Goal: Transaction & Acquisition: Book appointment/travel/reservation

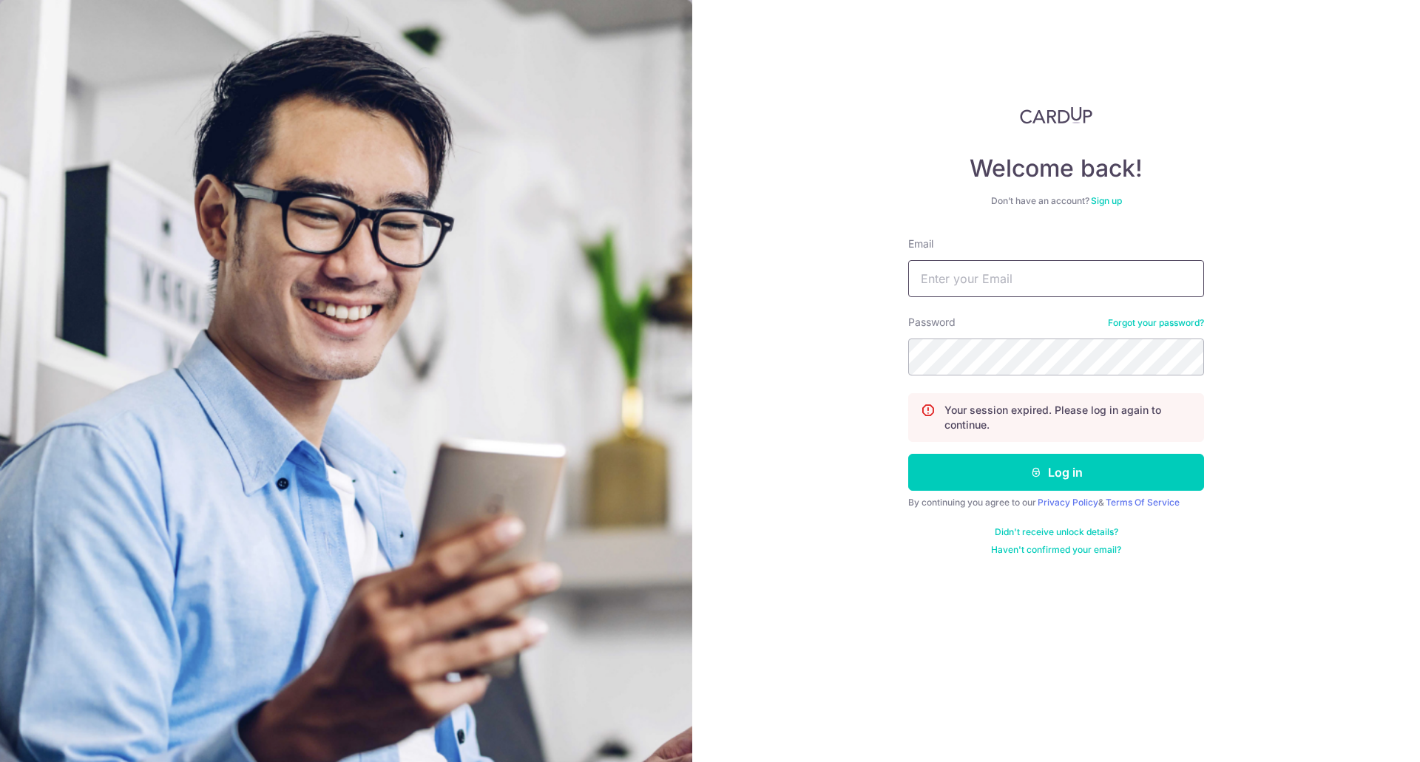
click at [960, 267] on input "Email" at bounding box center [1056, 278] width 296 height 37
type input "ccldfire@hotmail.com"
click at [908, 454] on button "Log in" at bounding box center [1056, 472] width 296 height 37
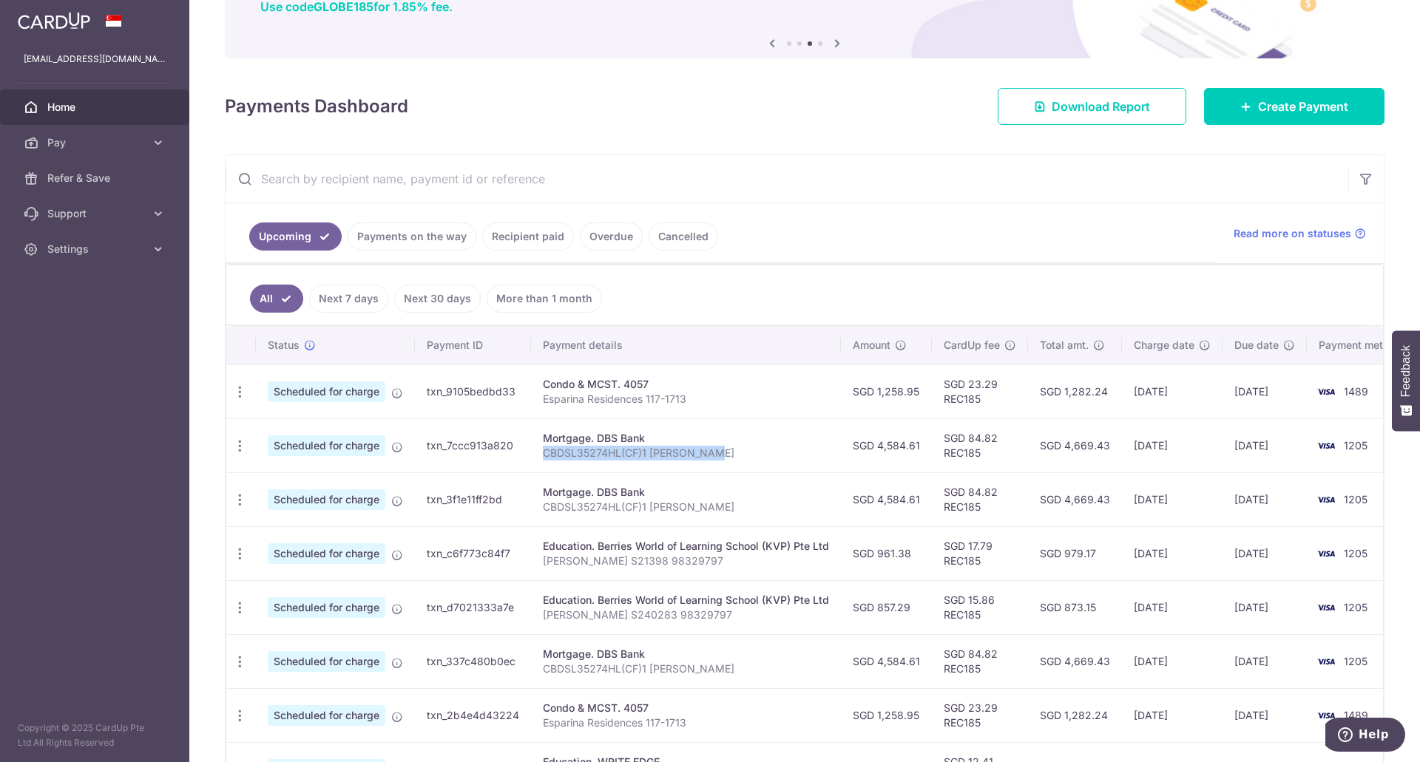
drag, startPoint x: 543, startPoint y: 452, endPoint x: 719, endPoint y: 457, distance: 175.3
click at [719, 457] on p "CBDSL35274HL(CF)1 [PERSON_NAME]" at bounding box center [686, 453] width 286 height 15
copy p "CBDSL35274HL(CF)1 [PERSON_NAME]"
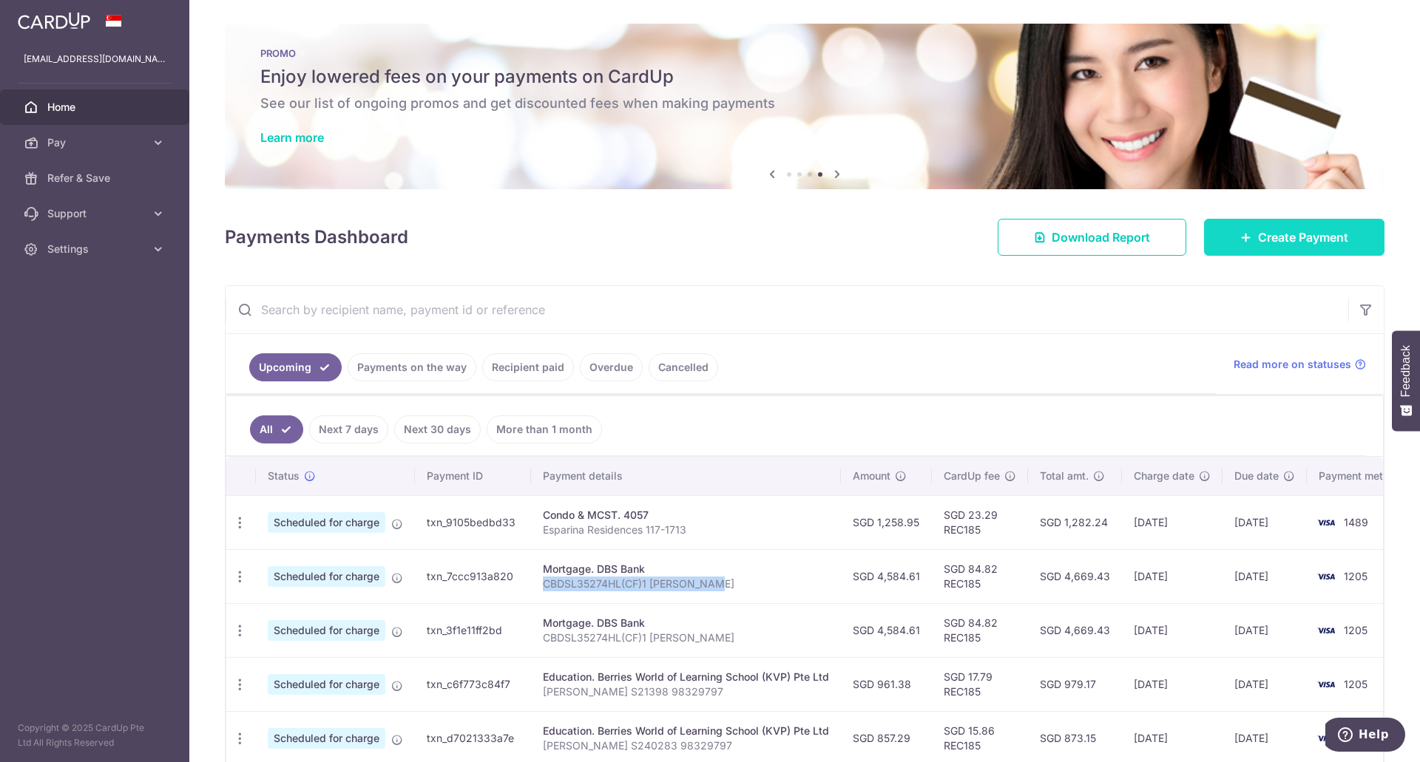
click at [1241, 241] on icon at bounding box center [1246, 237] width 12 height 12
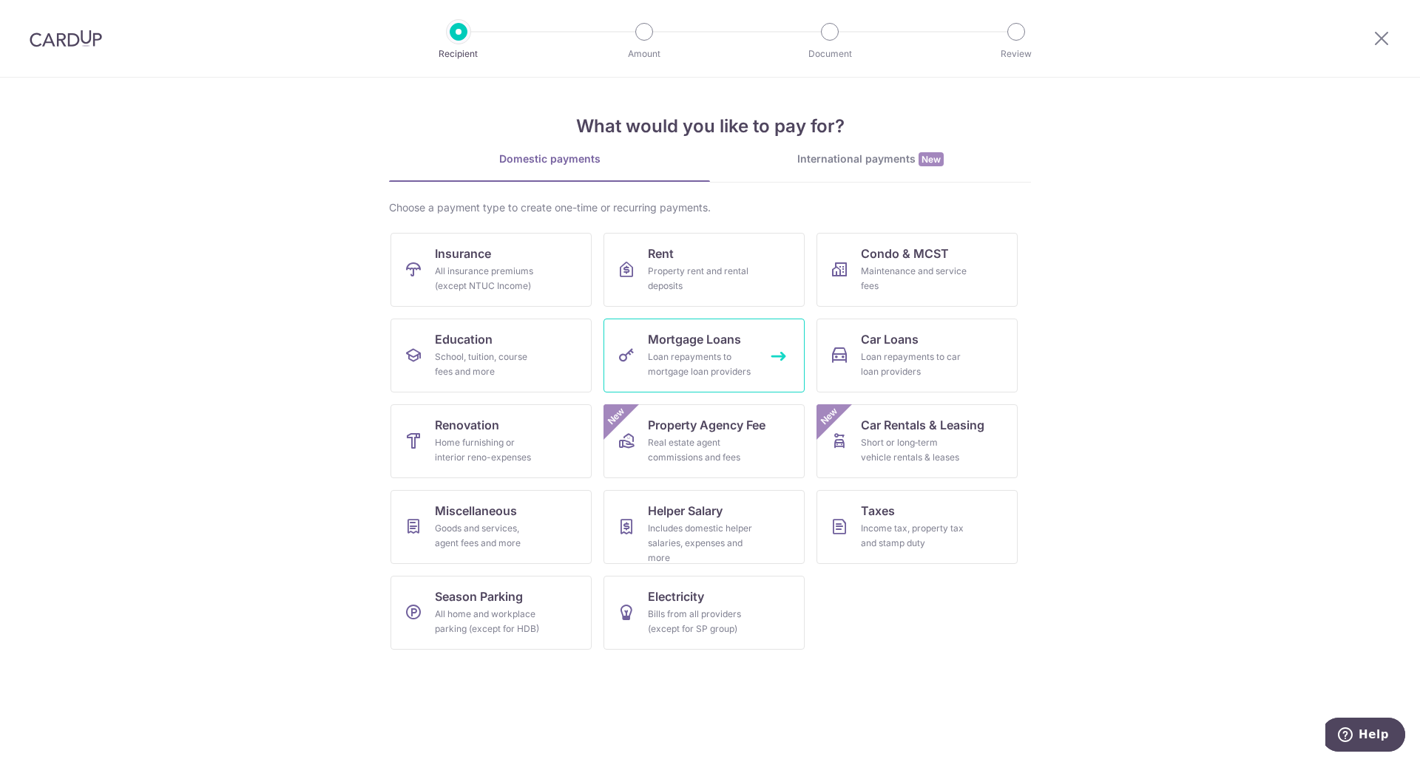
click at [662, 356] on div "Loan repayments to mortgage loan providers" at bounding box center [701, 365] width 106 height 30
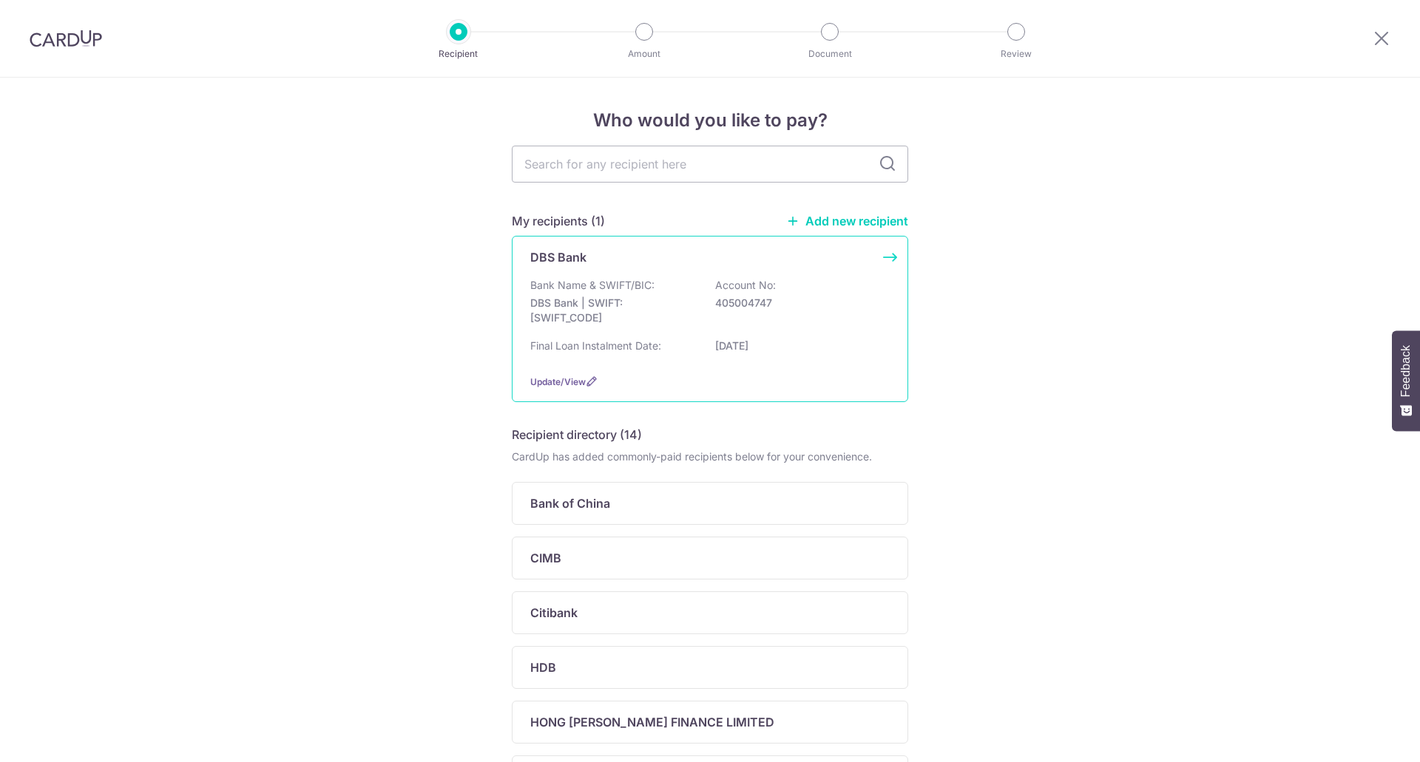
click at [583, 285] on p "Bank Name & SWIFT/BIC:" at bounding box center [592, 285] width 124 height 15
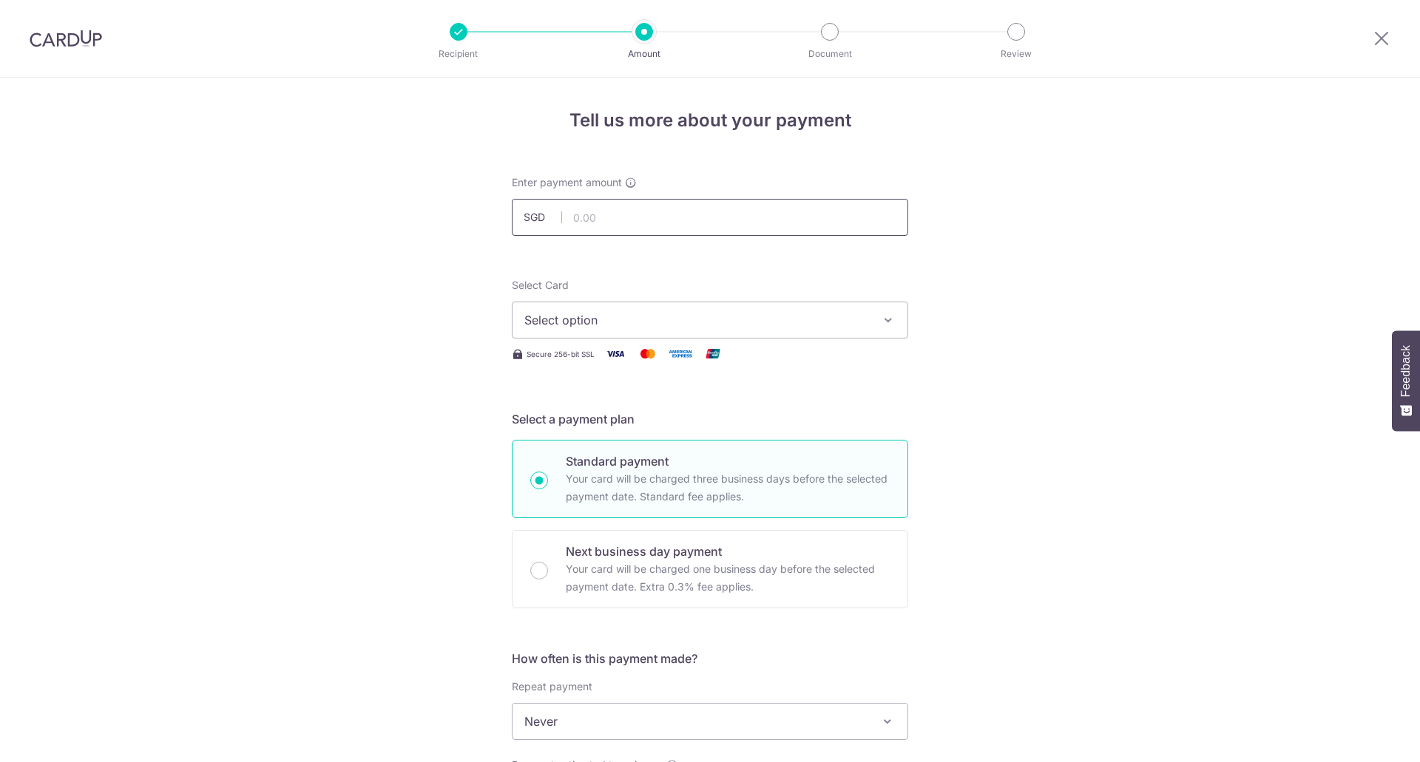
click at [643, 217] on input "text" at bounding box center [710, 217] width 396 height 37
paste input "CBDSL35274"
type input "35274"
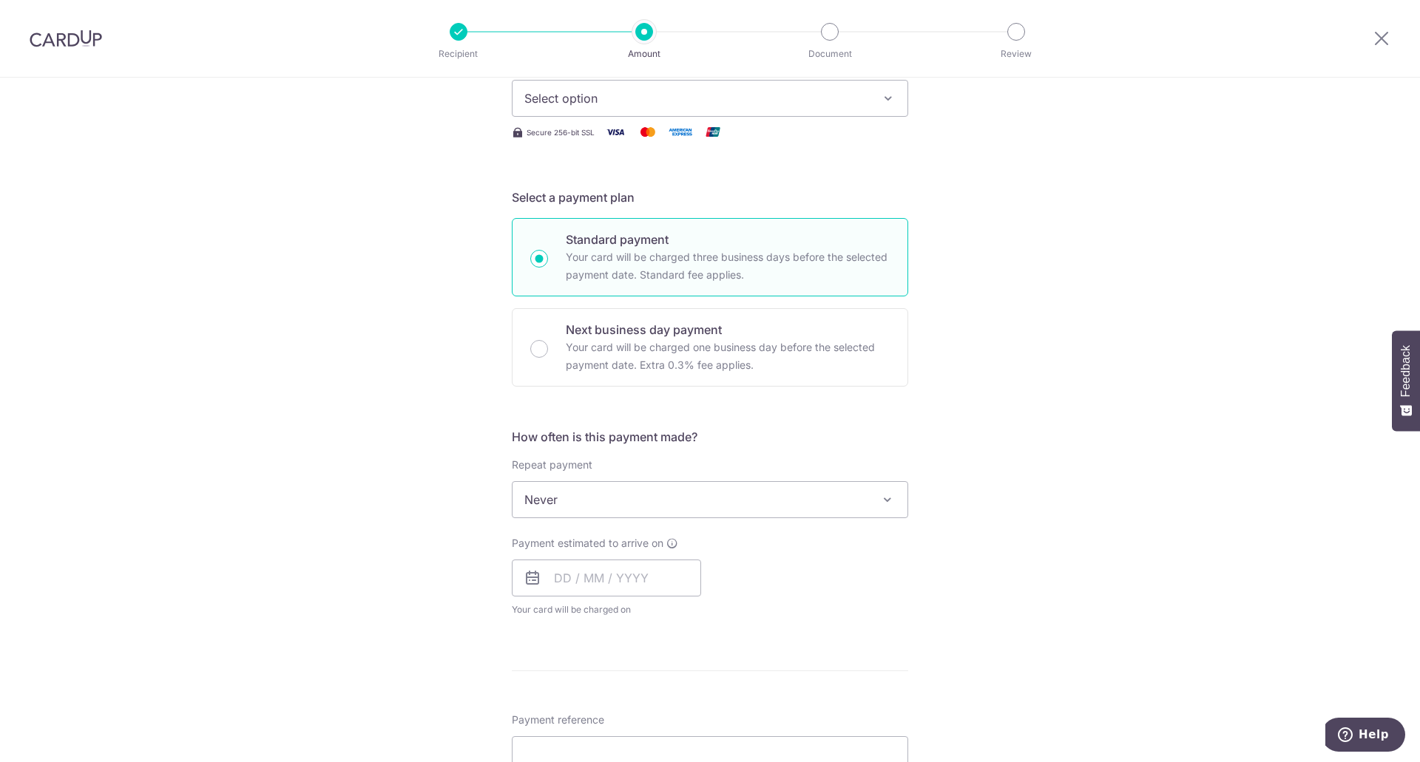
click at [545, 487] on span "Never" at bounding box center [709, 499] width 395 height 35
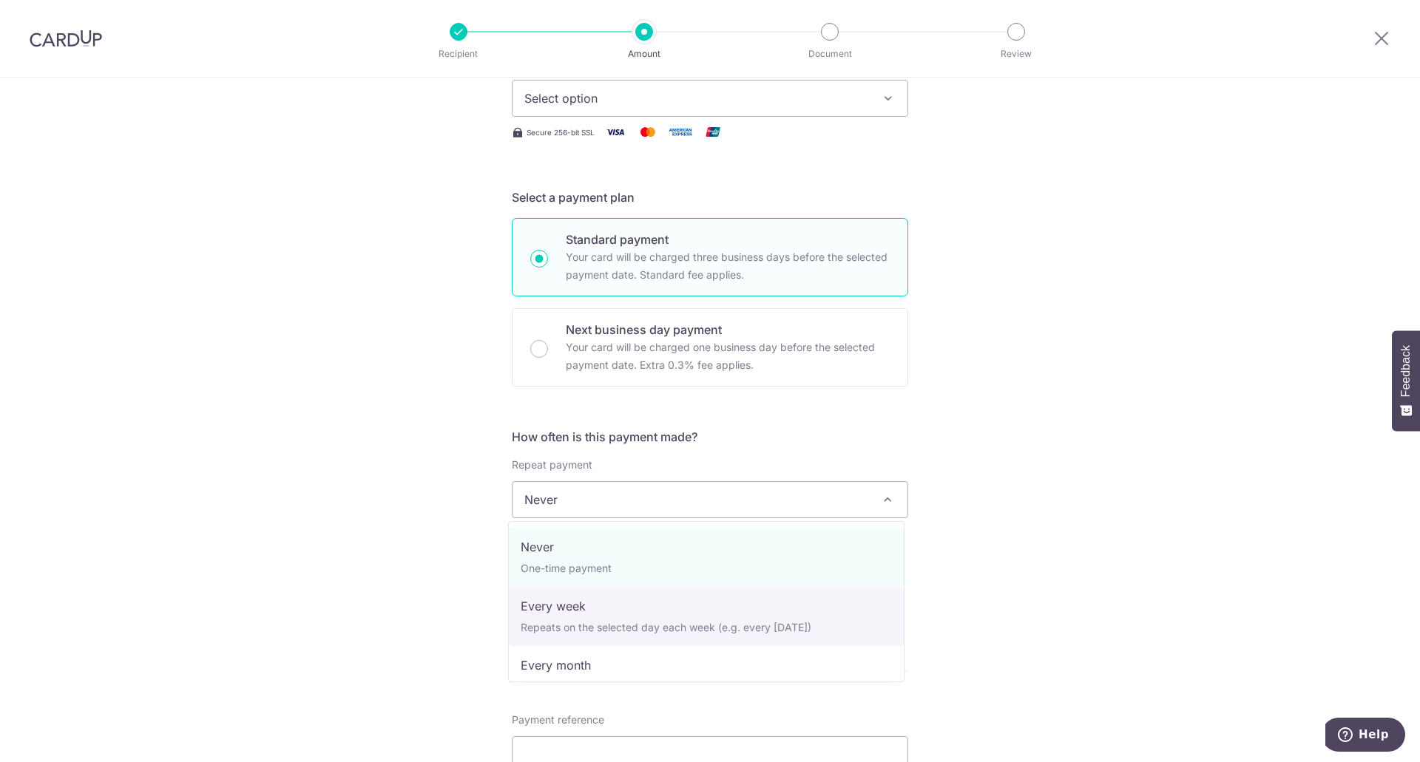
scroll to position [74, 0]
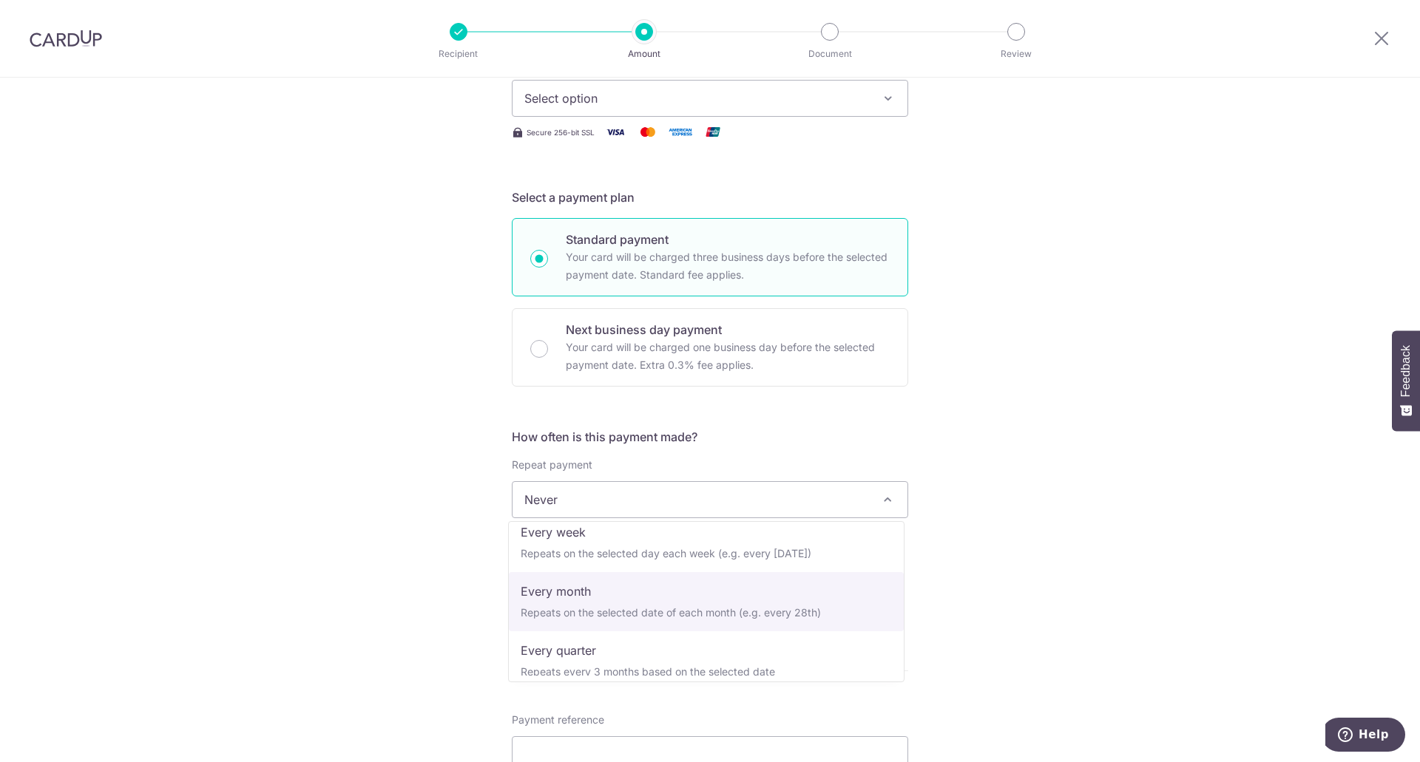
select select "3"
type input "31/12/2031"
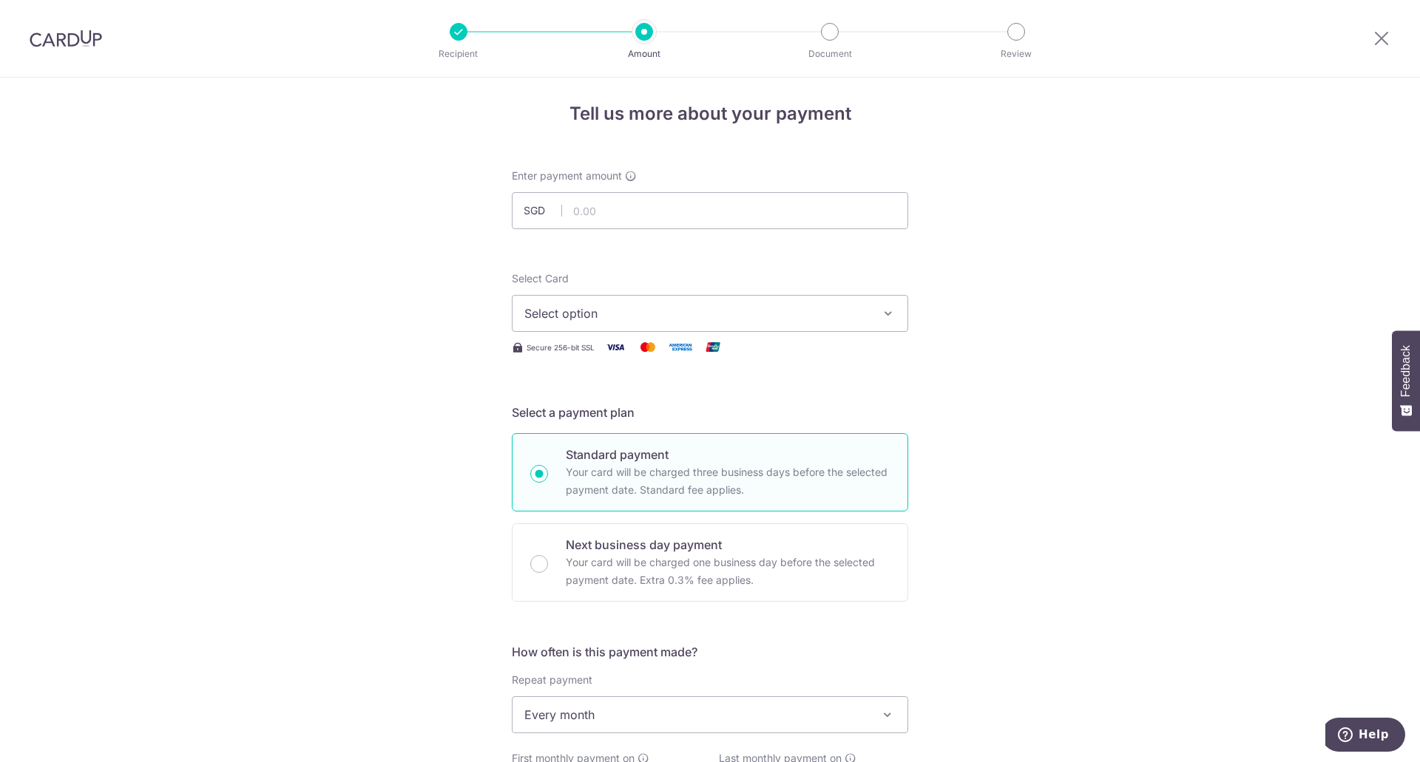
scroll to position [0, 0]
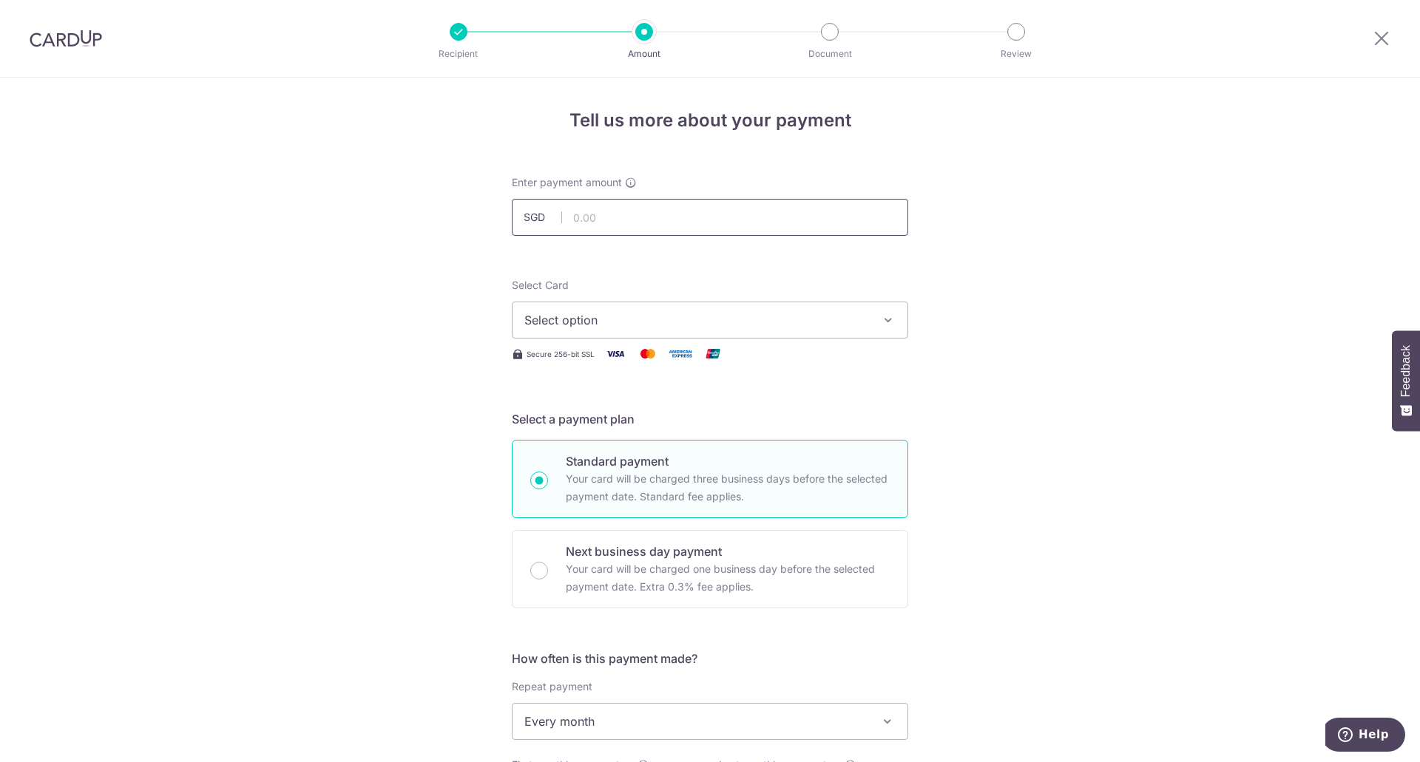
click at [577, 225] on input "text" at bounding box center [710, 217] width 396 height 37
type input "981.00"
click at [514, 319] on button "Select option" at bounding box center [710, 320] width 396 height 37
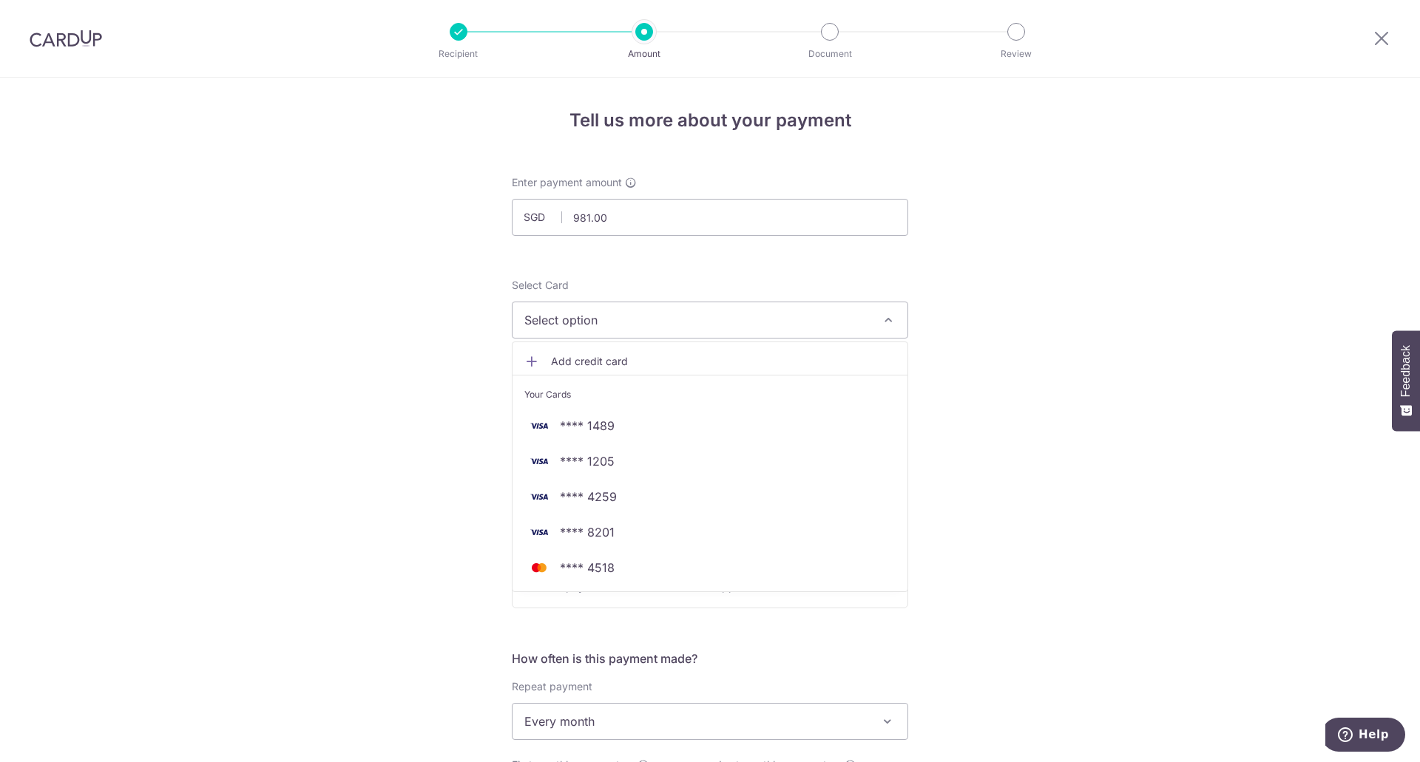
click at [524, 357] on icon at bounding box center [531, 361] width 15 height 15
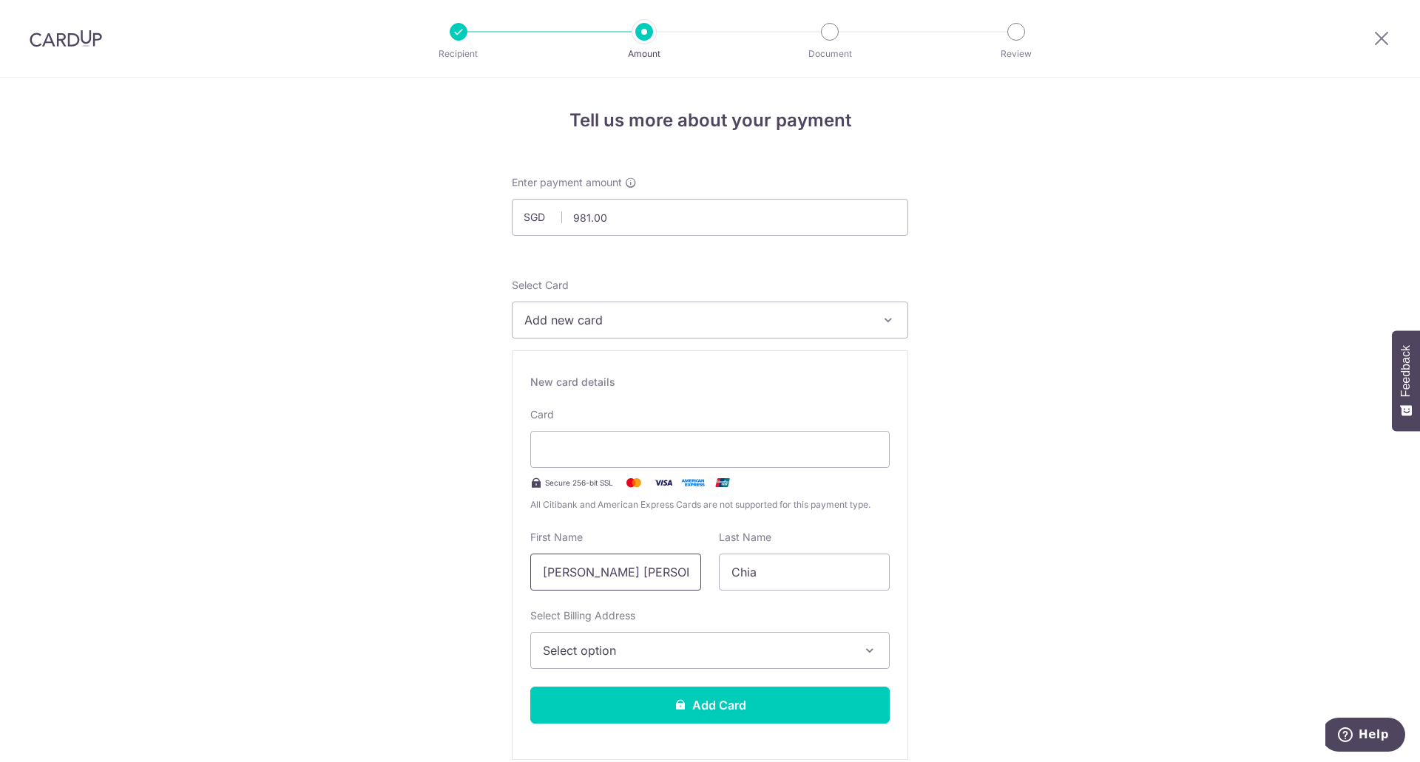
drag, startPoint x: 496, startPoint y: 577, endPoint x: 471, endPoint y: 576, distance: 25.2
type input "Daniel"
click at [597, 654] on span "Select option" at bounding box center [697, 651] width 308 height 18
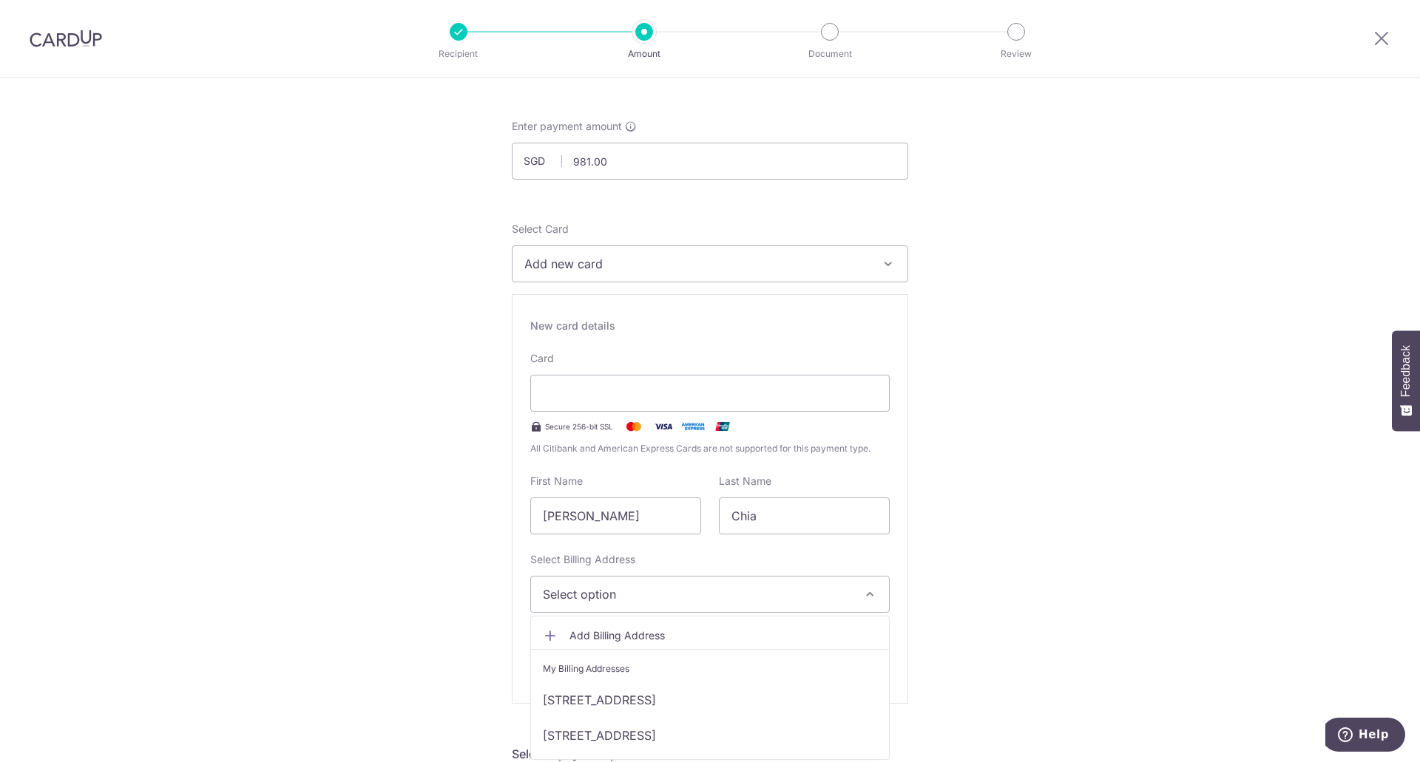
scroll to position [148, 0]
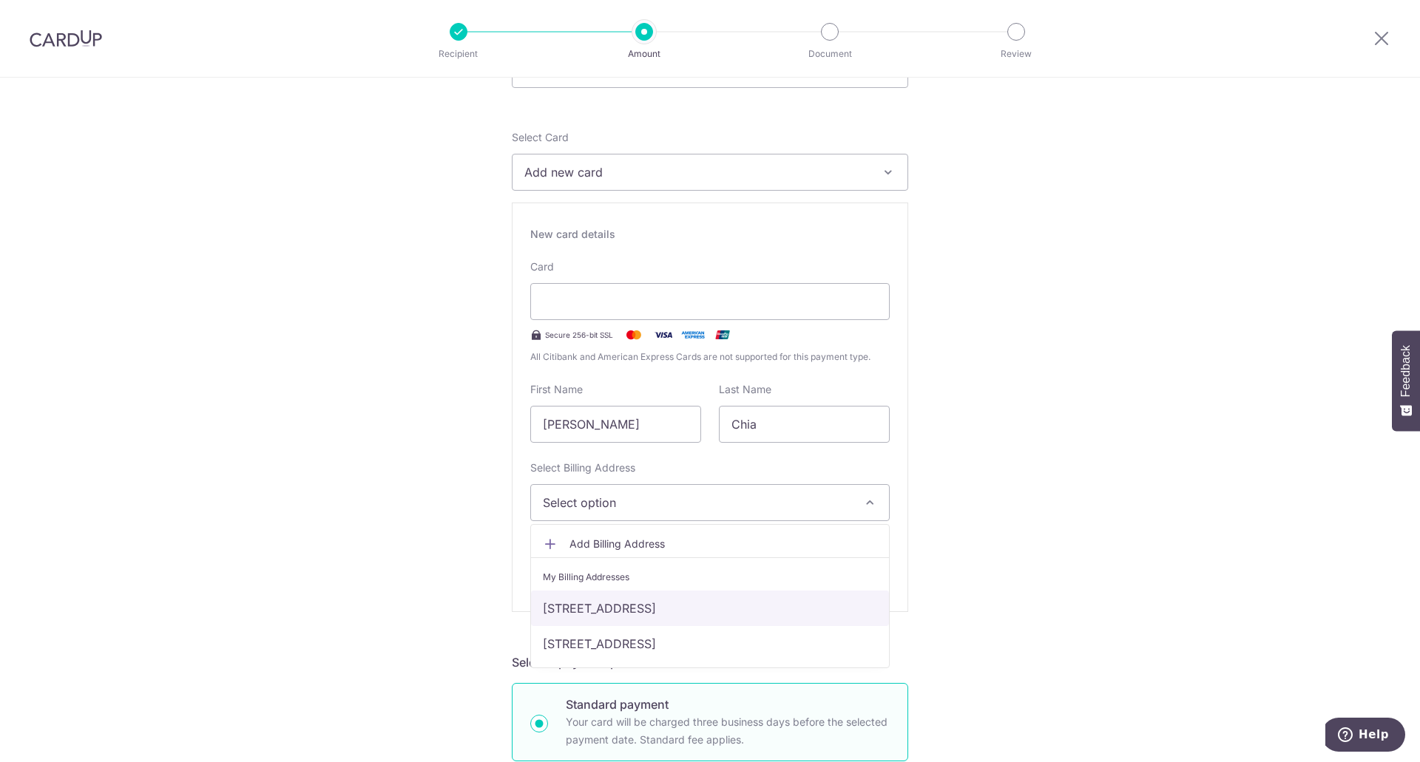
click at [567, 615] on link "[STREET_ADDRESS]" at bounding box center [710, 608] width 358 height 35
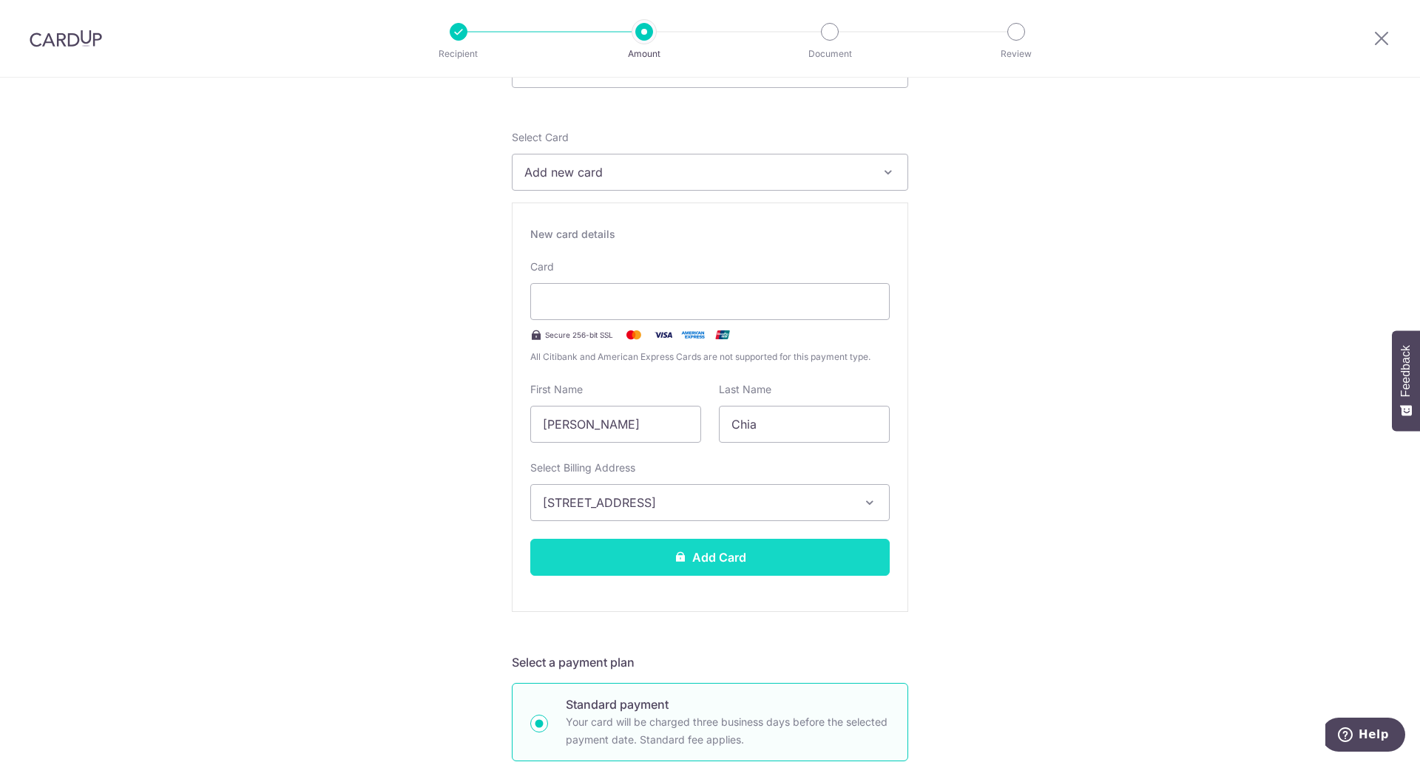
click at [564, 566] on button "Add Card" at bounding box center [709, 557] width 359 height 37
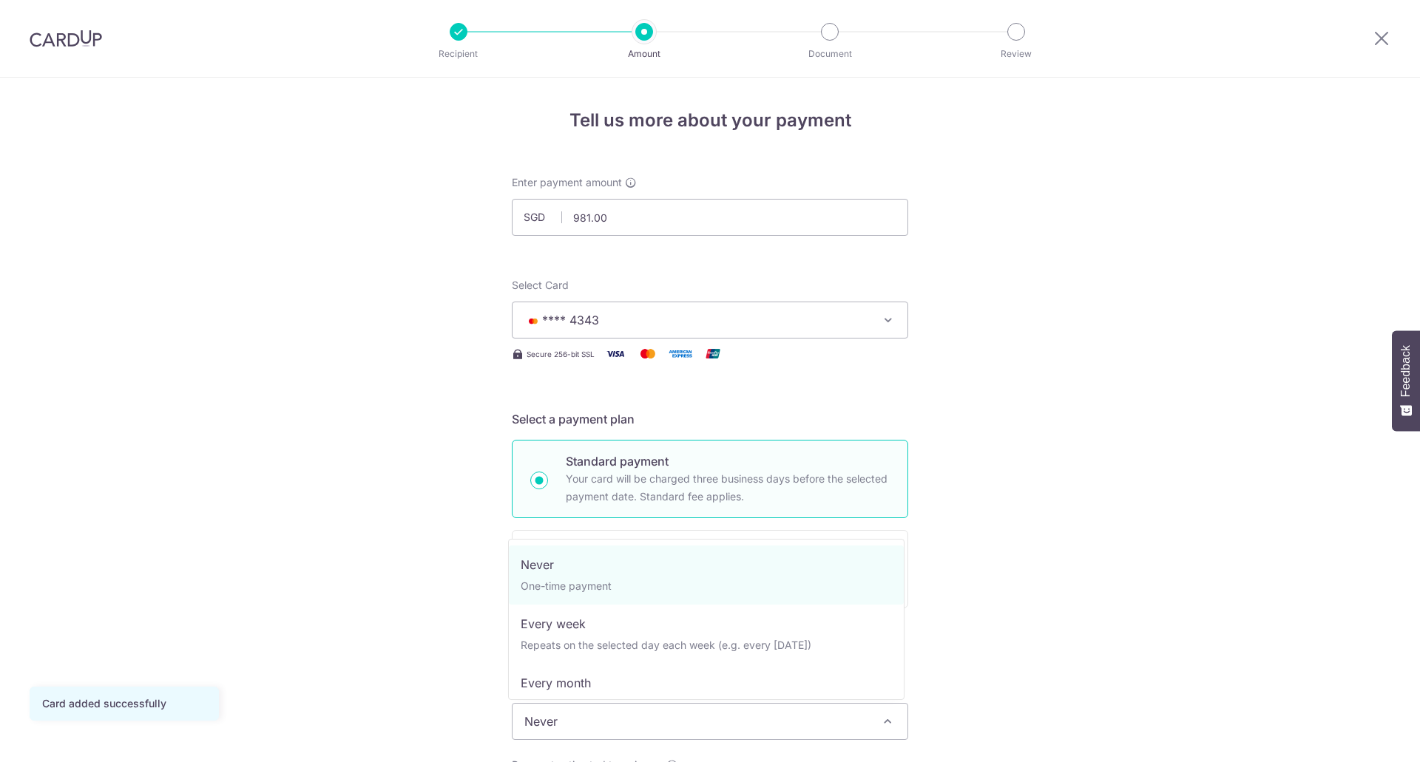
click at [560, 716] on span "Never" at bounding box center [709, 721] width 395 height 35
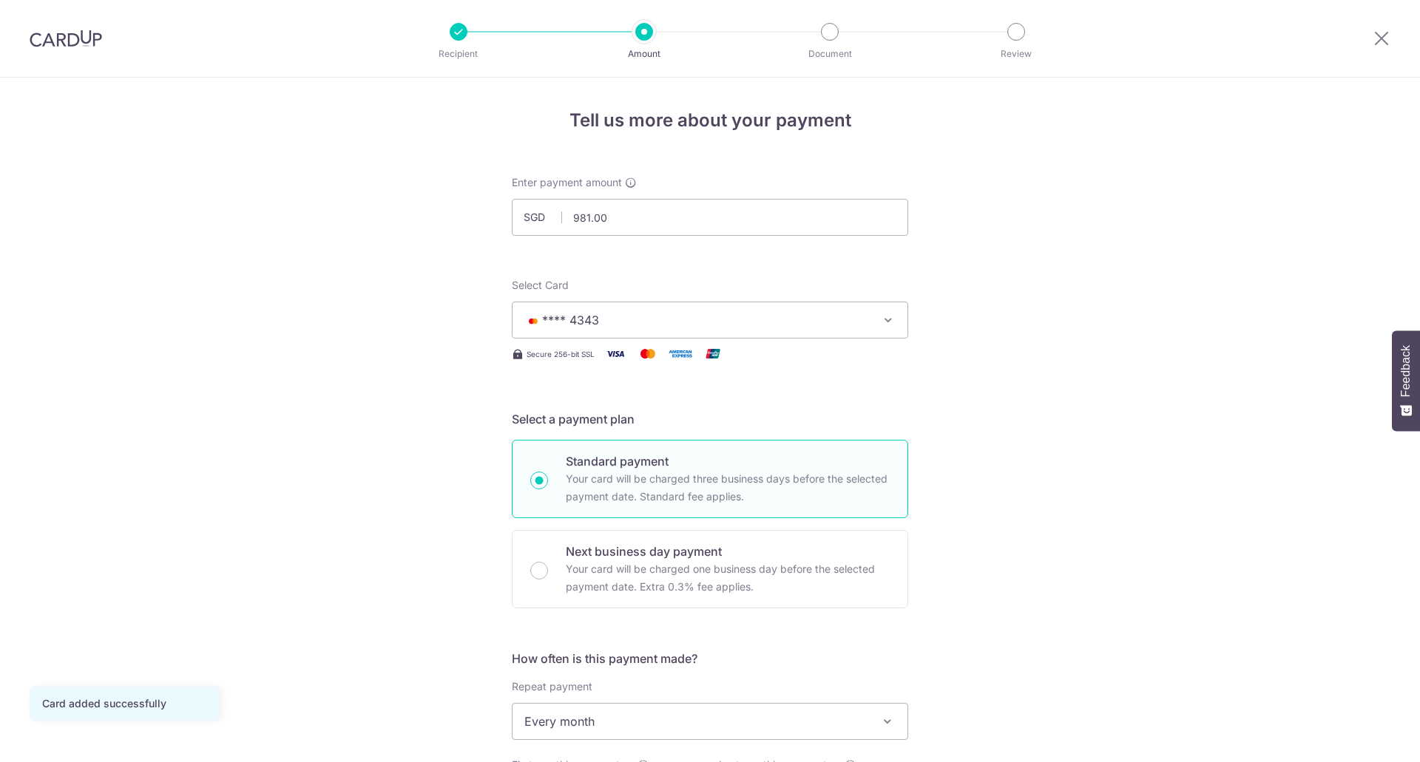
select select "3"
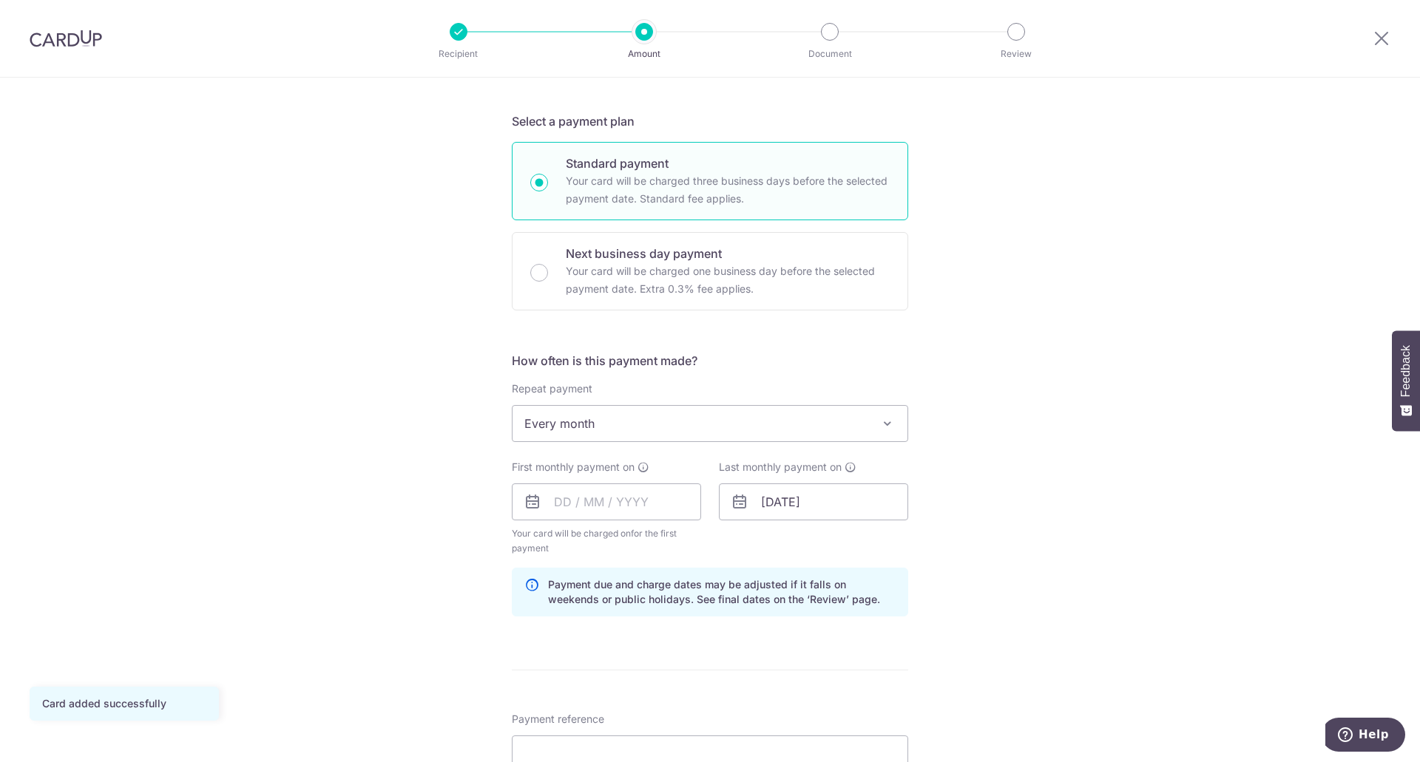
scroll to position [370, 0]
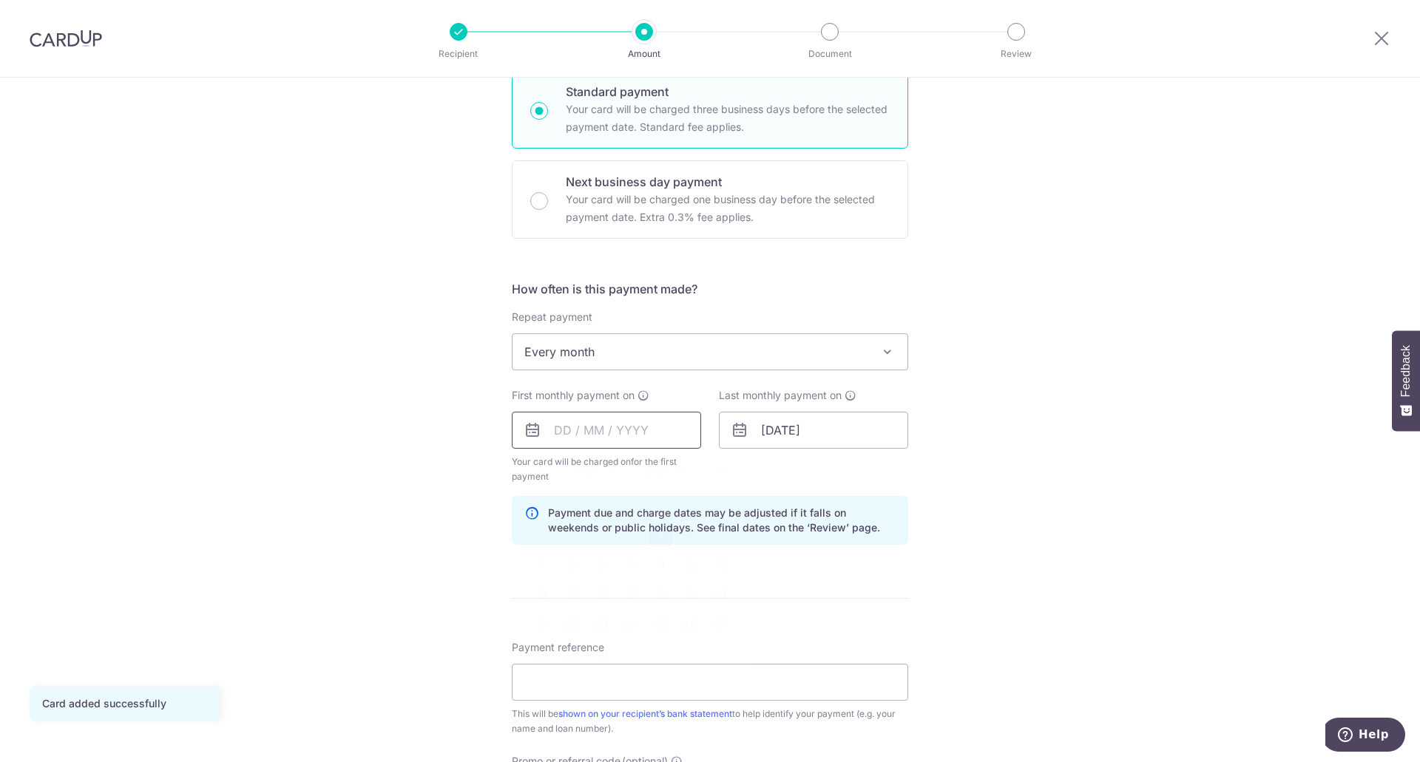
click at [563, 430] on input "text" at bounding box center [606, 430] width 189 height 37
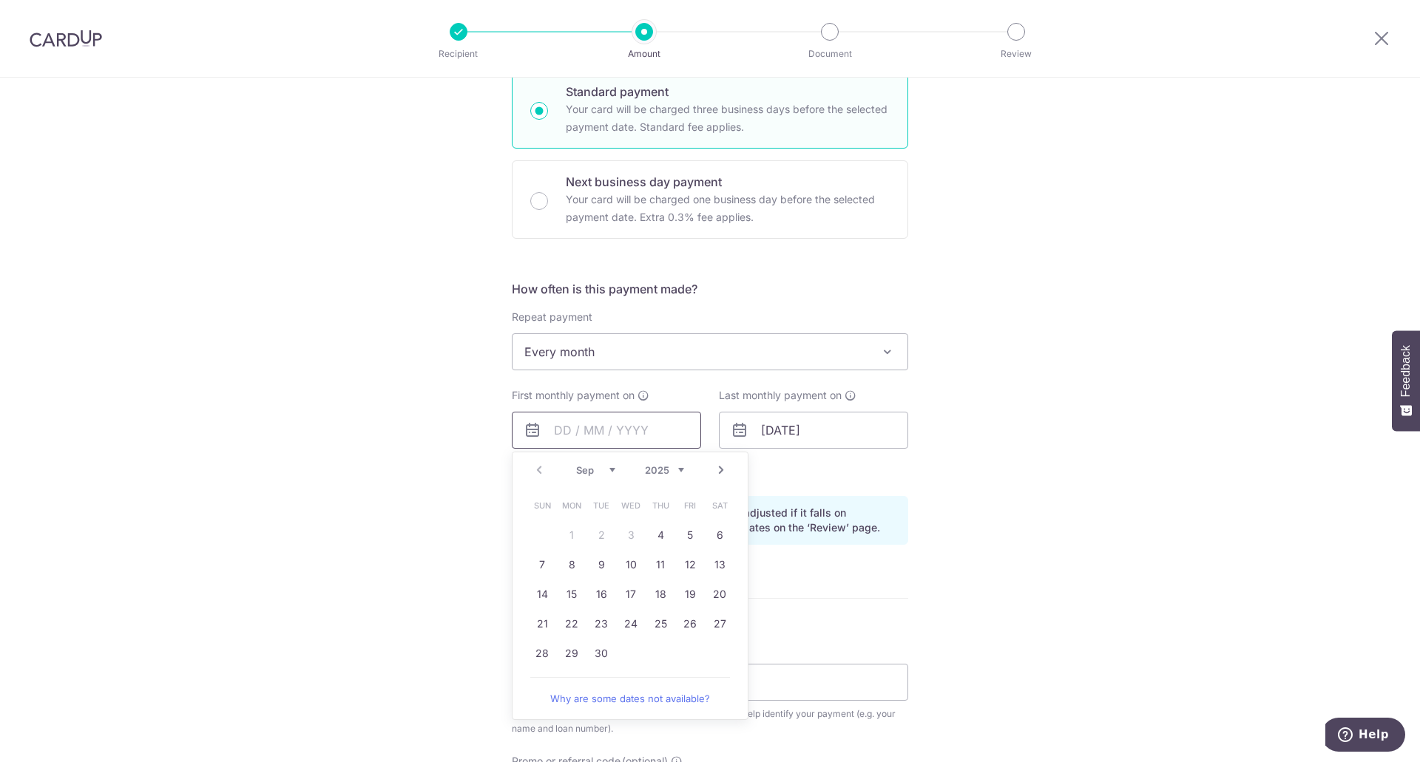
scroll to position [0, 0]
click at [651, 537] on link "4" at bounding box center [660, 535] width 24 height 24
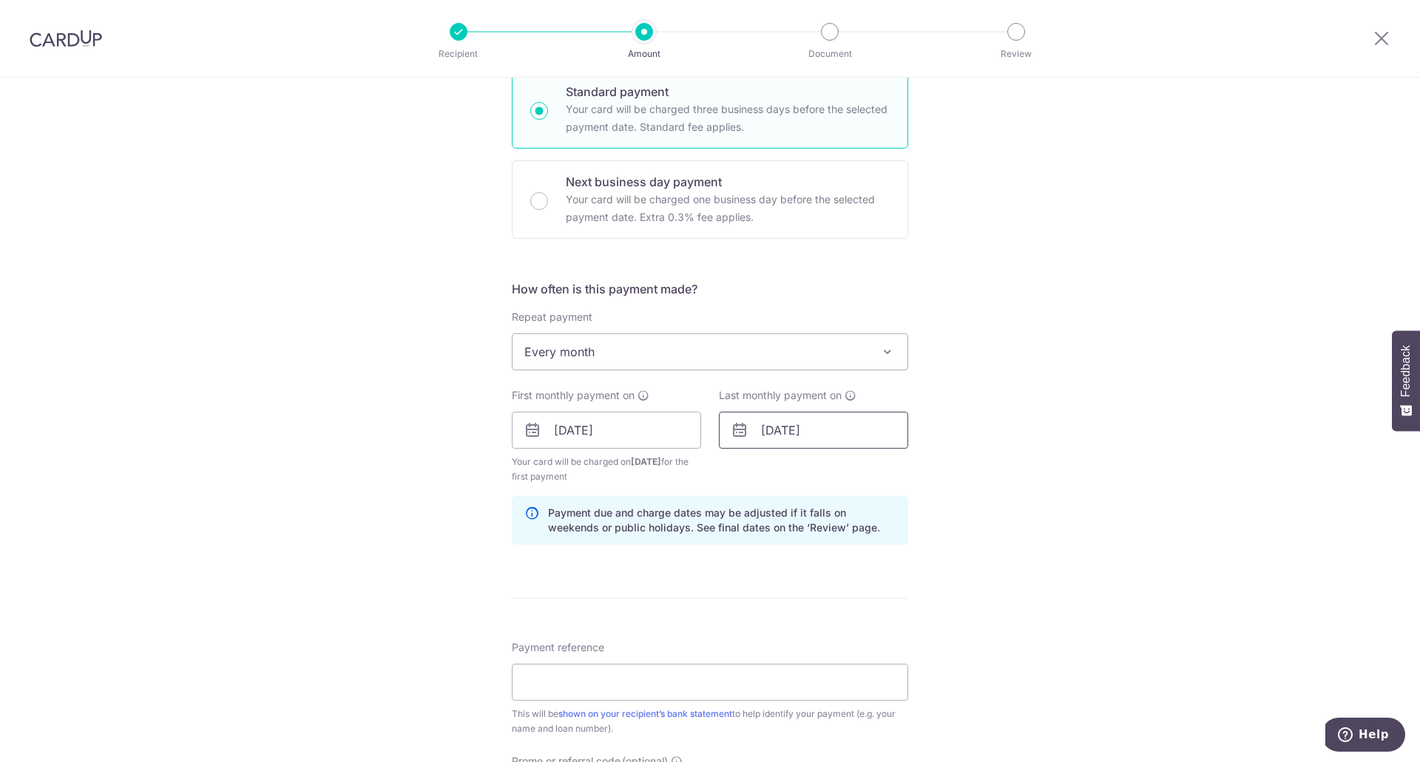
click at [796, 435] on input "31/12/2031" at bounding box center [813, 430] width 189 height 37
click at [659, 435] on input "04/09/2025" at bounding box center [606, 430] width 189 height 37
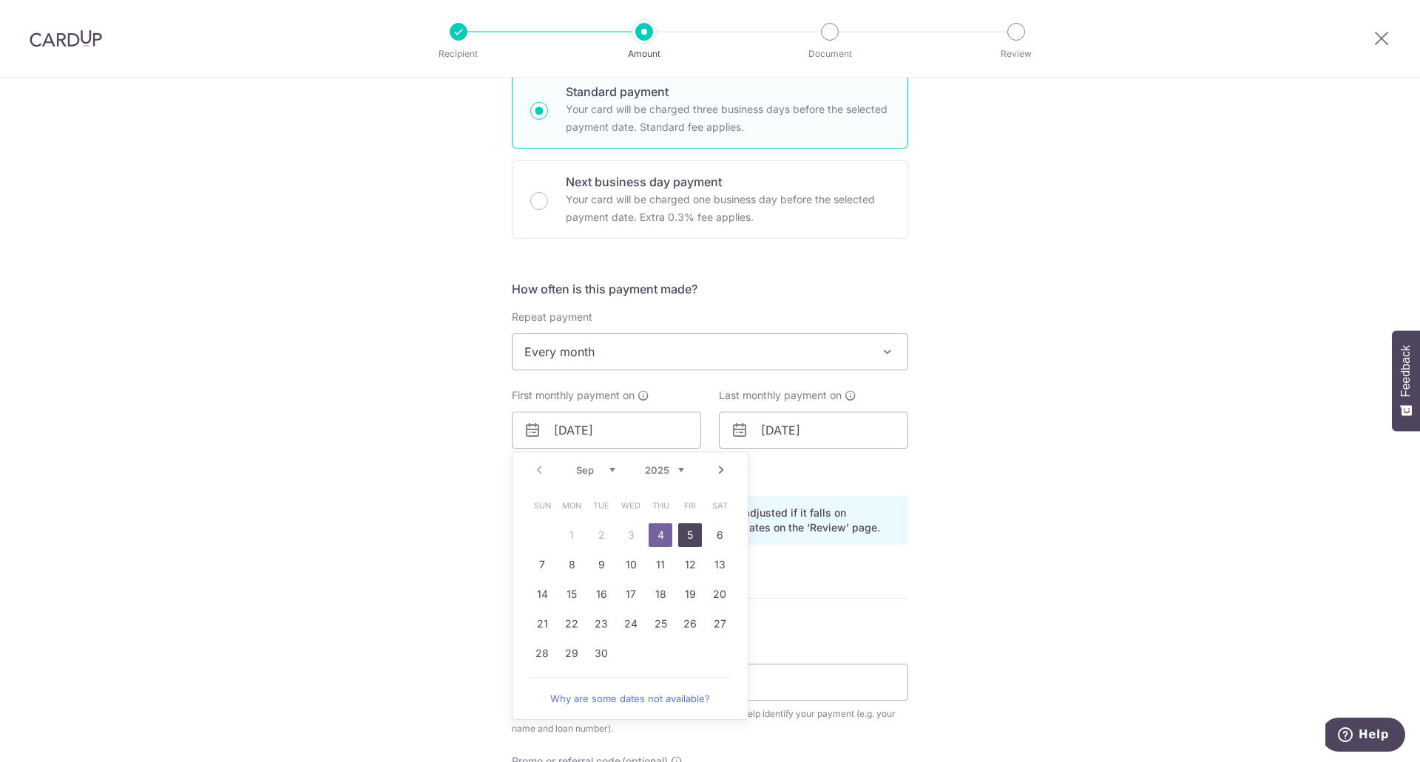
click at [691, 535] on link "5" at bounding box center [690, 535] width 24 height 24
type input "[DATE]"
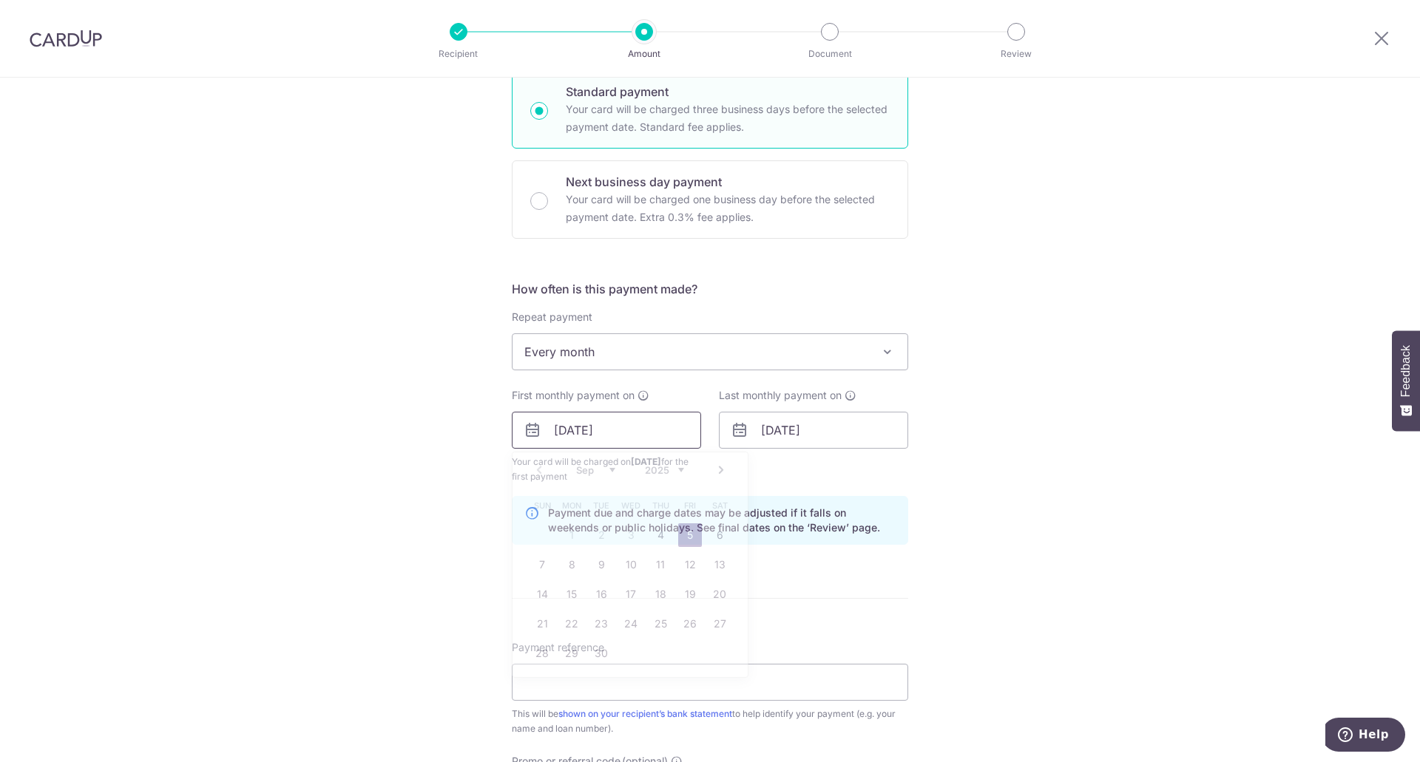
click at [648, 435] on input "[DATE]" at bounding box center [606, 430] width 189 height 37
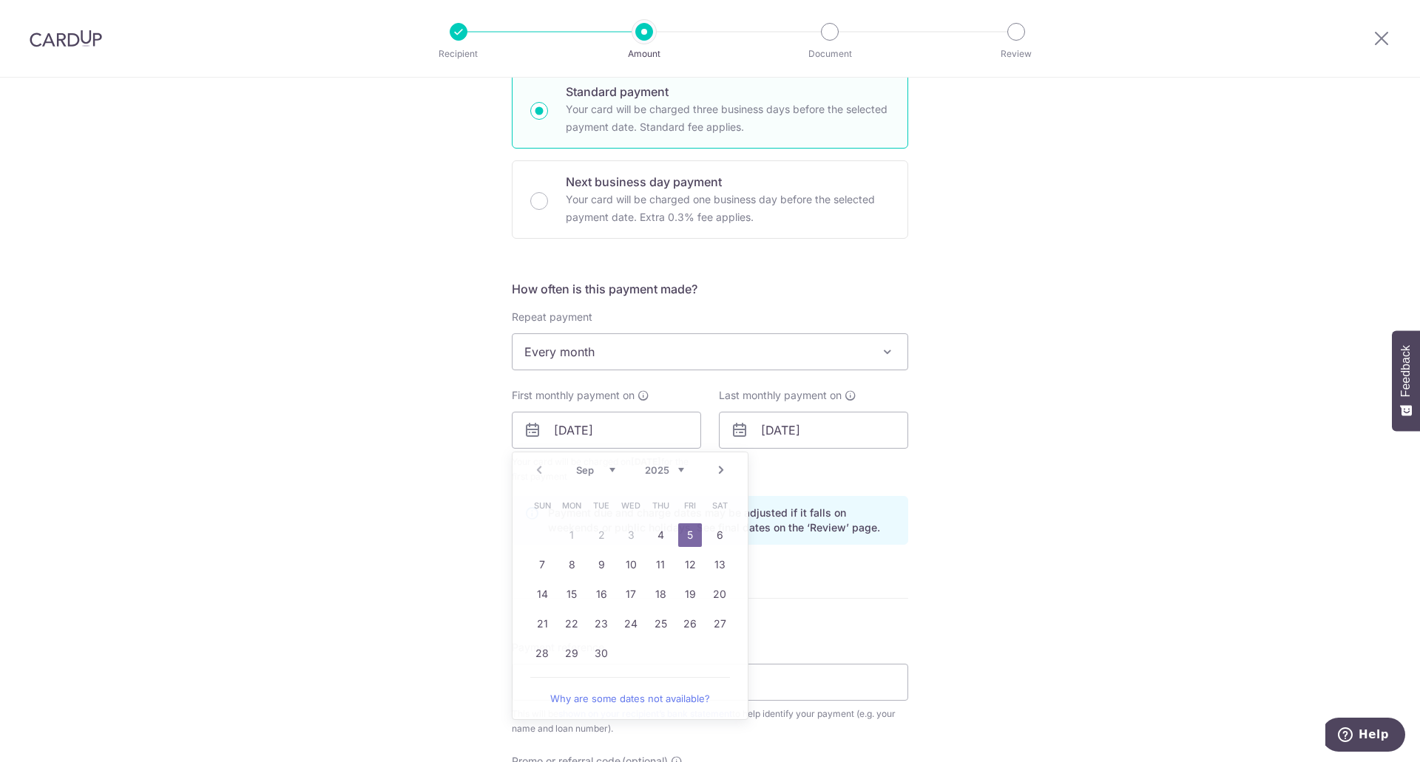
click at [1049, 462] on div "Tell us more about your payment Enter payment amount SGD 981.00 981.00 Card add…" at bounding box center [710, 414] width 1420 height 1413
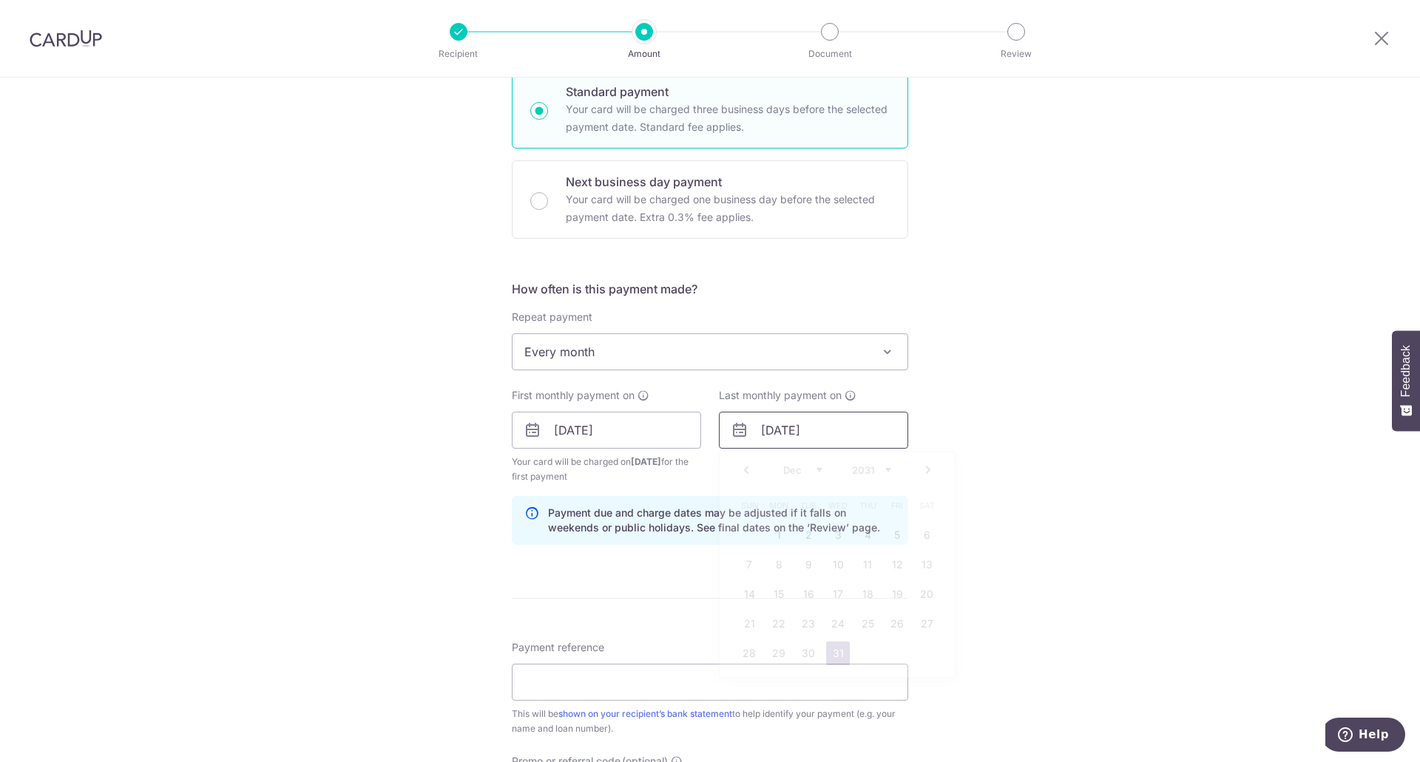
click at [833, 435] on input "[DATE]" at bounding box center [813, 430] width 189 height 37
click at [865, 464] on select "2024 2025 2026 2027 2028 2029 2030 2031 2032 2033 2034 2035" at bounding box center [871, 470] width 39 height 12
click at [896, 543] on link "5" at bounding box center [897, 535] width 24 height 24
type input "[DATE]"
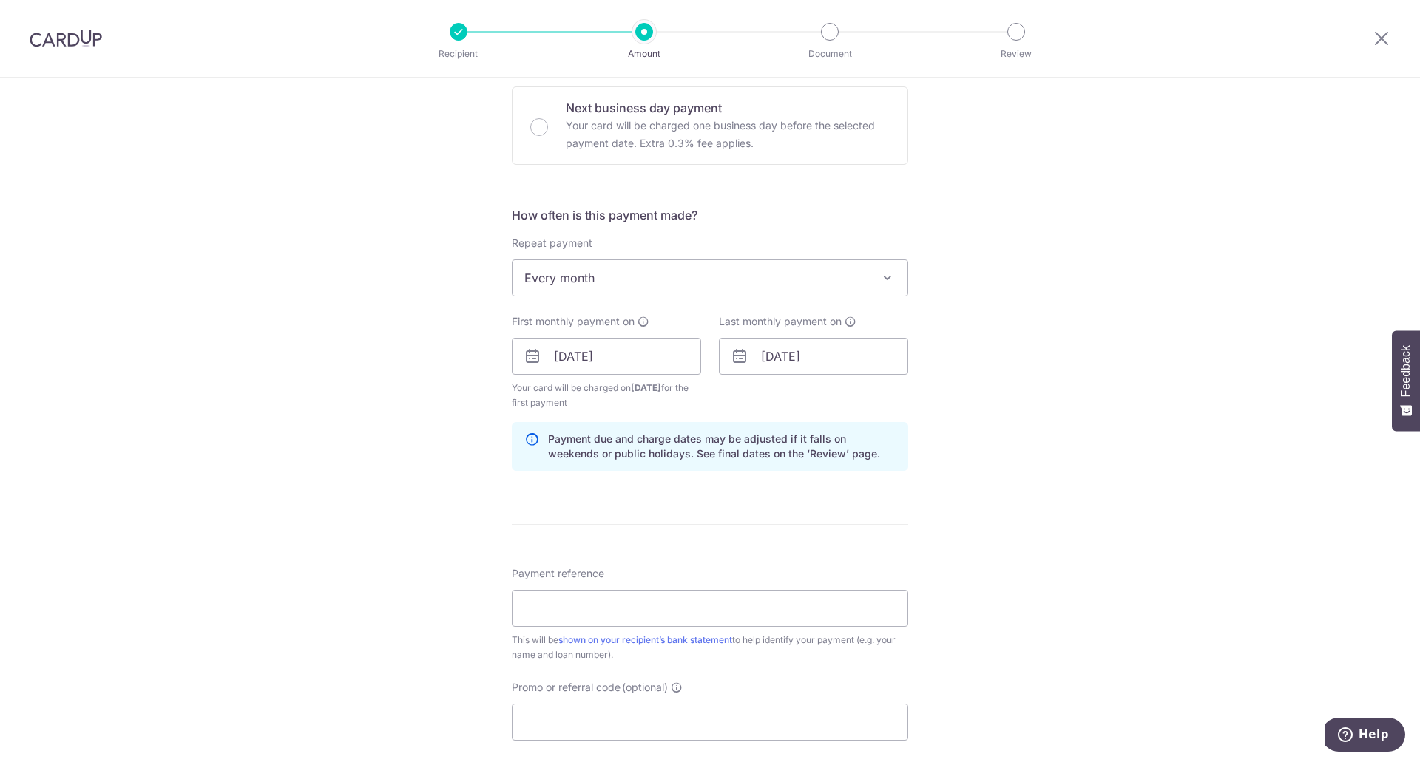
scroll to position [518, 0]
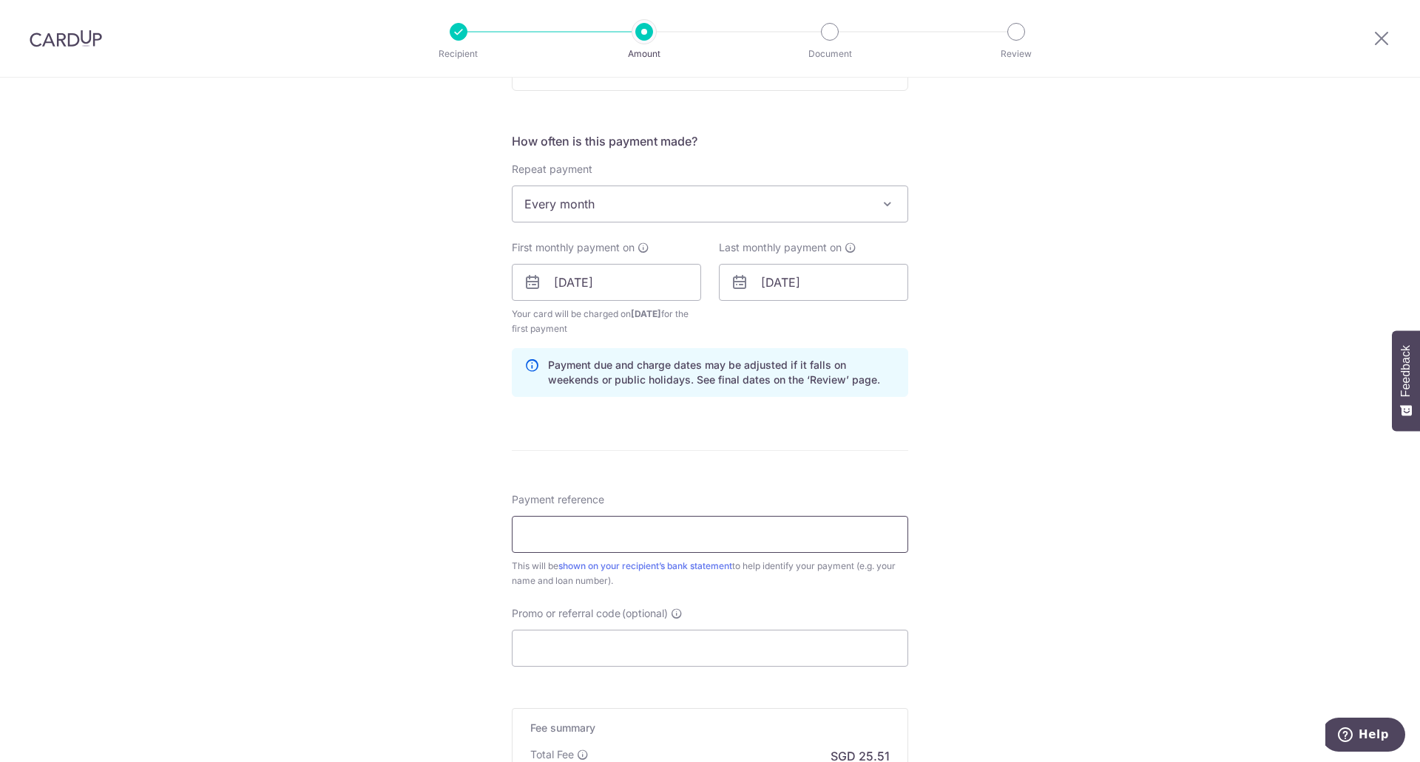
click at [648, 525] on input "Payment reference" at bounding box center [710, 534] width 396 height 37
paste input "CBDSL35274HL(CF)1 [PERSON_NAME]"
type input "CBDSL35274HL(CF)1 Daniel Chia"
click at [590, 649] on input "Promo or referral code (optional)" at bounding box center [710, 648] width 396 height 37
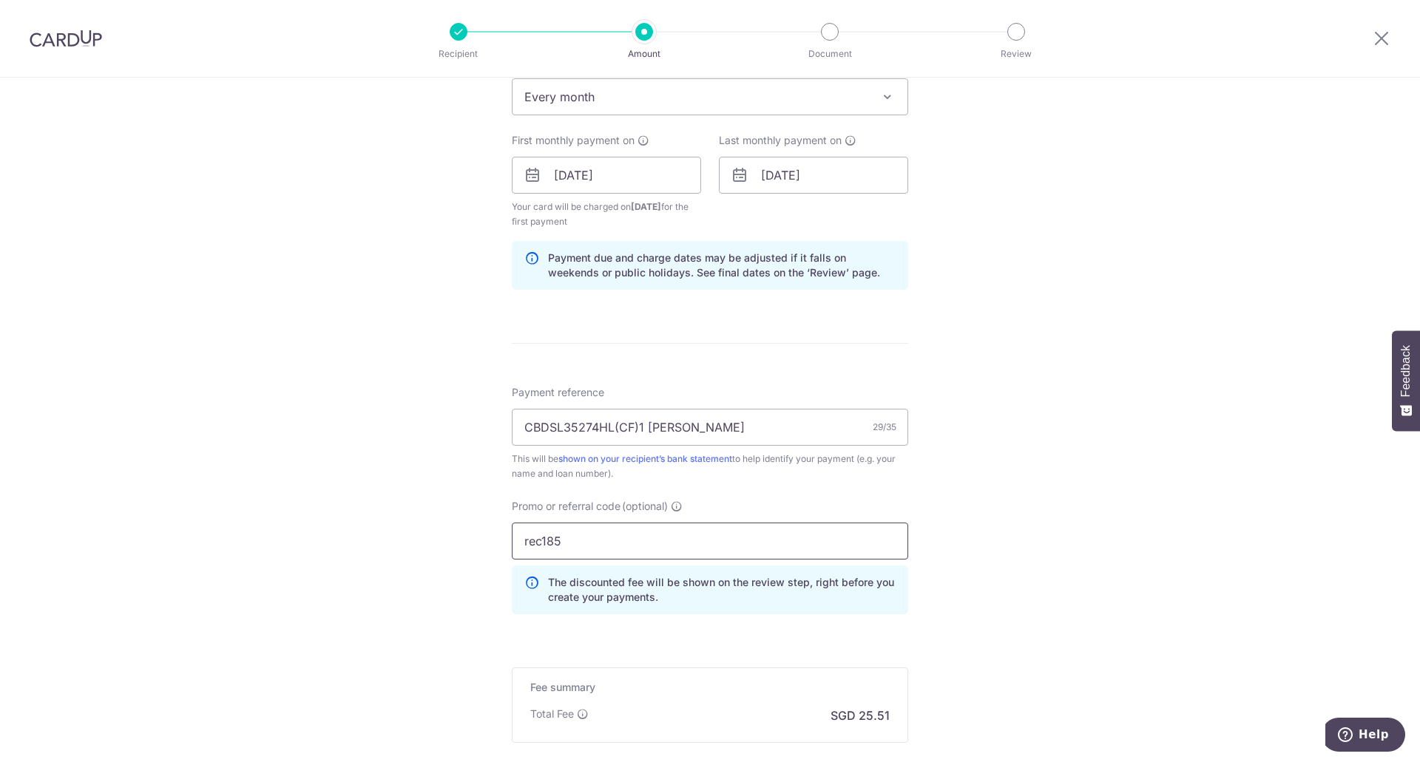
scroll to position [739, 0]
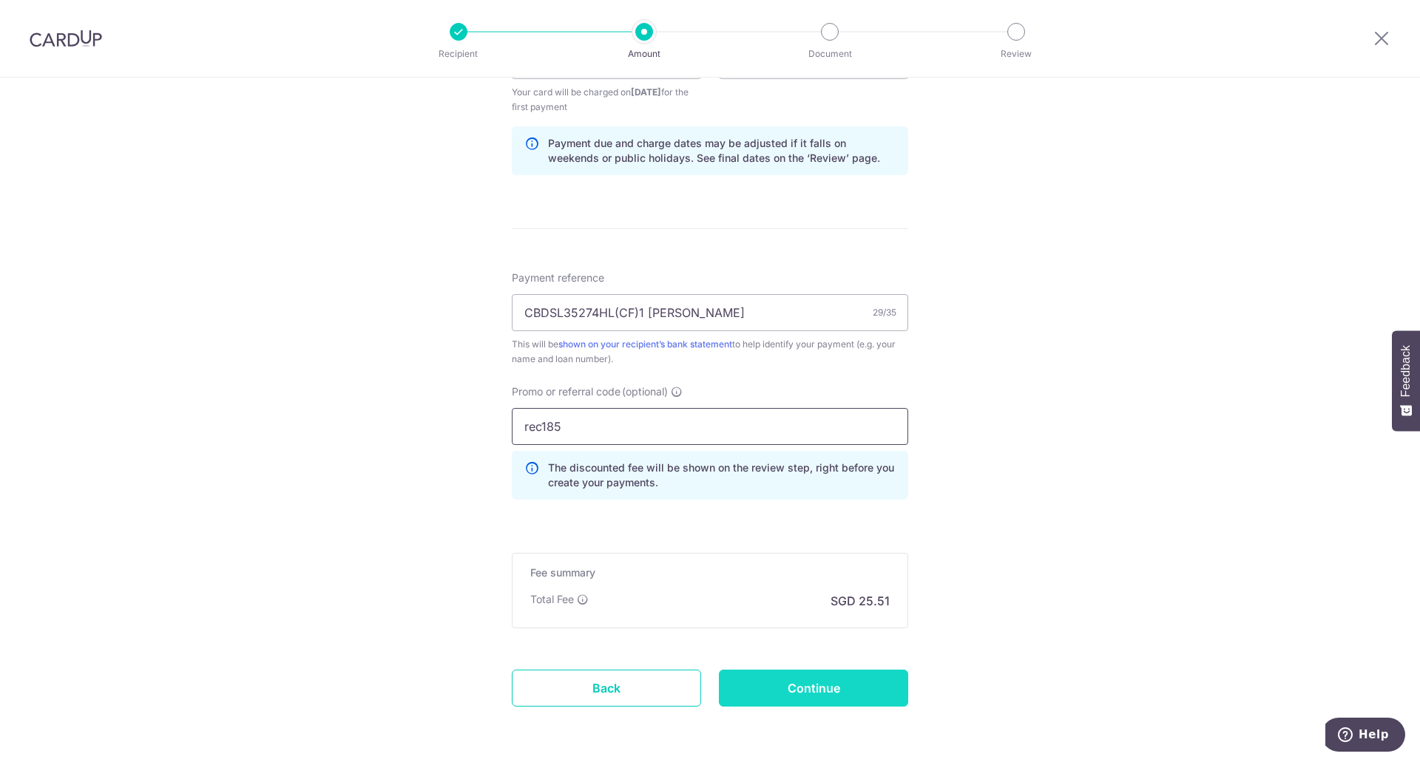
type input "rec185"
click at [809, 696] on input "Continue" at bounding box center [813, 688] width 189 height 37
type input "Create Schedule"
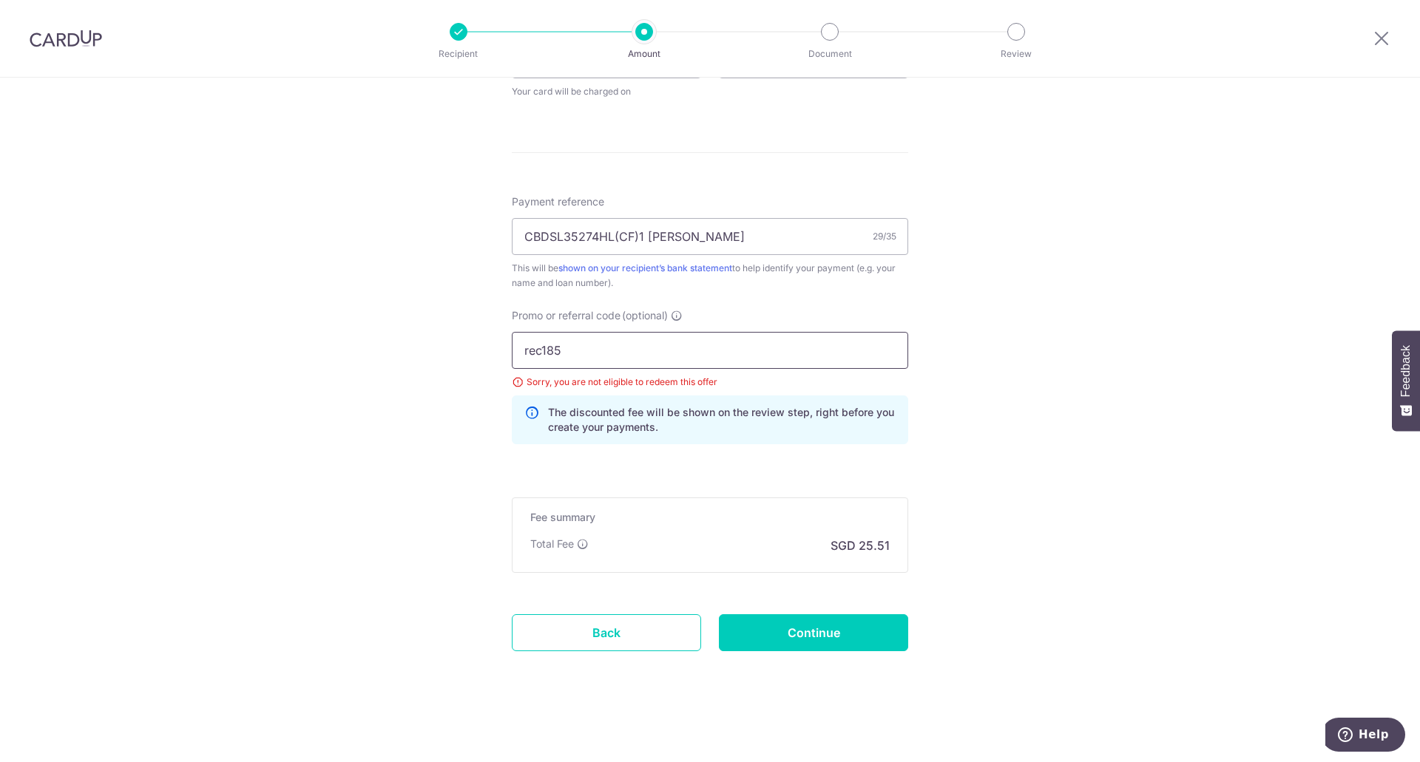
drag, startPoint x: 592, startPoint y: 342, endPoint x: 417, endPoint y: 343, distance: 175.2
click at [417, 343] on div "Tell us more about your payment Enter payment amount SGD 981.00 981.00 Select C…" at bounding box center [710, 50] width 1420 height 1425
type input "off225"
click at [785, 634] on input "Continue" at bounding box center [813, 632] width 189 height 37
type input "Update Schedule"
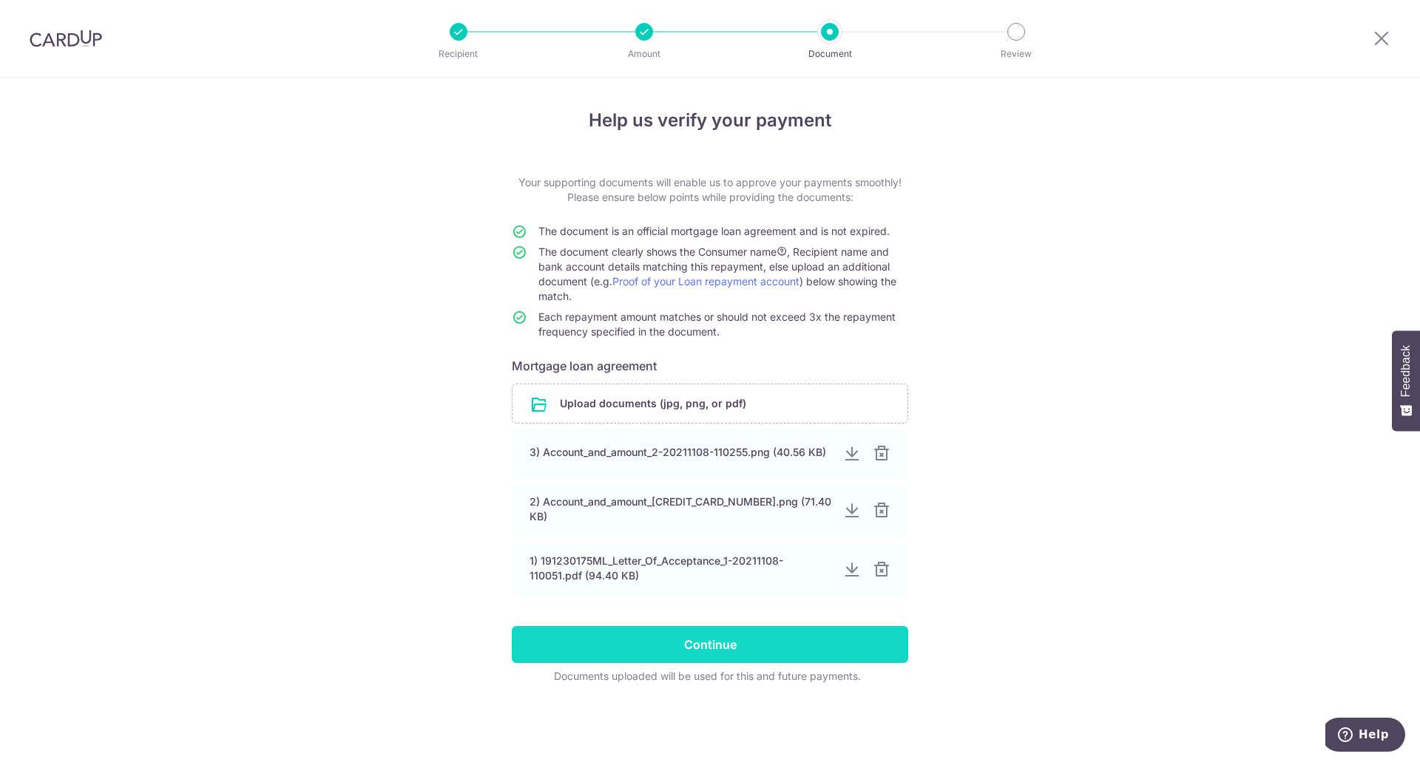
click at [538, 640] on input "Continue" at bounding box center [710, 644] width 396 height 37
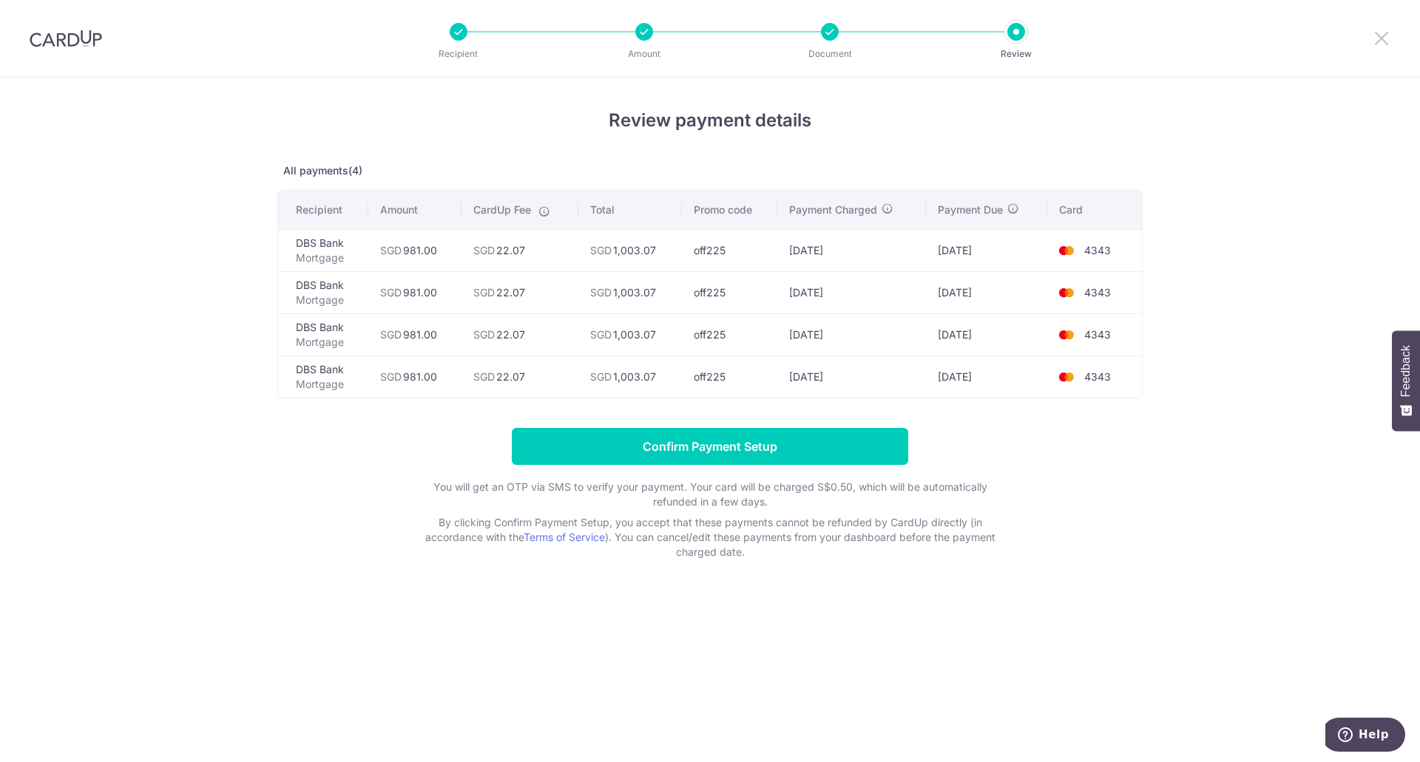
click at [1378, 31] on icon at bounding box center [1381, 38] width 18 height 18
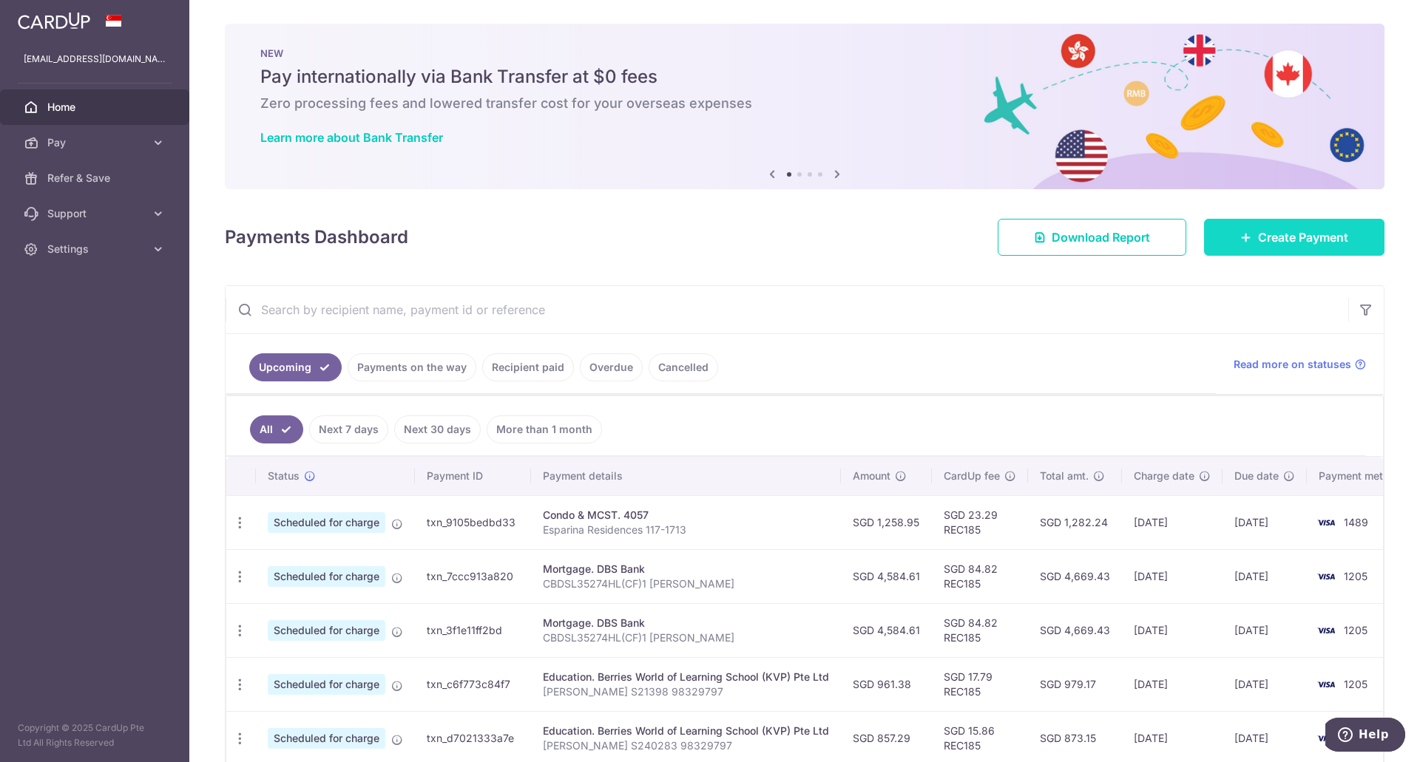
click at [1258, 230] on span "Create Payment" at bounding box center [1303, 237] width 90 height 18
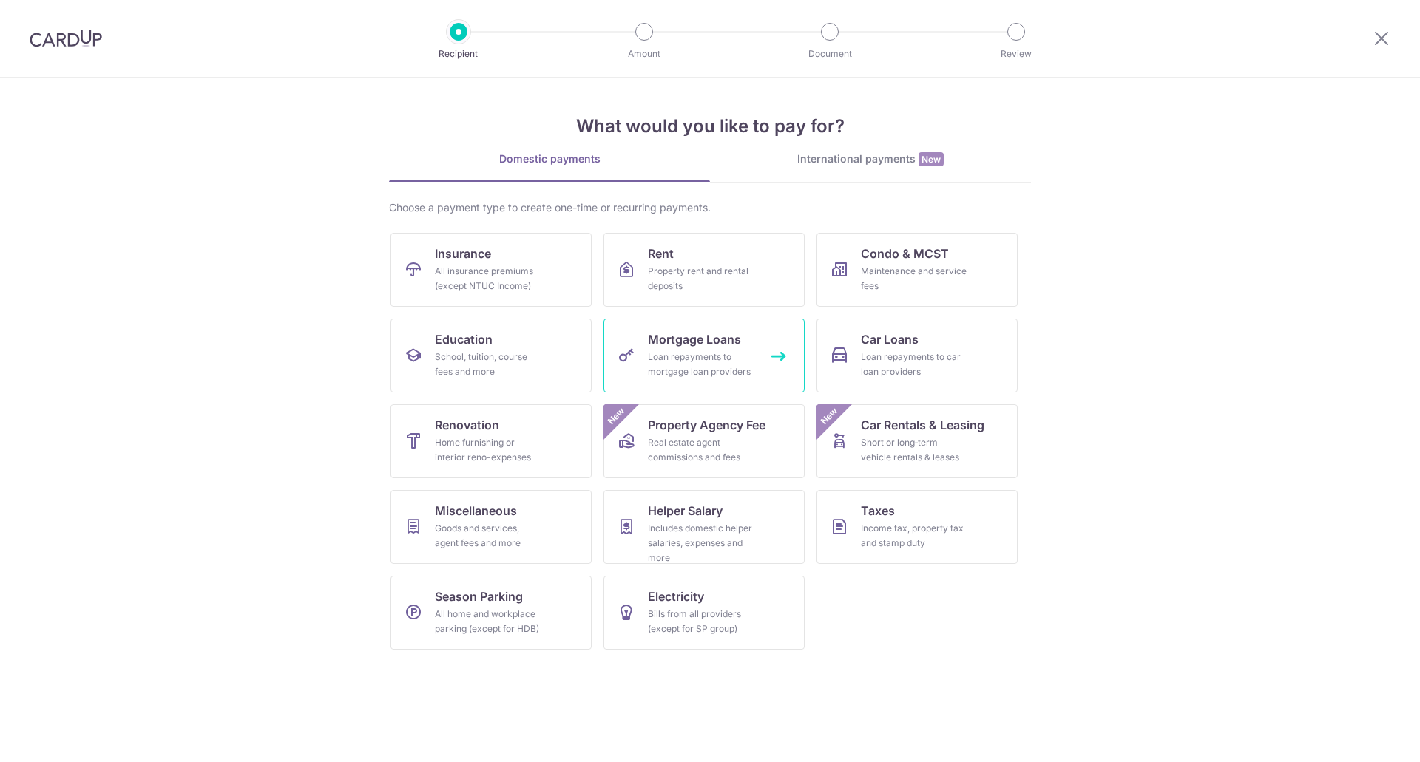
click at [682, 359] on div "Loan repayments to mortgage loan providers" at bounding box center [701, 365] width 106 height 30
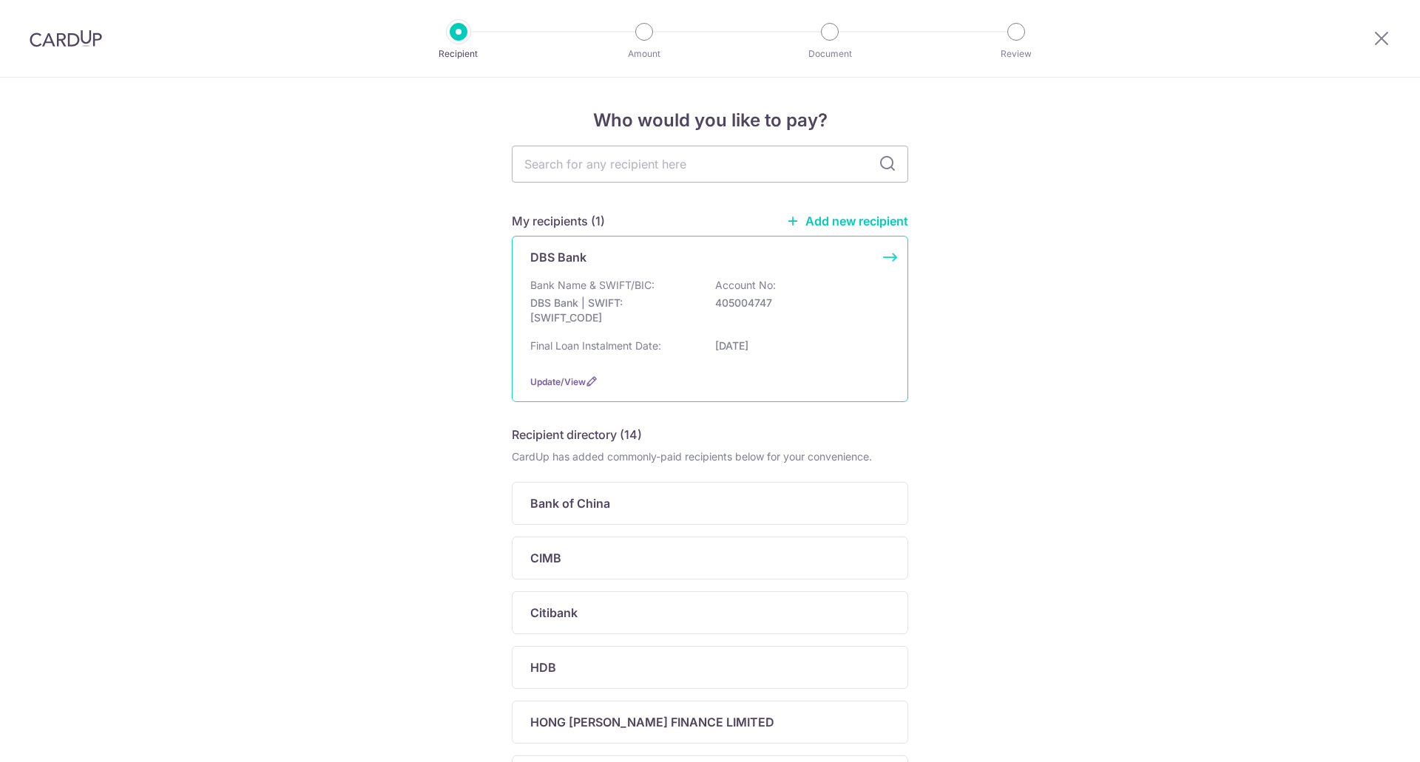
click at [616, 345] on p "Final Loan Instalment Date:" at bounding box center [595, 346] width 131 height 15
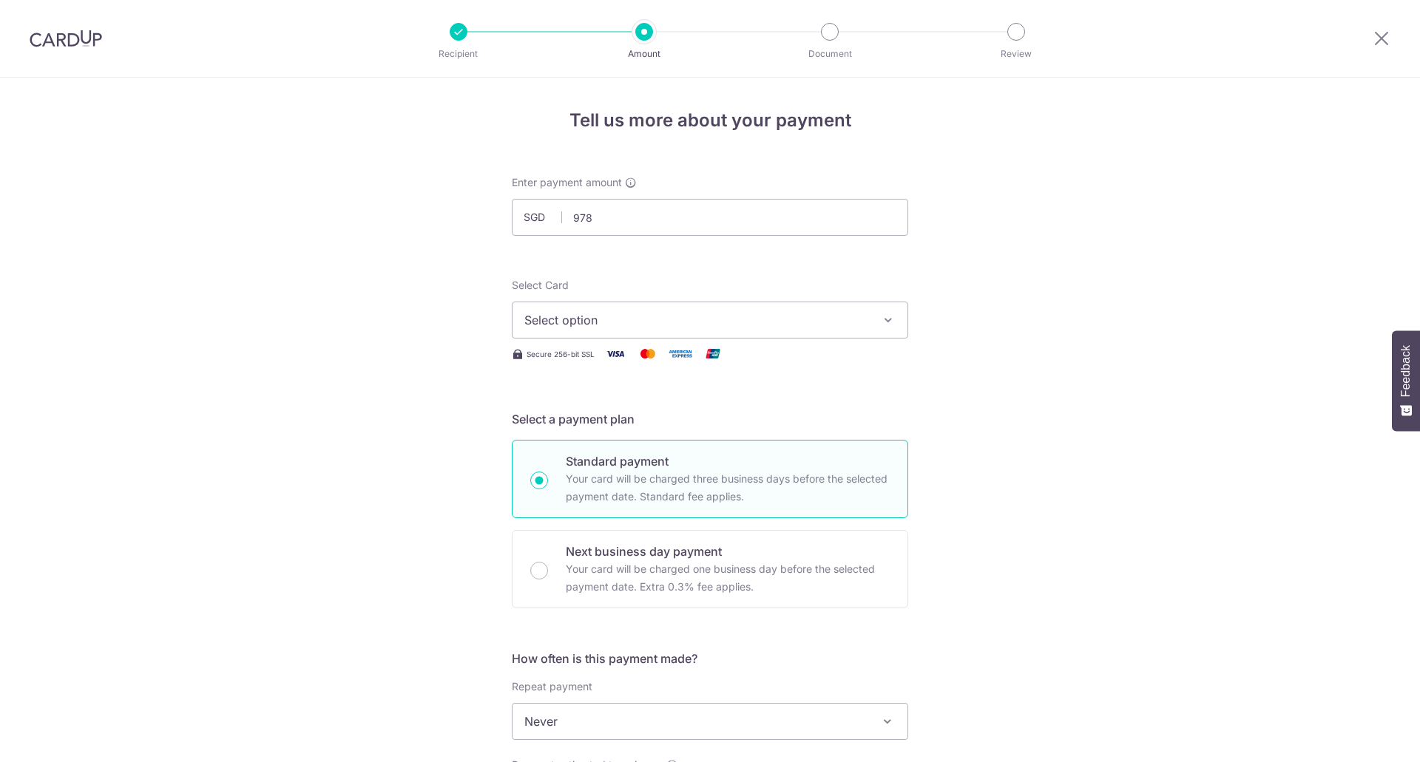
type input "978.00"
click at [411, 422] on div "Tell us more about your payment Enter payment amount SGD 978.00 978.00 Select C…" at bounding box center [710, 746] width 1420 height 1337
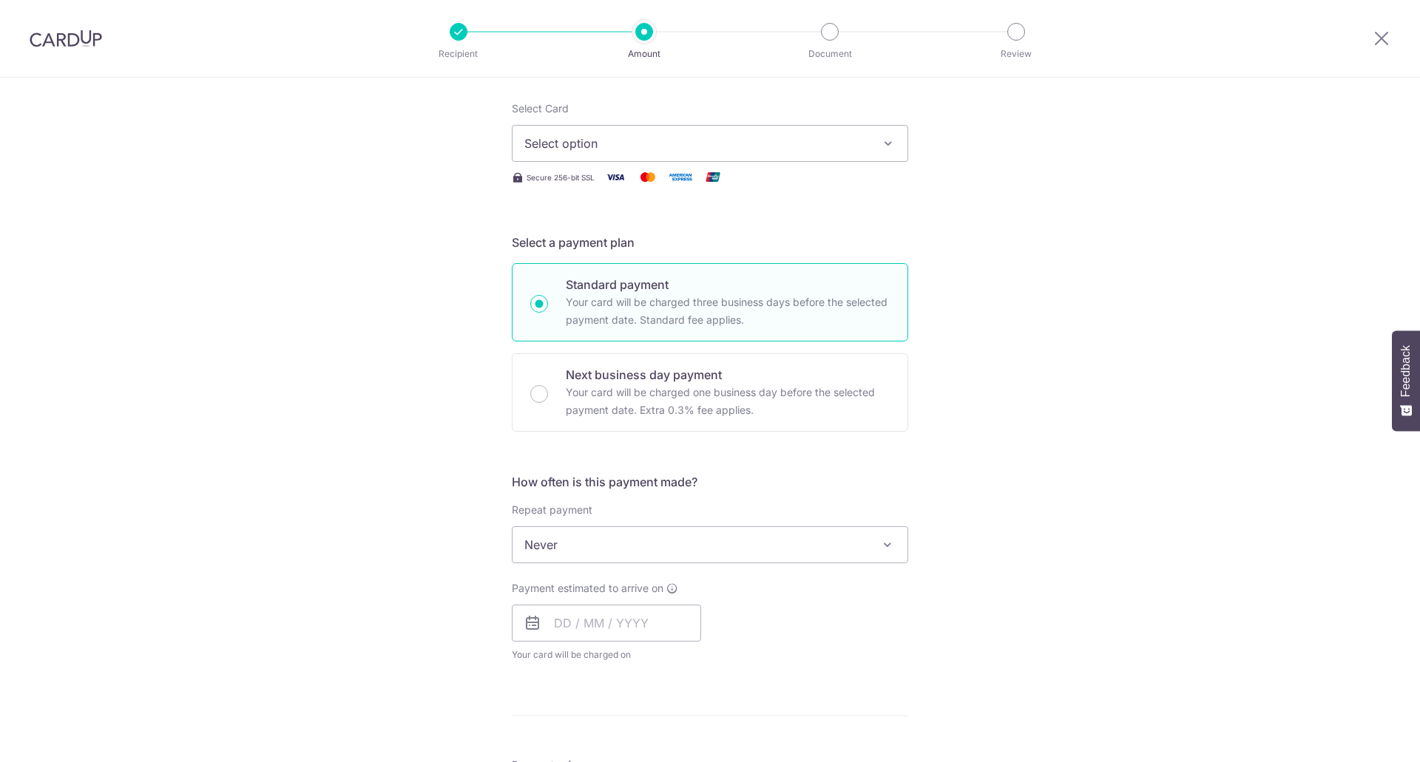
scroll to position [370, 0]
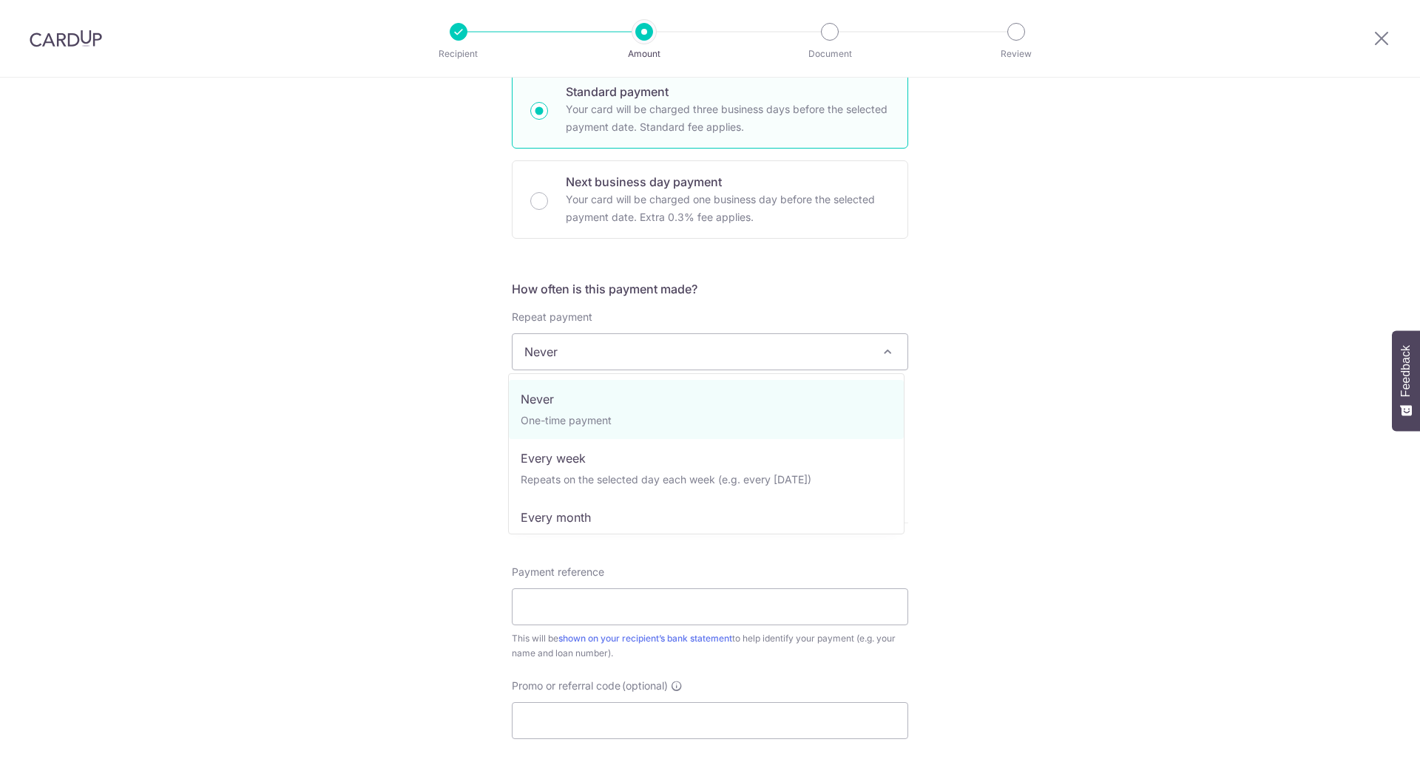
click at [559, 354] on span "Never" at bounding box center [709, 351] width 395 height 35
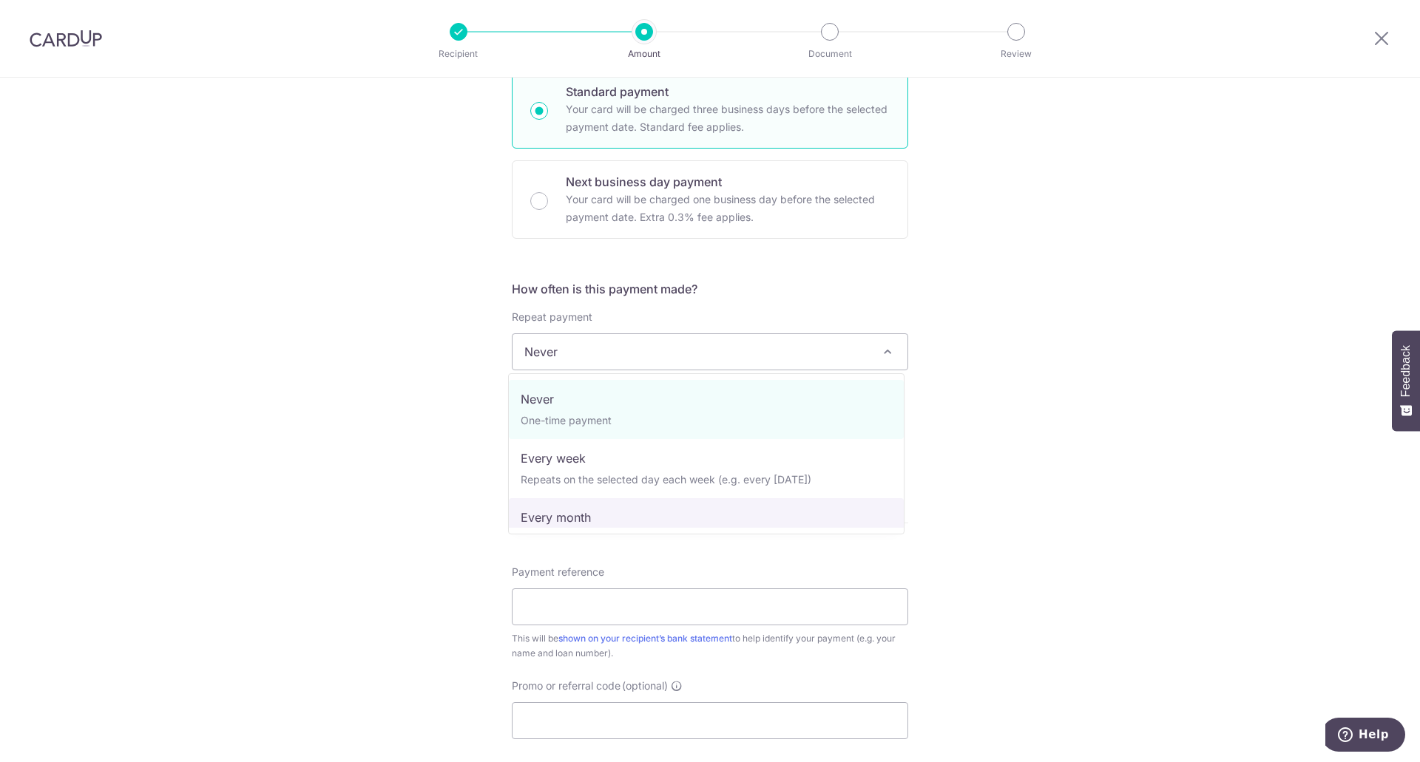
select select "3"
type input "31/12/2031"
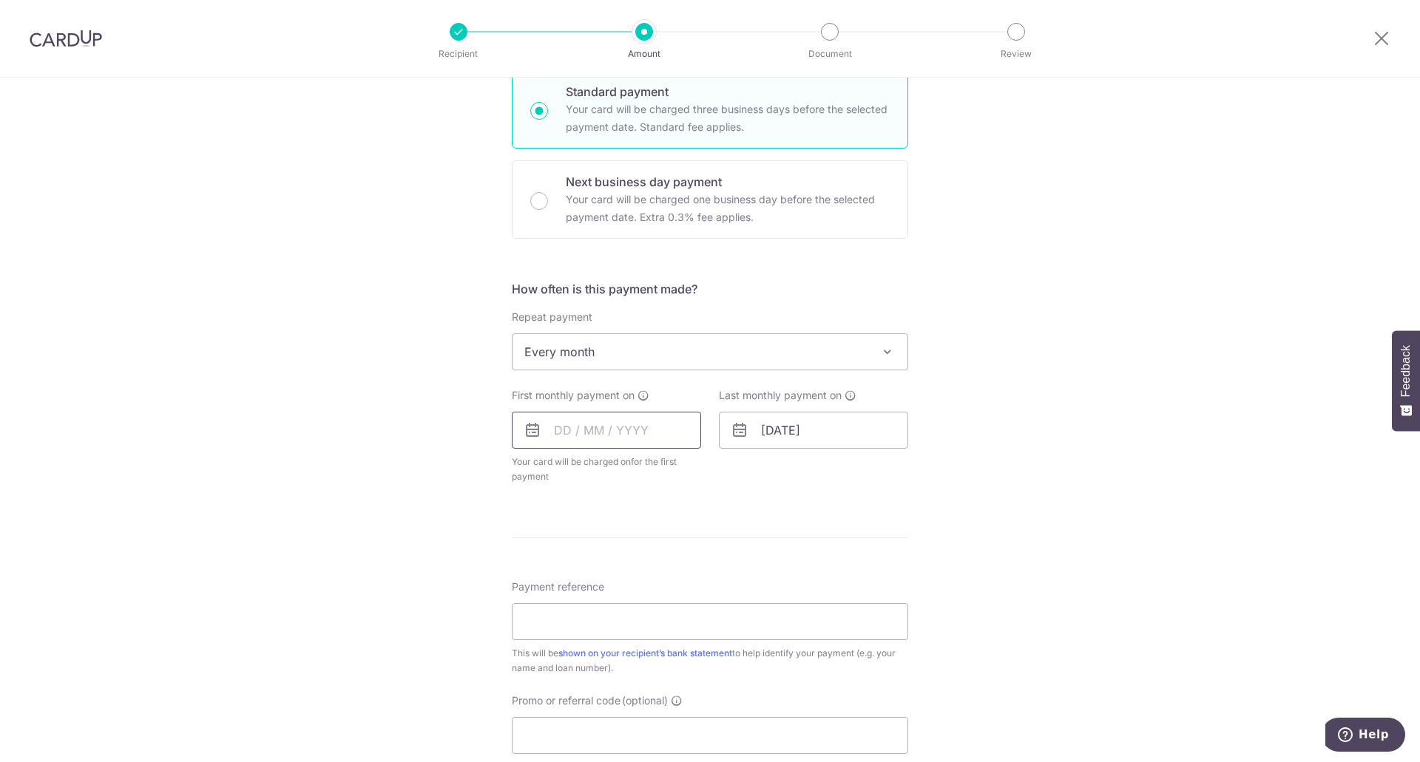
click at [581, 433] on input "text" at bounding box center [606, 430] width 189 height 37
click at [693, 545] on link "5" at bounding box center [690, 535] width 24 height 24
type input "[DATE]"
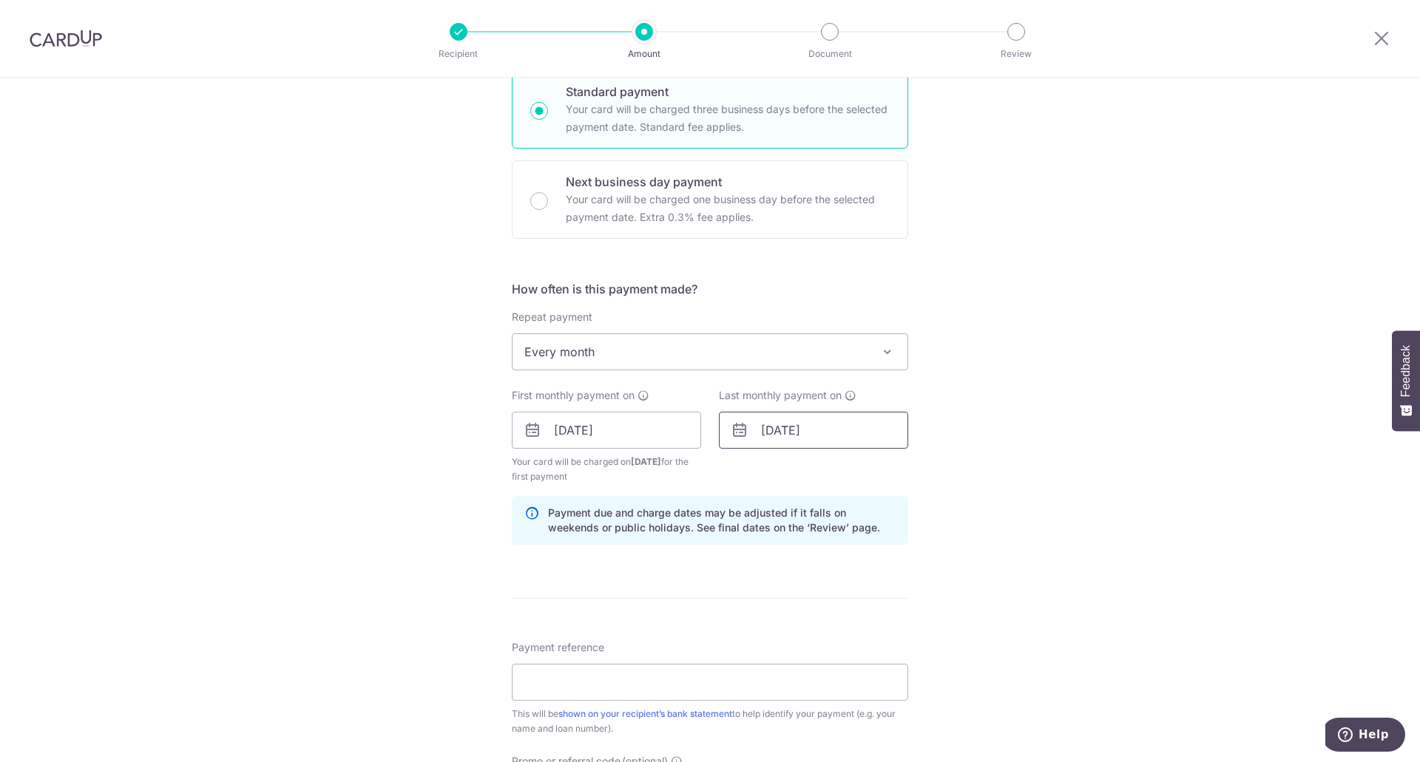
click at [801, 432] on input "31/12/2031" at bounding box center [813, 430] width 189 height 37
click at [870, 478] on div "Prev Next Jan Feb Mar Apr May Jun Jul Aug Sep Oct Nov Dec 2025 2026 2027 2028 2…" at bounding box center [836, 469] width 235 height 35
click at [867, 472] on select "2025 2026 2027 2028 2029 2030 2031 2032 2033 2034 2035" at bounding box center [871, 470] width 39 height 12
click at [893, 534] on link "5" at bounding box center [897, 535] width 24 height 24
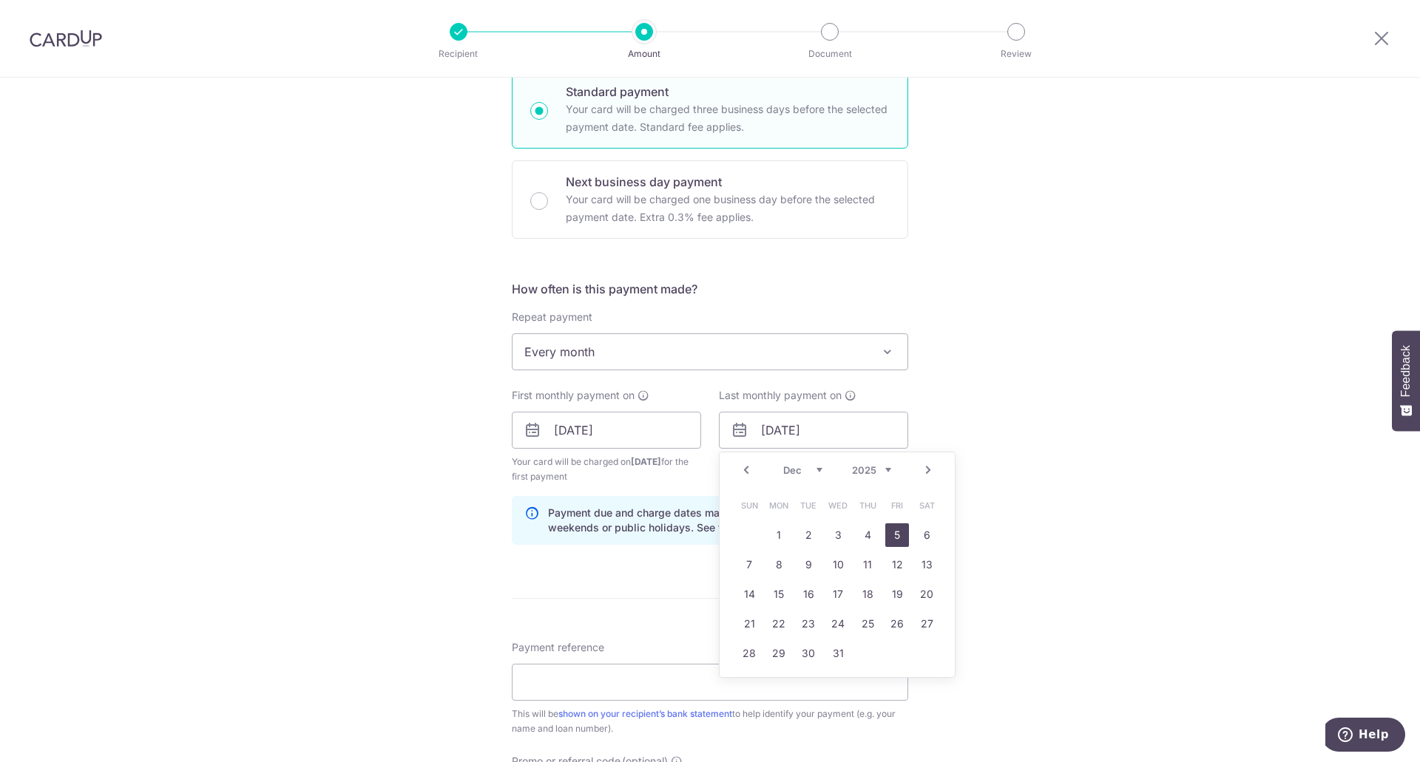
type input "[DATE]"
click at [1031, 515] on div "Tell us more about your payment Enter payment amount SGD 978.00 978.00 Select C…" at bounding box center [710, 414] width 1420 height 1413
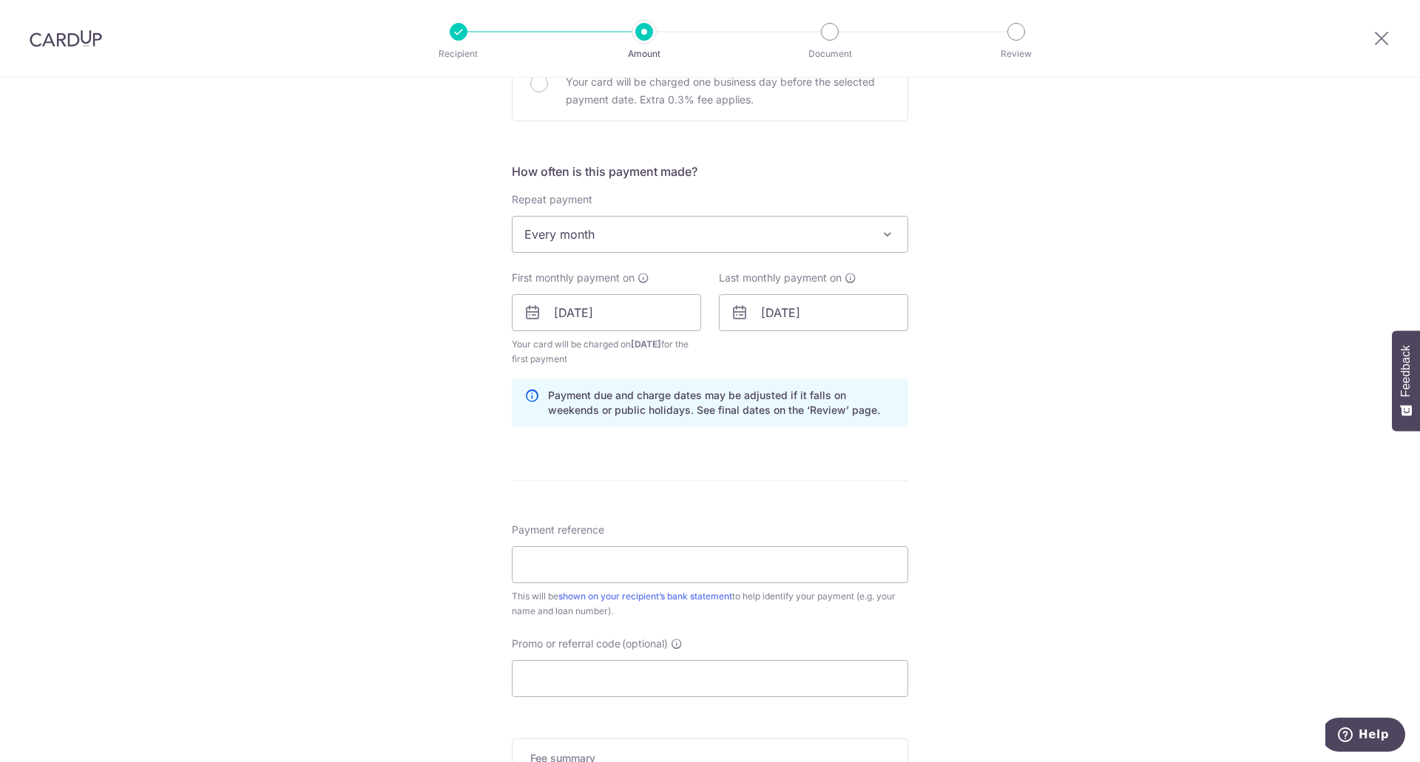
scroll to position [665, 0]
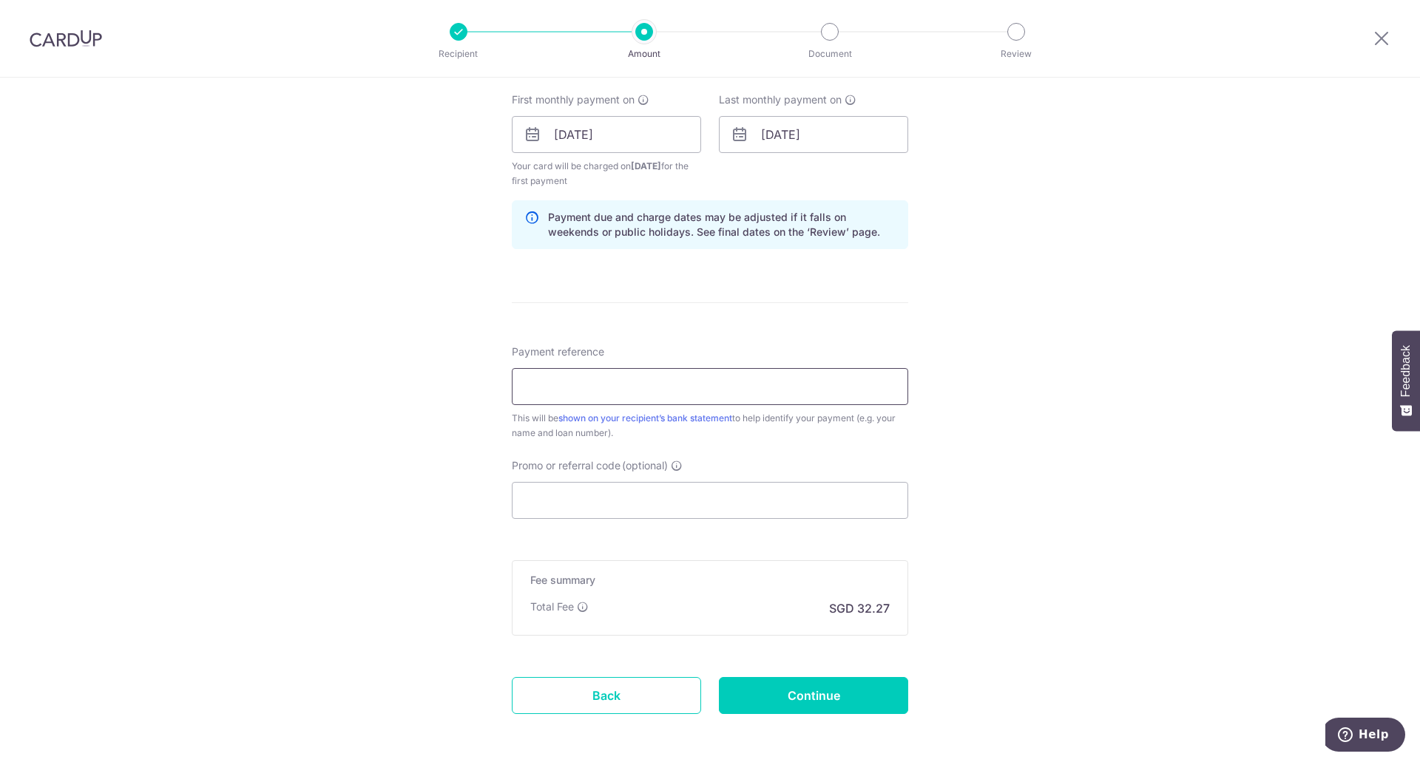
click at [577, 386] on input "Payment reference" at bounding box center [710, 386] width 396 height 37
paste input "CBDSL35274HL(CF)1 [PERSON_NAME]"
type input "CBDSL35274HL(CF)1 [PERSON_NAME]"
click at [467, 438] on div "Tell us more about your payment Enter payment amount SGD 978.00 978.00 Select C…" at bounding box center [710, 118] width 1420 height 1413
click at [559, 505] on input "Promo or referral code (optional)" at bounding box center [710, 500] width 396 height 37
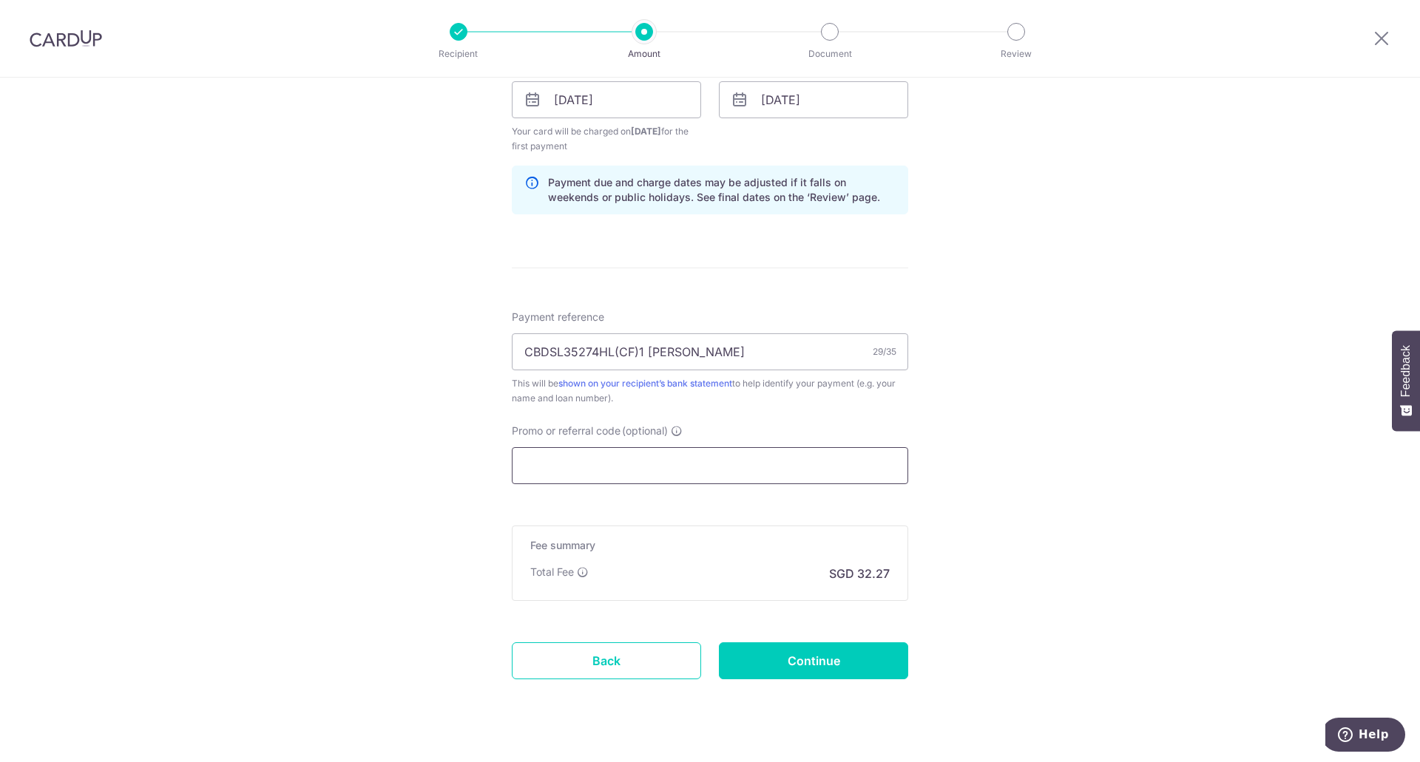
scroll to position [728, 0]
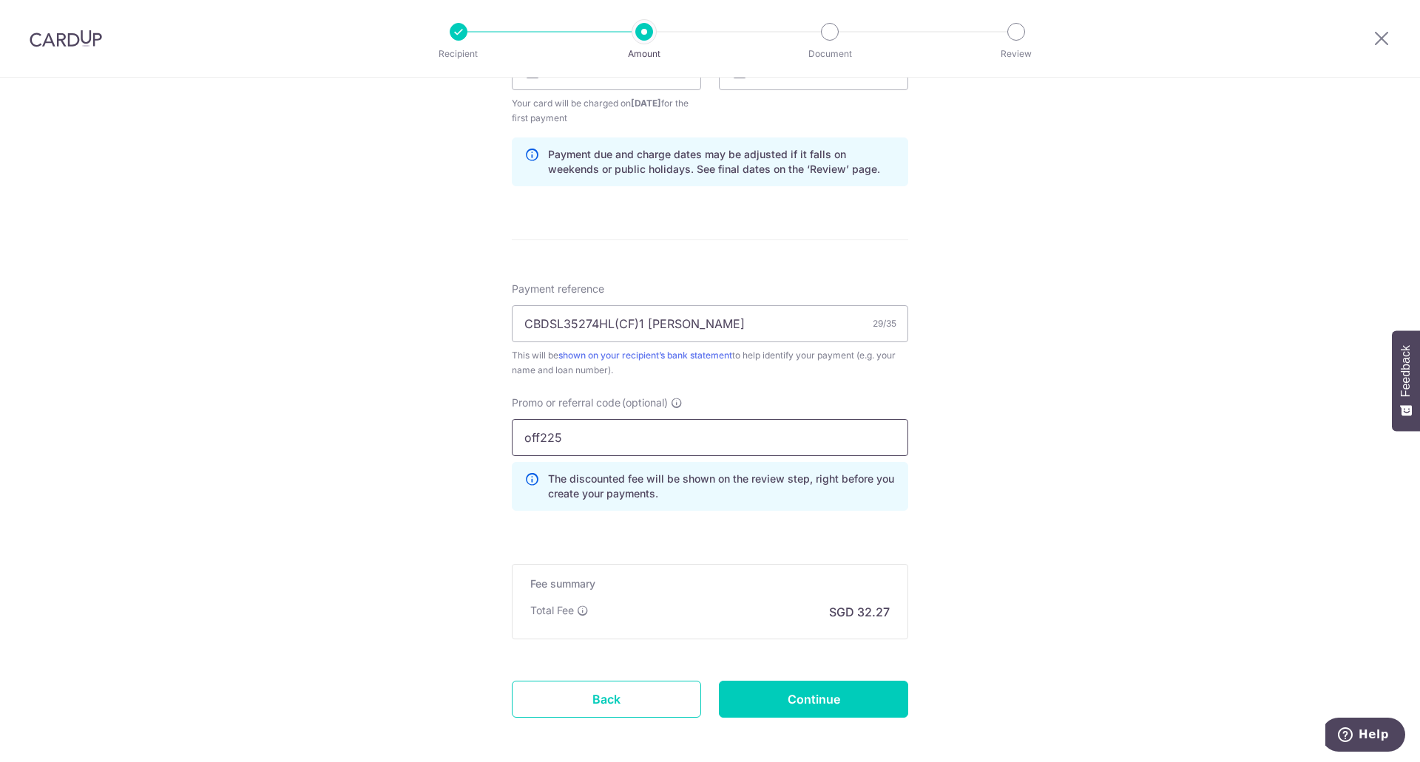
type input "off225"
click at [1021, 605] on div "Tell us more about your payment Enter payment amount SGD 978.00 978.00 Select C…" at bounding box center [710, 88] width 1420 height 1479
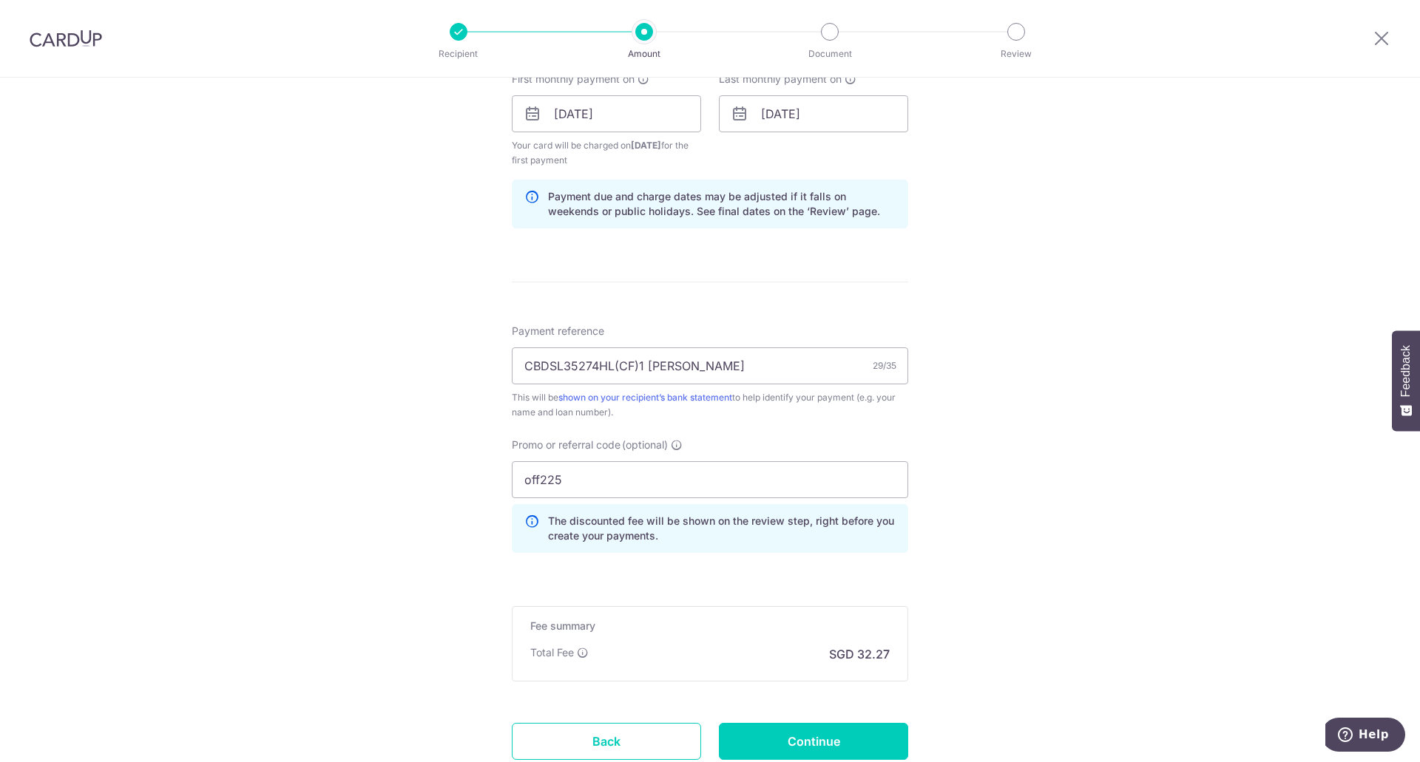
scroll to position [795, 0]
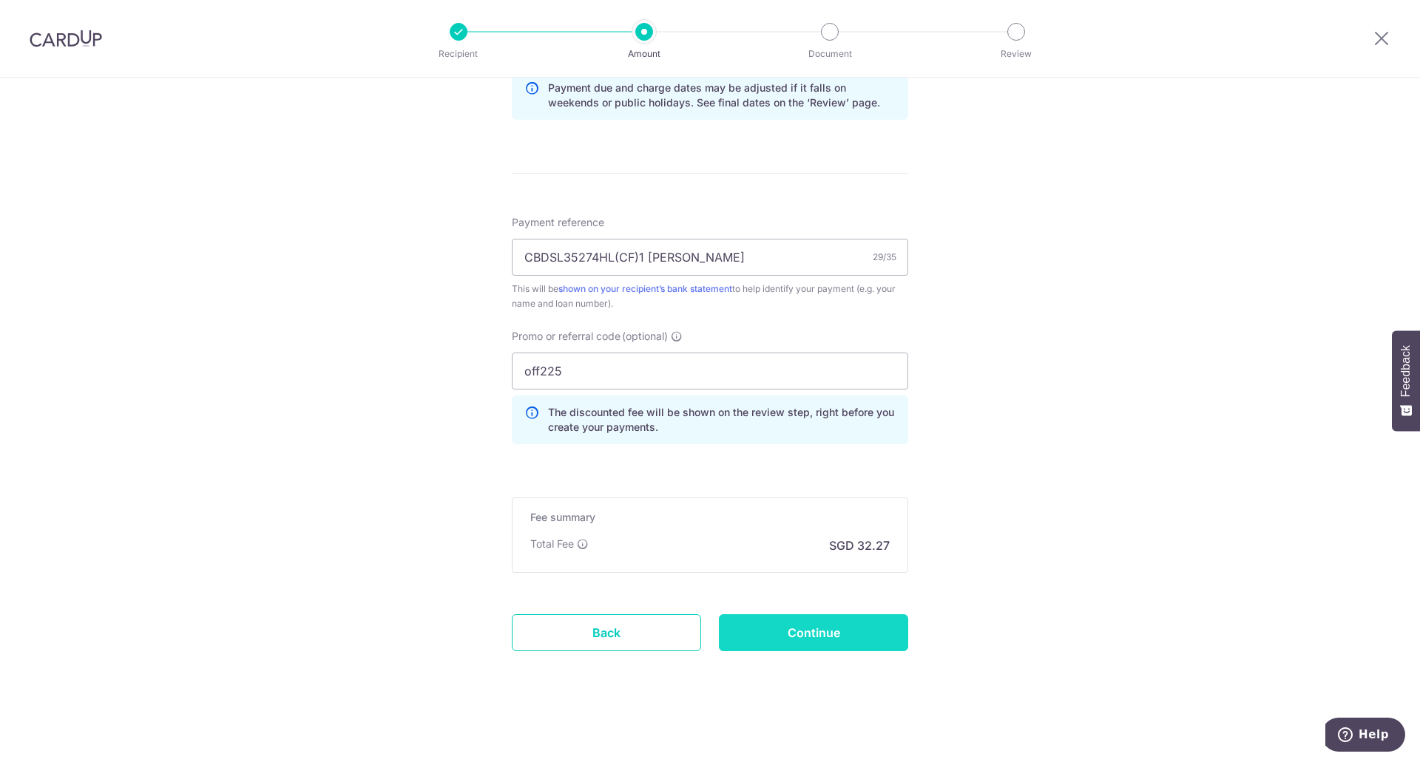
click at [815, 628] on input "Continue" at bounding box center [813, 632] width 189 height 37
type input "Create Schedule"
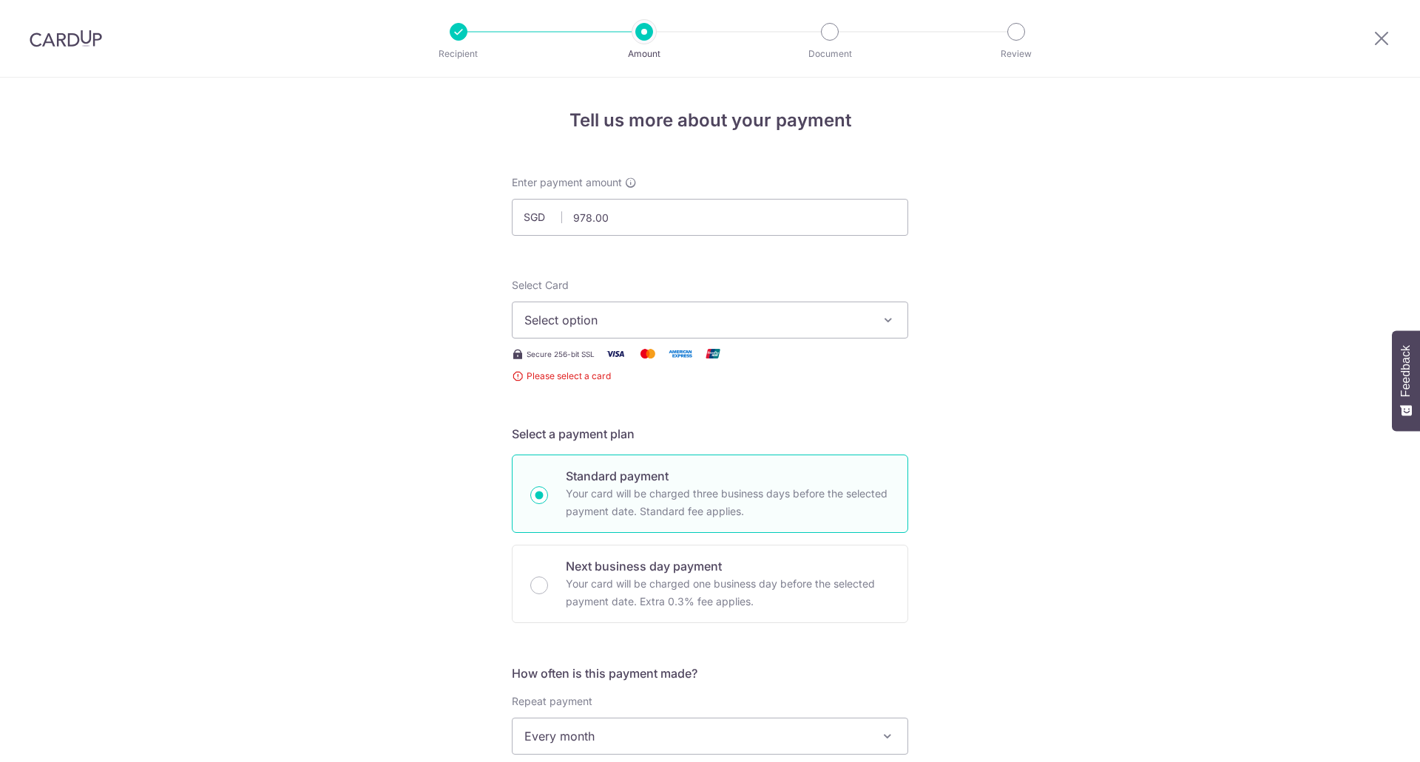
click at [557, 337] on button "Select option" at bounding box center [710, 320] width 396 height 37
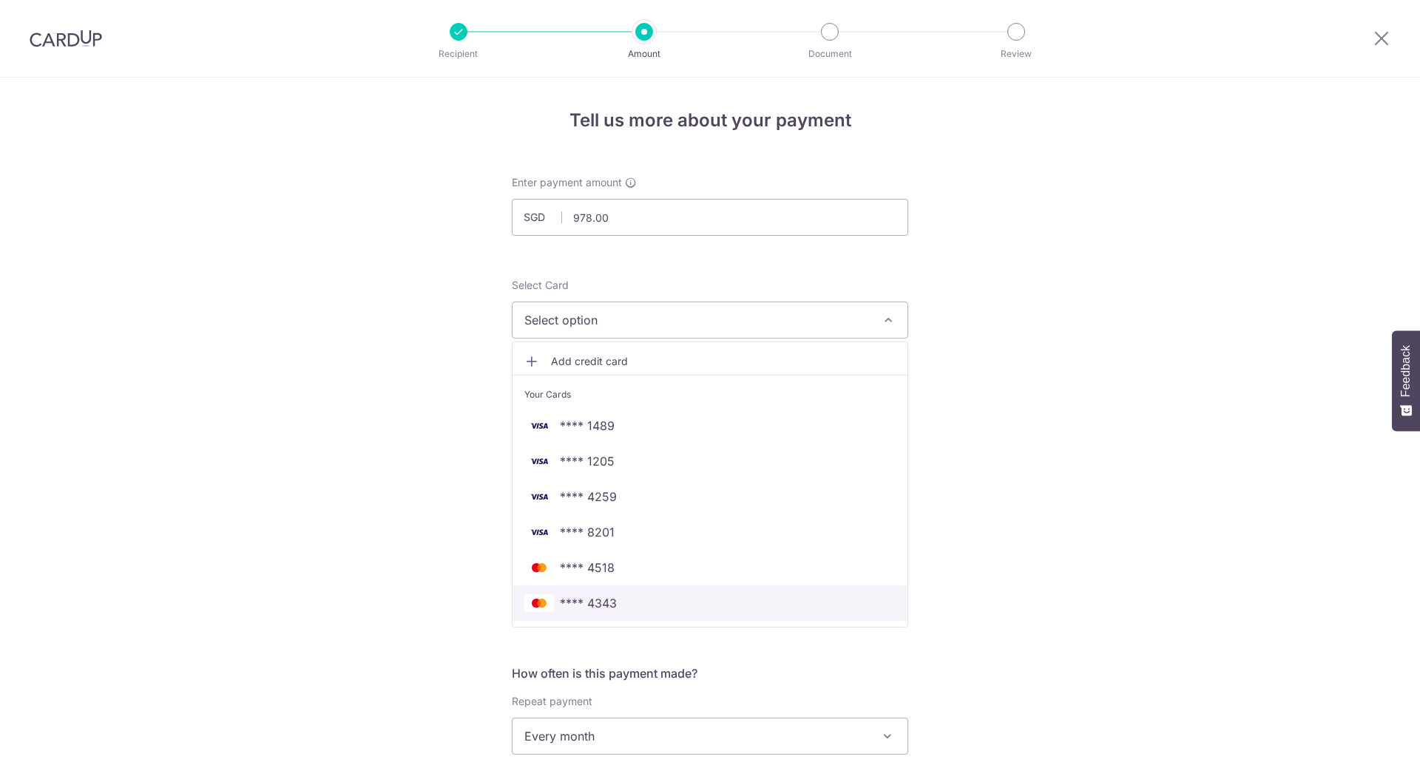
click at [594, 606] on span "**** 4343" at bounding box center [588, 603] width 57 height 18
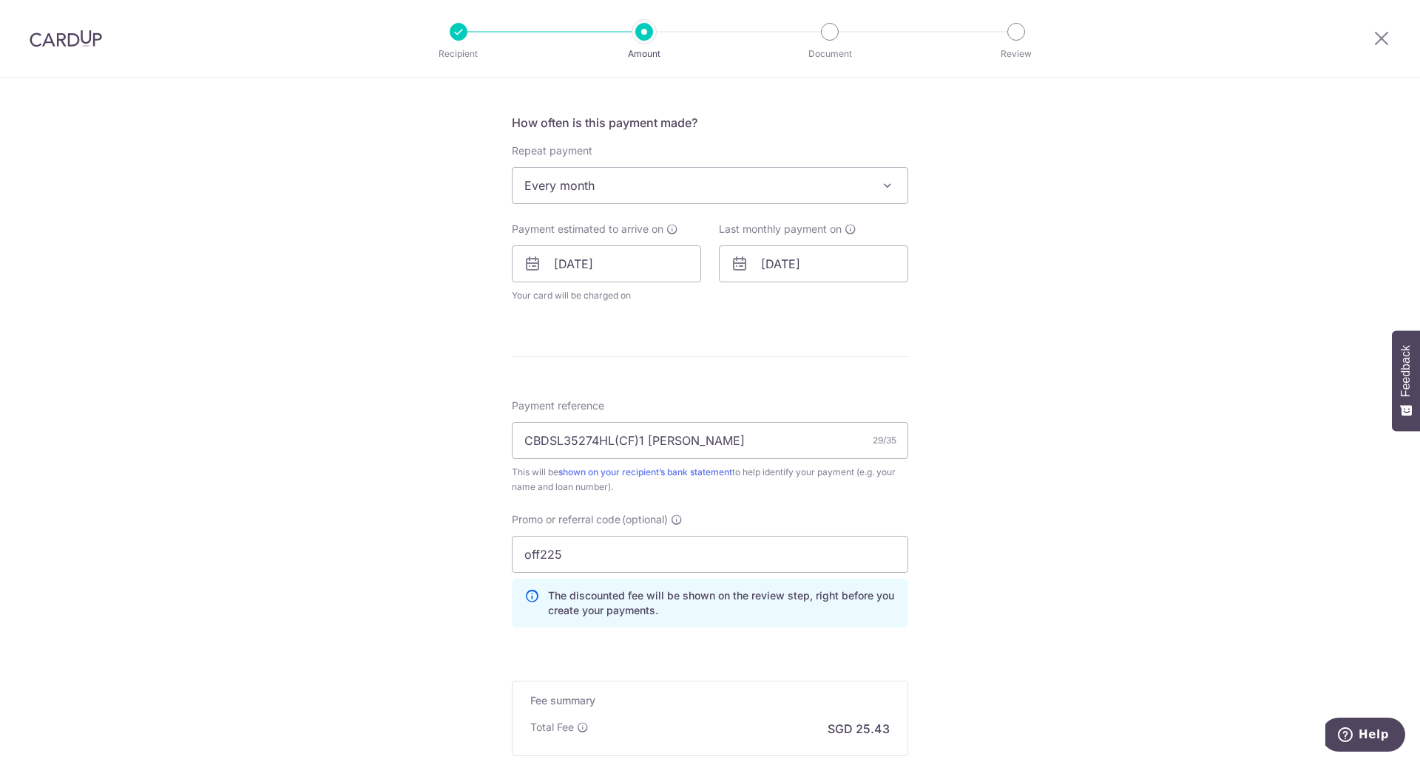
scroll to position [719, 0]
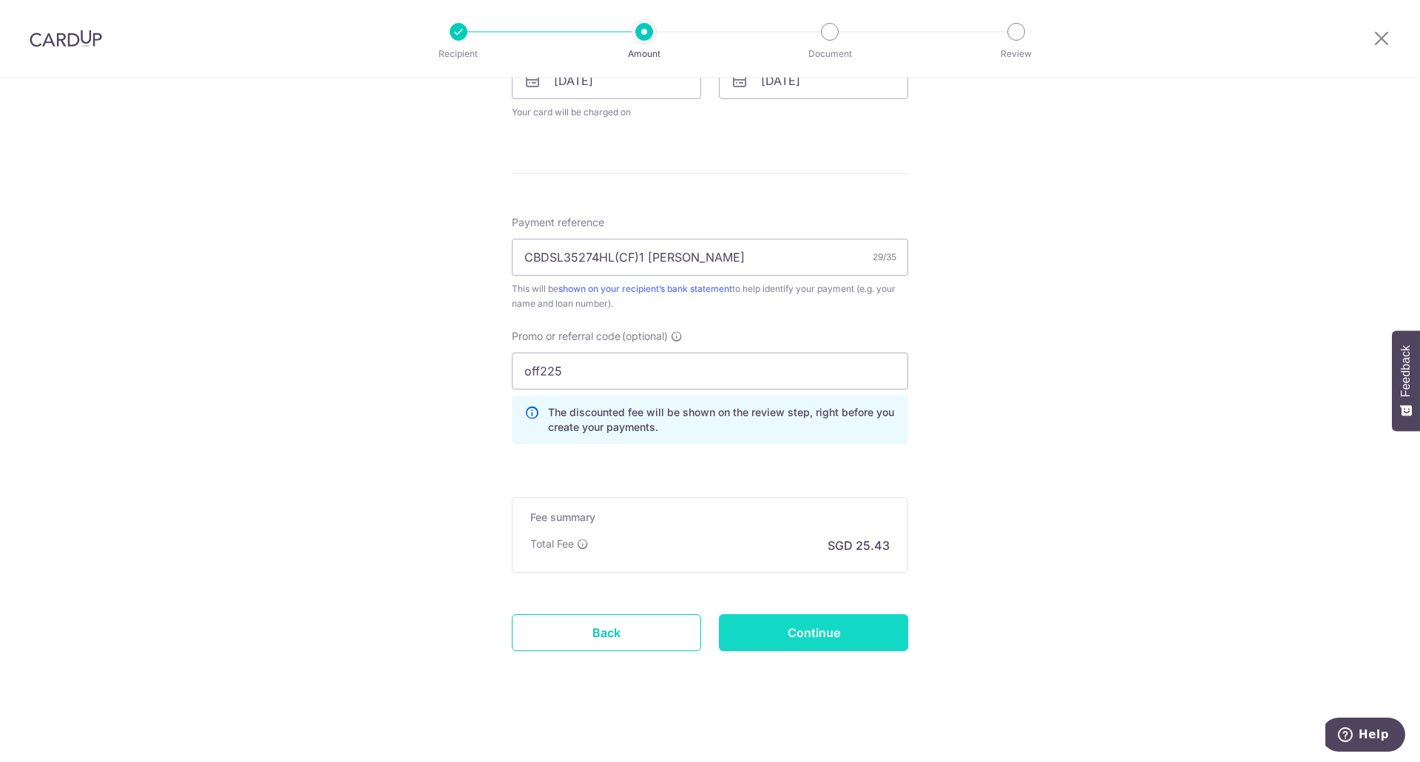
click at [873, 620] on input "Continue" at bounding box center [813, 632] width 189 height 37
type input "Create Schedule"
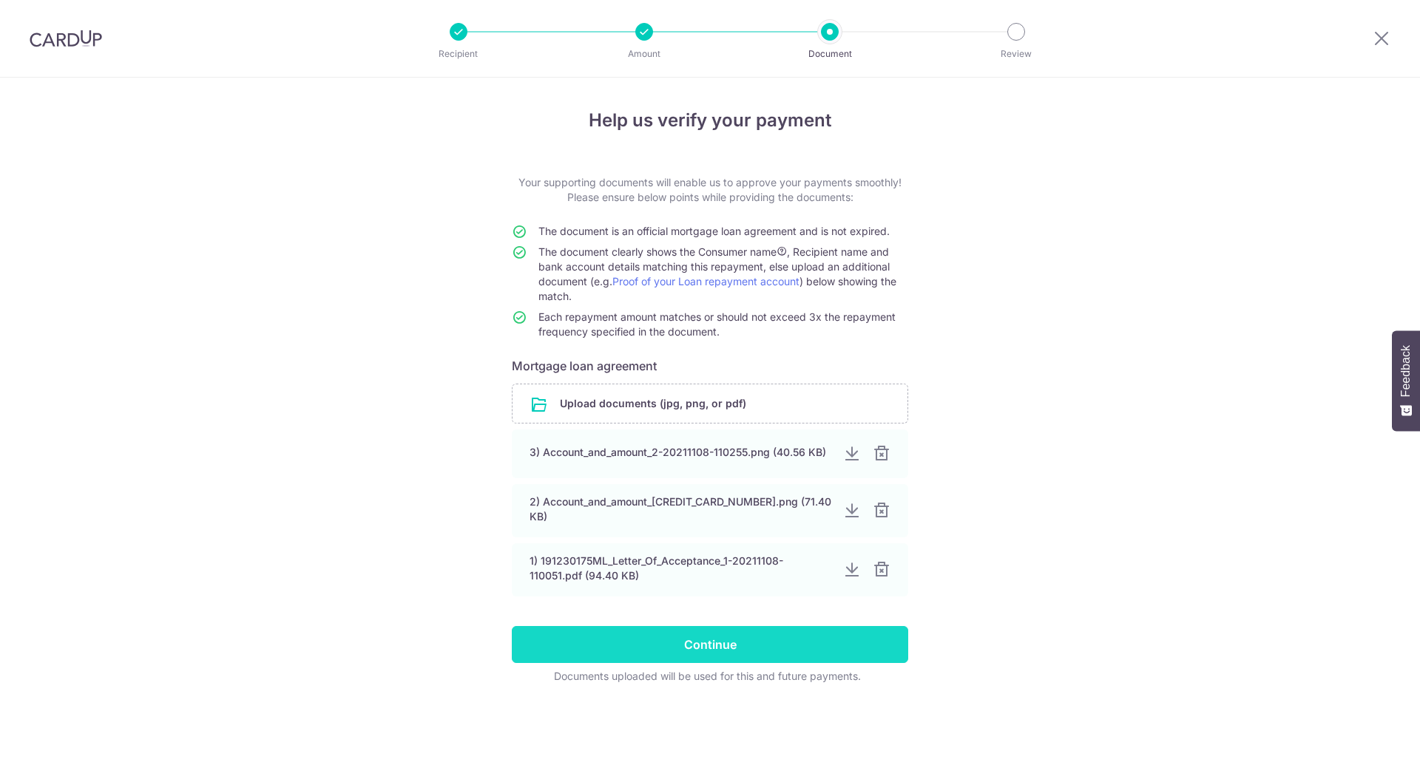
click at [694, 629] on input "Continue" at bounding box center [710, 644] width 396 height 37
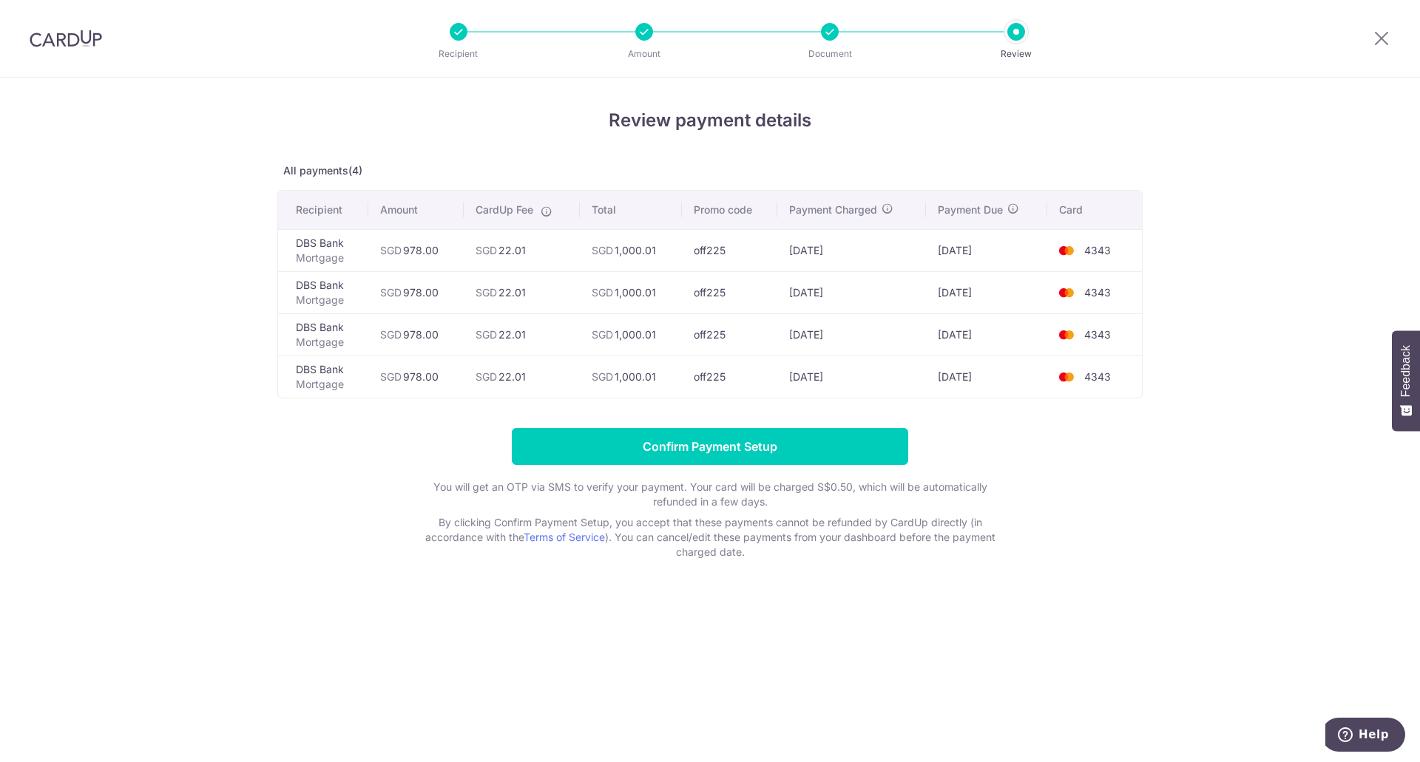
click at [1083, 563] on div "Review payment details All payments(4) Recipient Amount CardUp Fee Total Promo …" at bounding box center [710, 420] width 1420 height 685
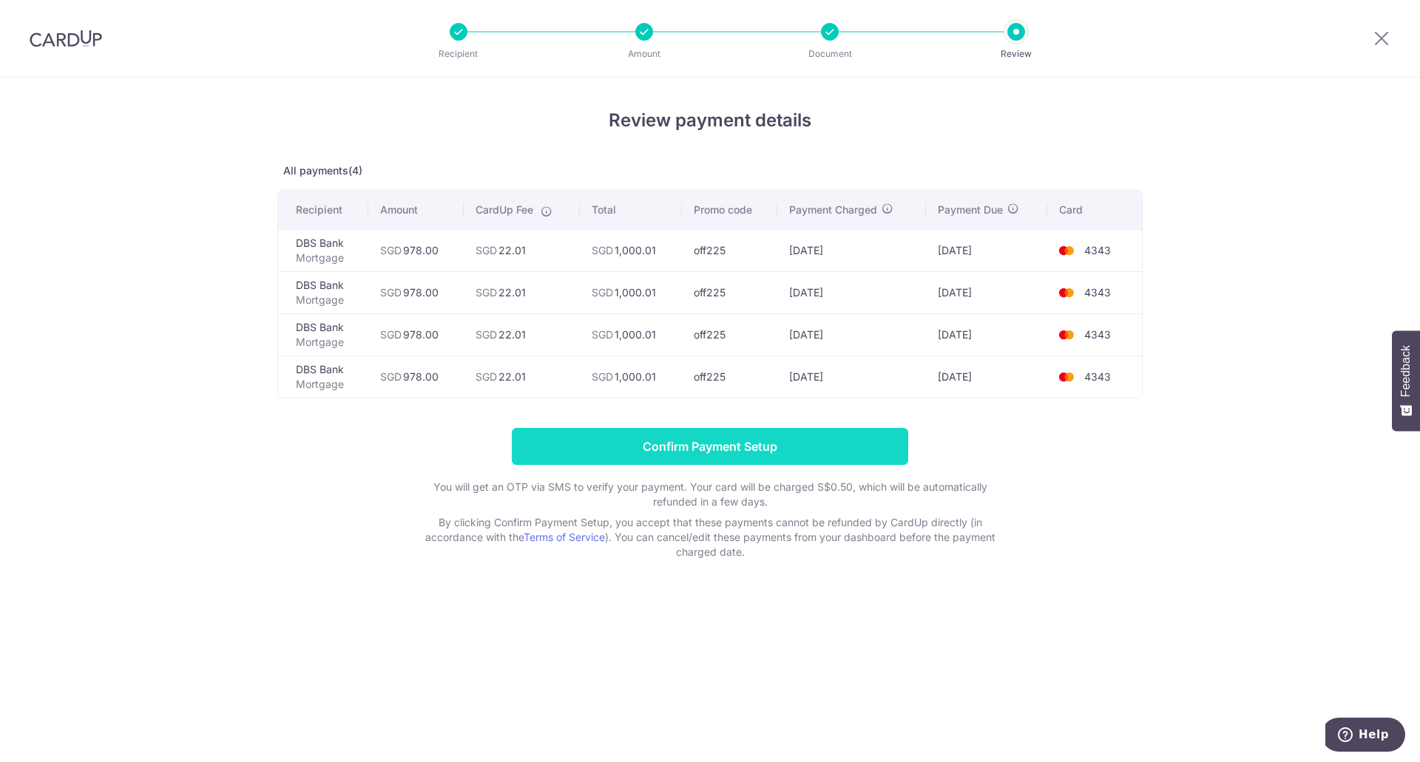
click at [840, 449] on input "Confirm Payment Setup" at bounding box center [710, 446] width 396 height 37
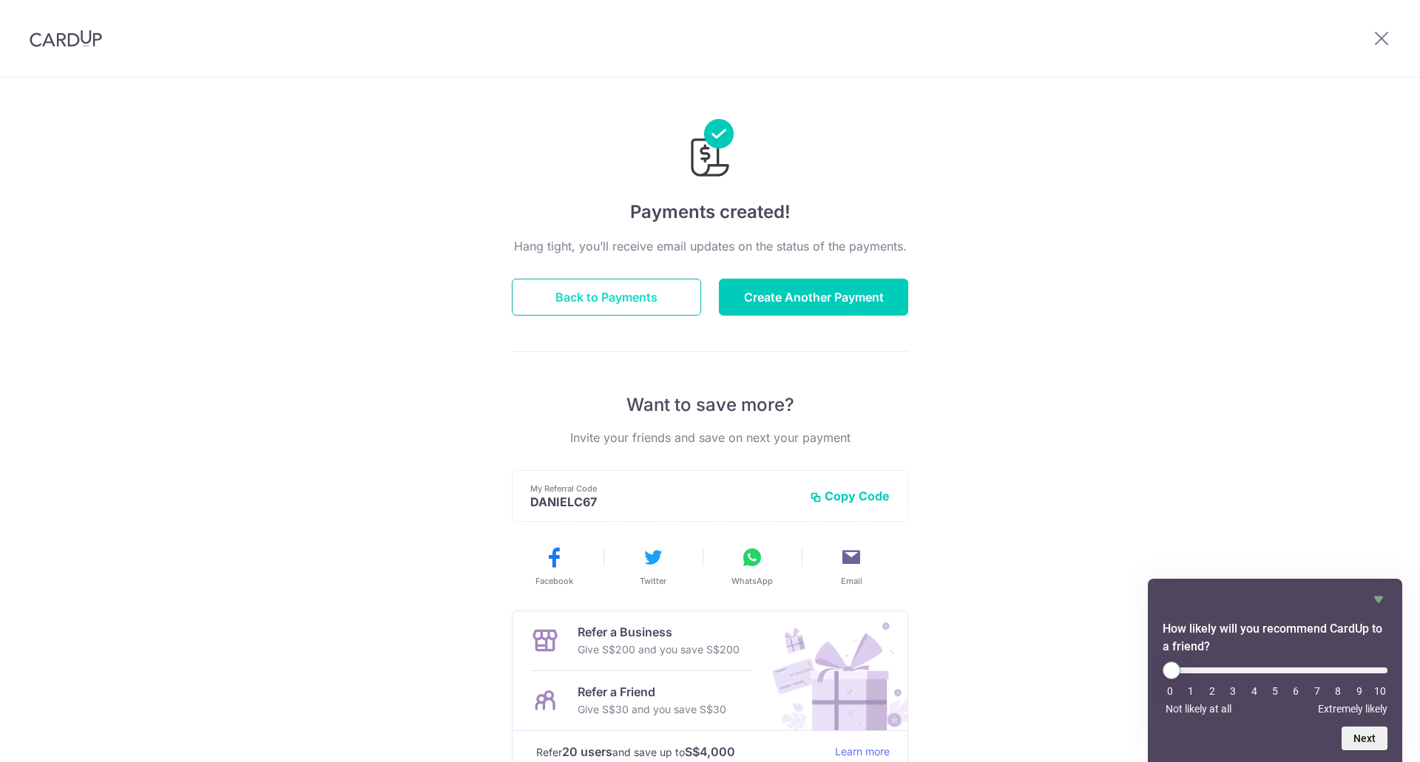
click at [611, 302] on button "Back to Payments" at bounding box center [606, 297] width 189 height 37
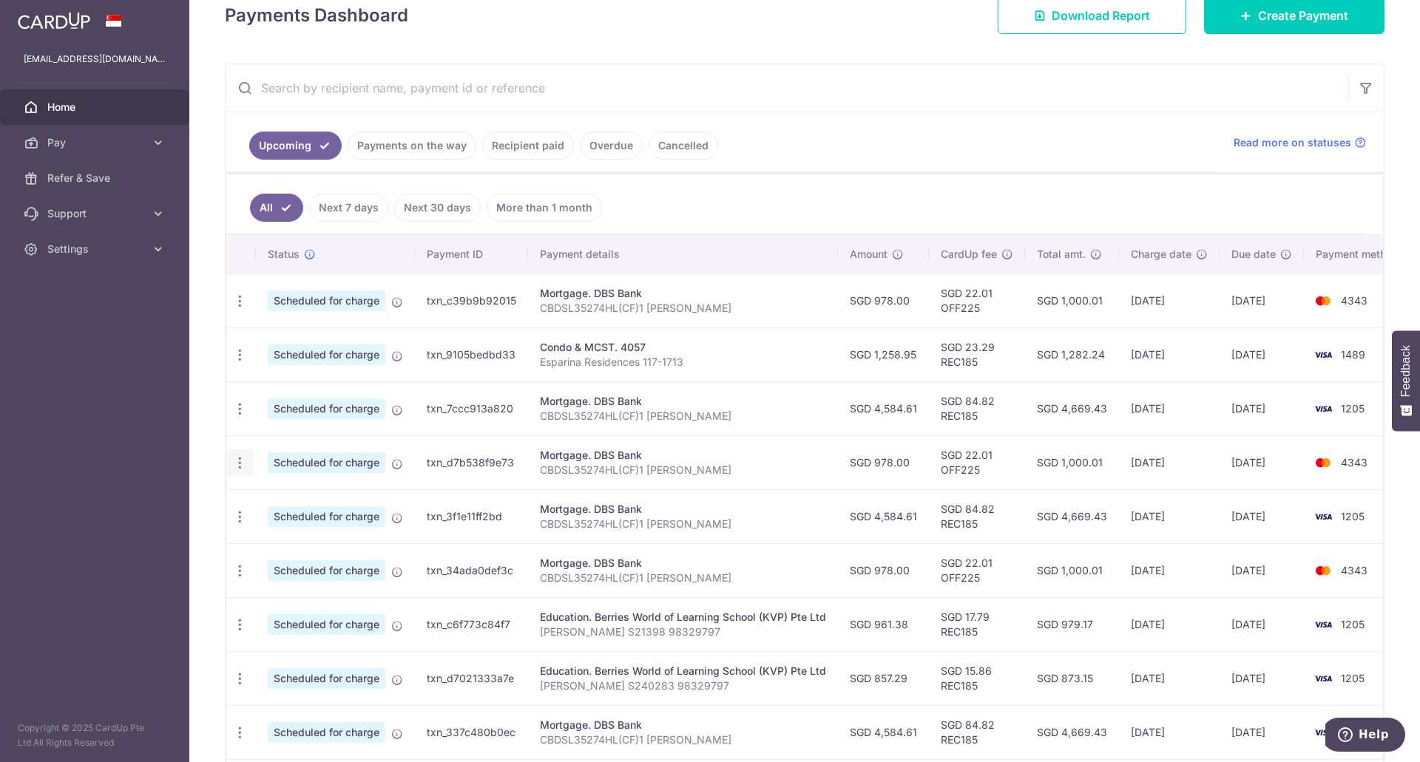
click at [245, 309] on icon "button" at bounding box center [240, 302] width 16 height 16
click at [260, 496] on link "Update payment" at bounding box center [304, 503] width 154 height 35
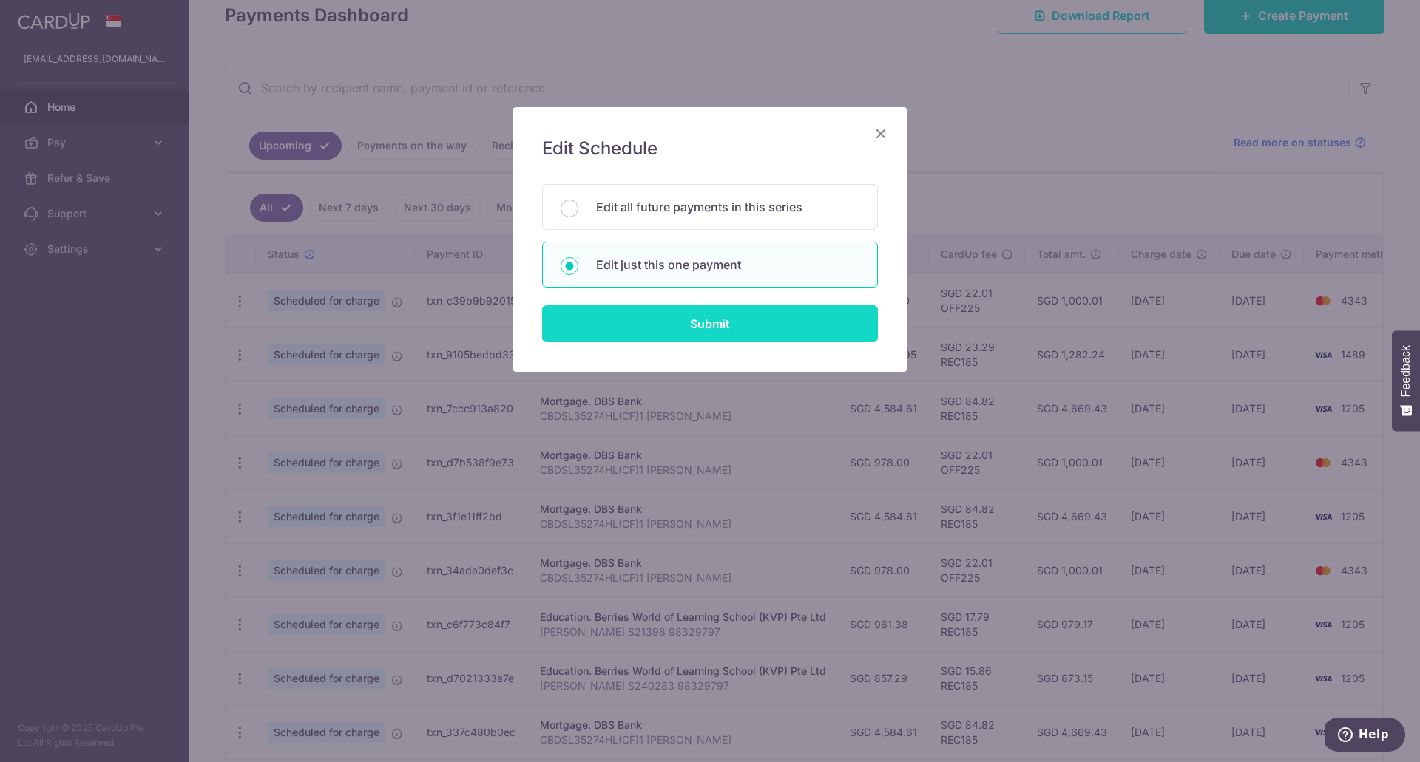
click at [604, 323] on input "Submit" at bounding box center [710, 323] width 336 height 37
radio input "true"
type input "978.00"
type input "05/10/2025"
type input "CBDSL35274HL(CF)1 [PERSON_NAME]"
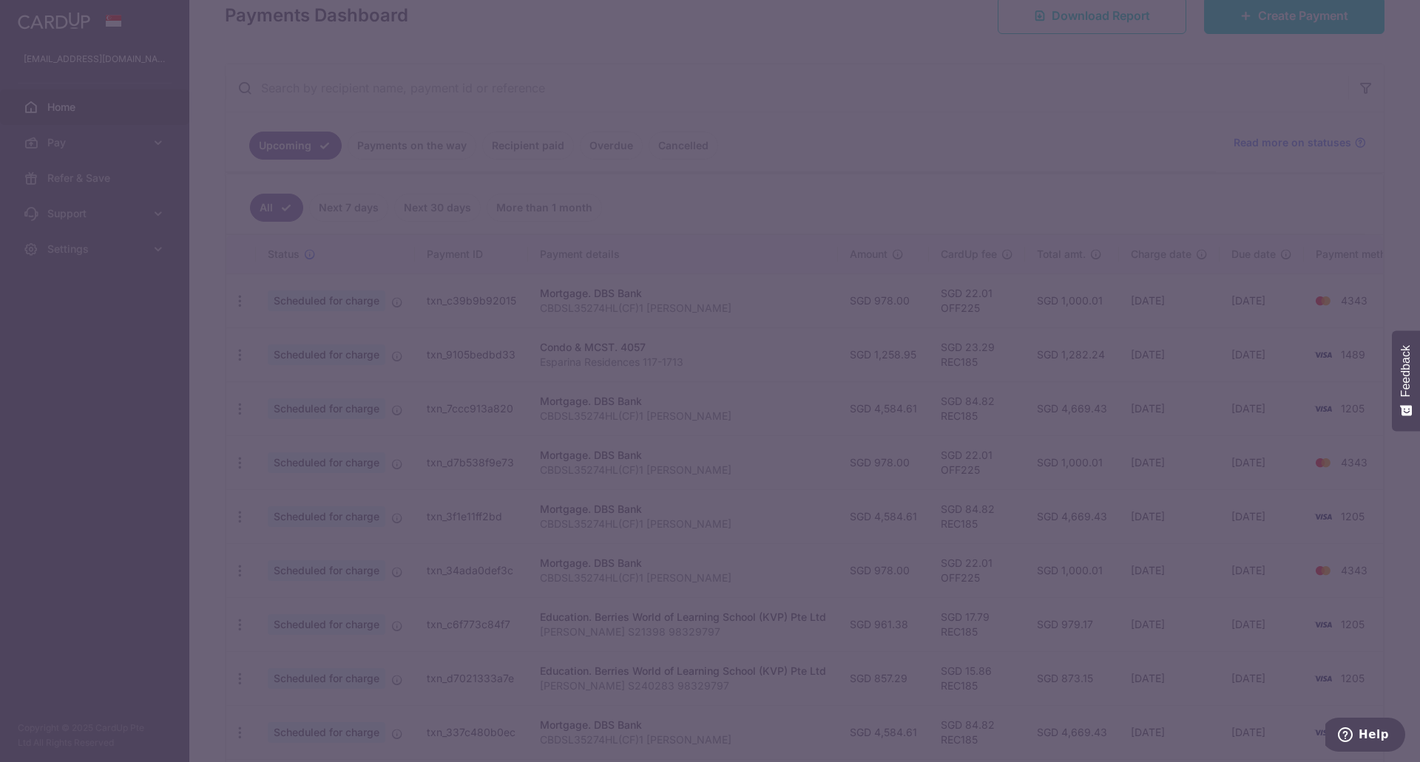
type input "OFF225"
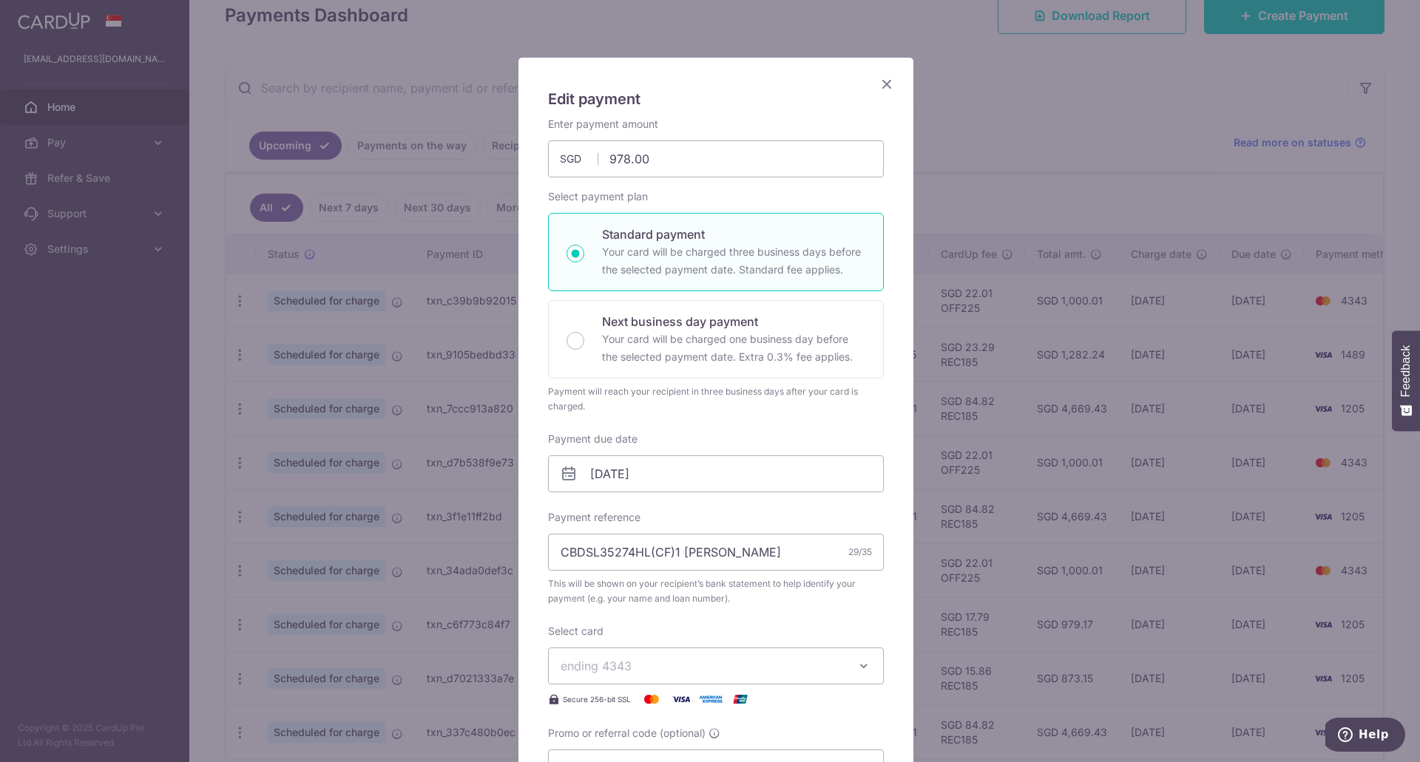
scroll to position [148, 0]
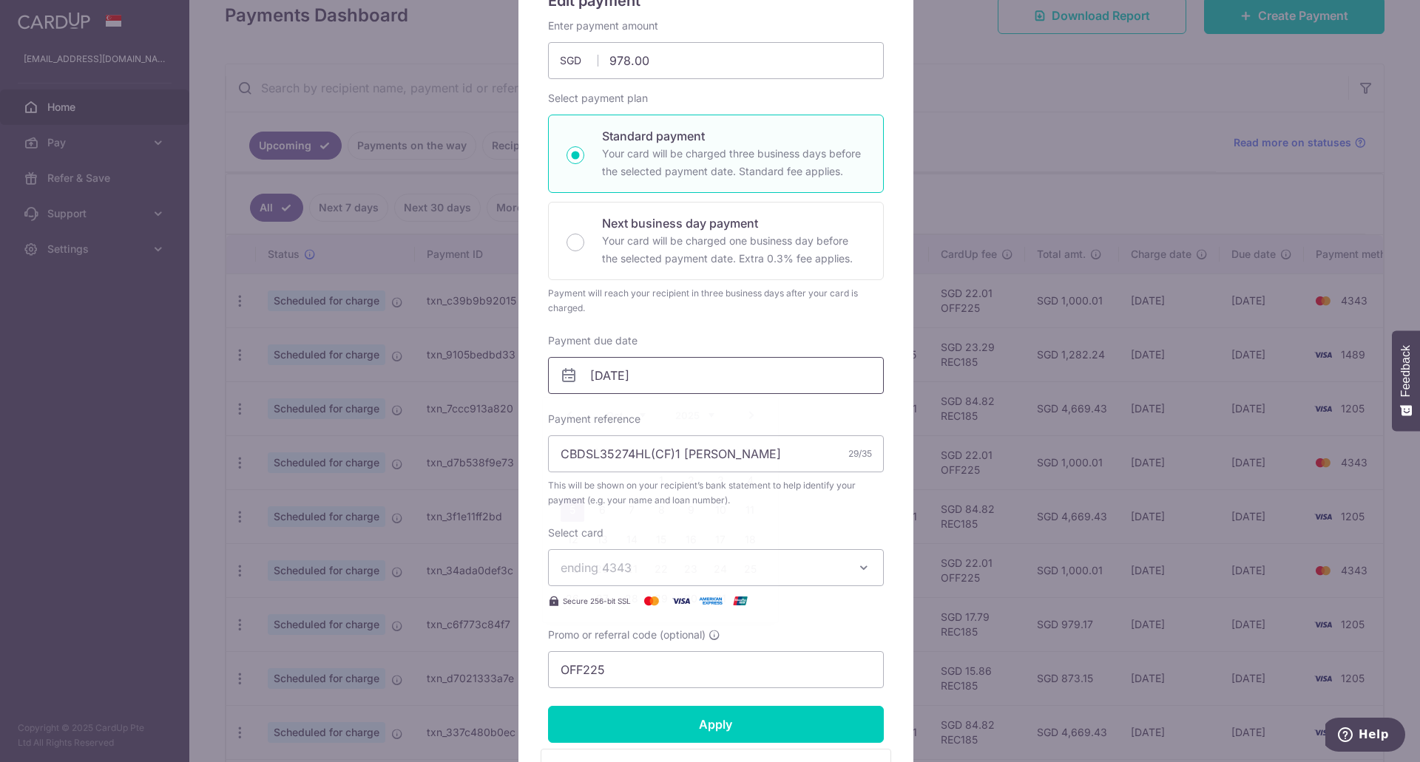
click at [715, 371] on input "05/10/2025" at bounding box center [716, 375] width 336 height 37
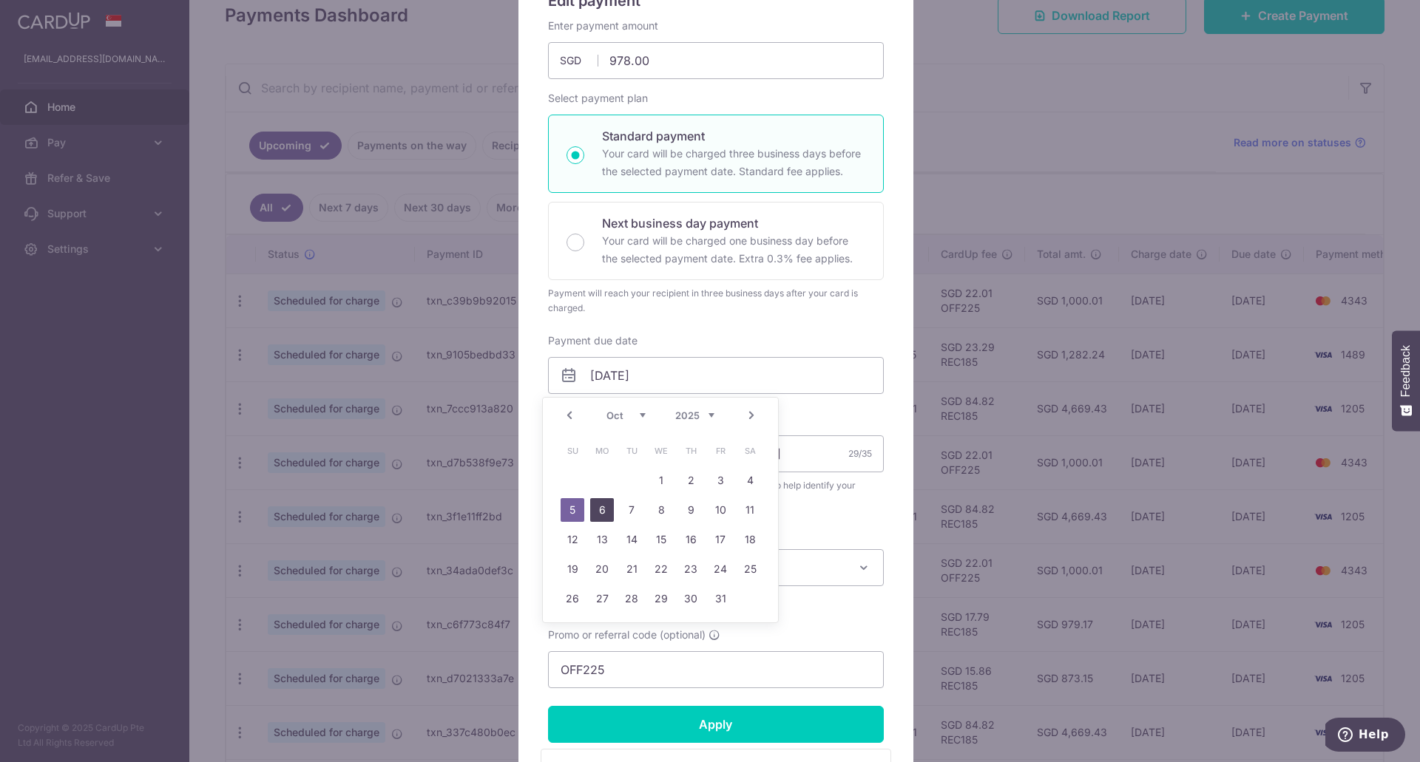
click at [603, 516] on link "6" at bounding box center [602, 510] width 24 height 24
type input "[DATE]"
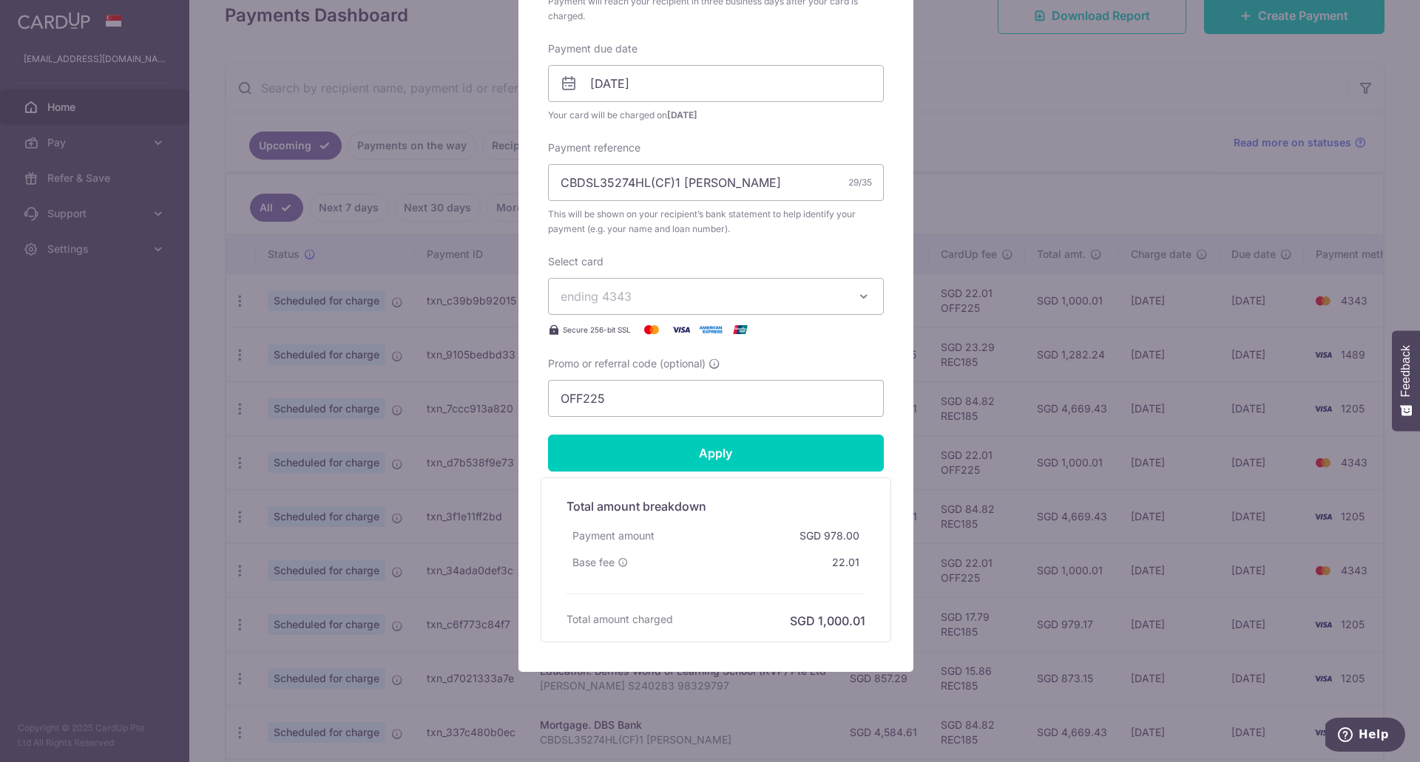
scroll to position [444, 0]
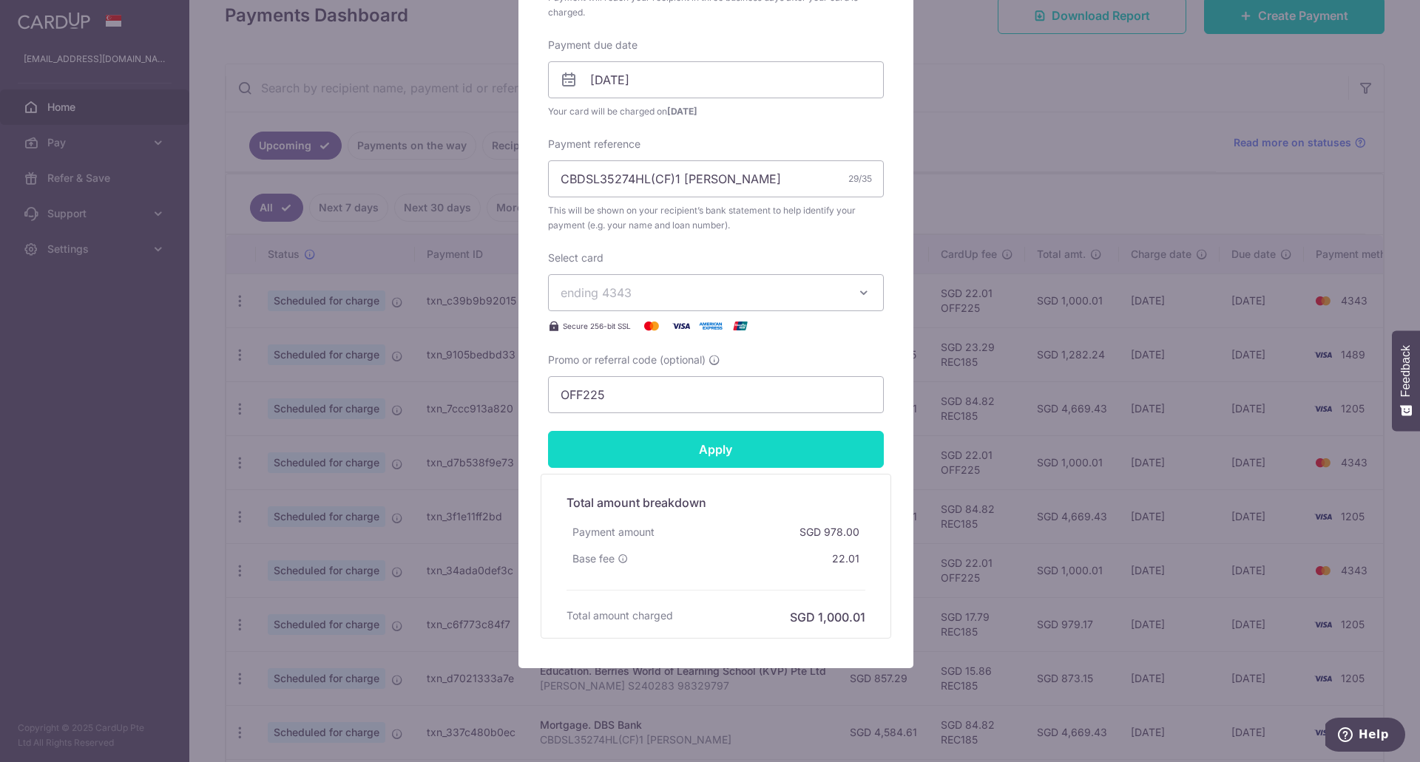
click at [618, 447] on input "Apply" at bounding box center [716, 449] width 336 height 37
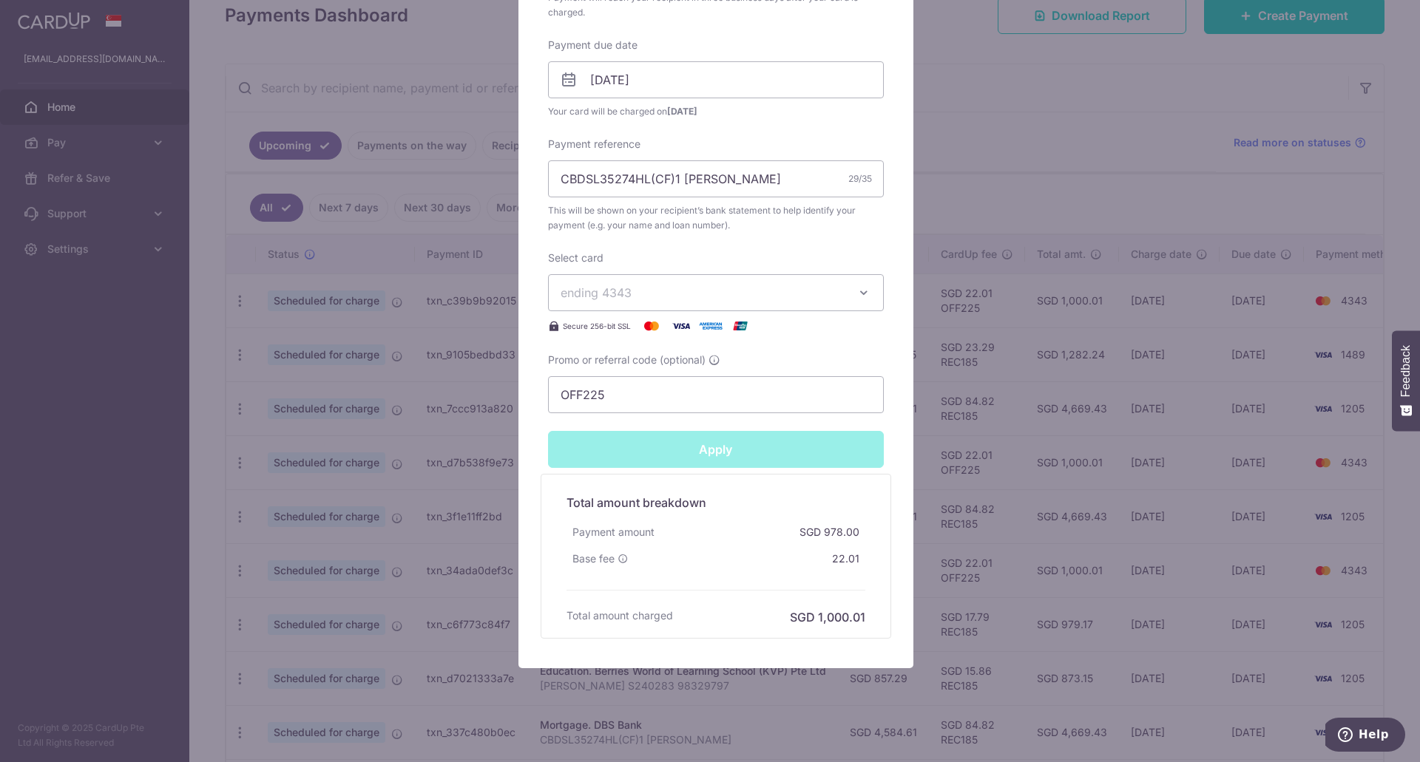
type input "Successfully Applied"
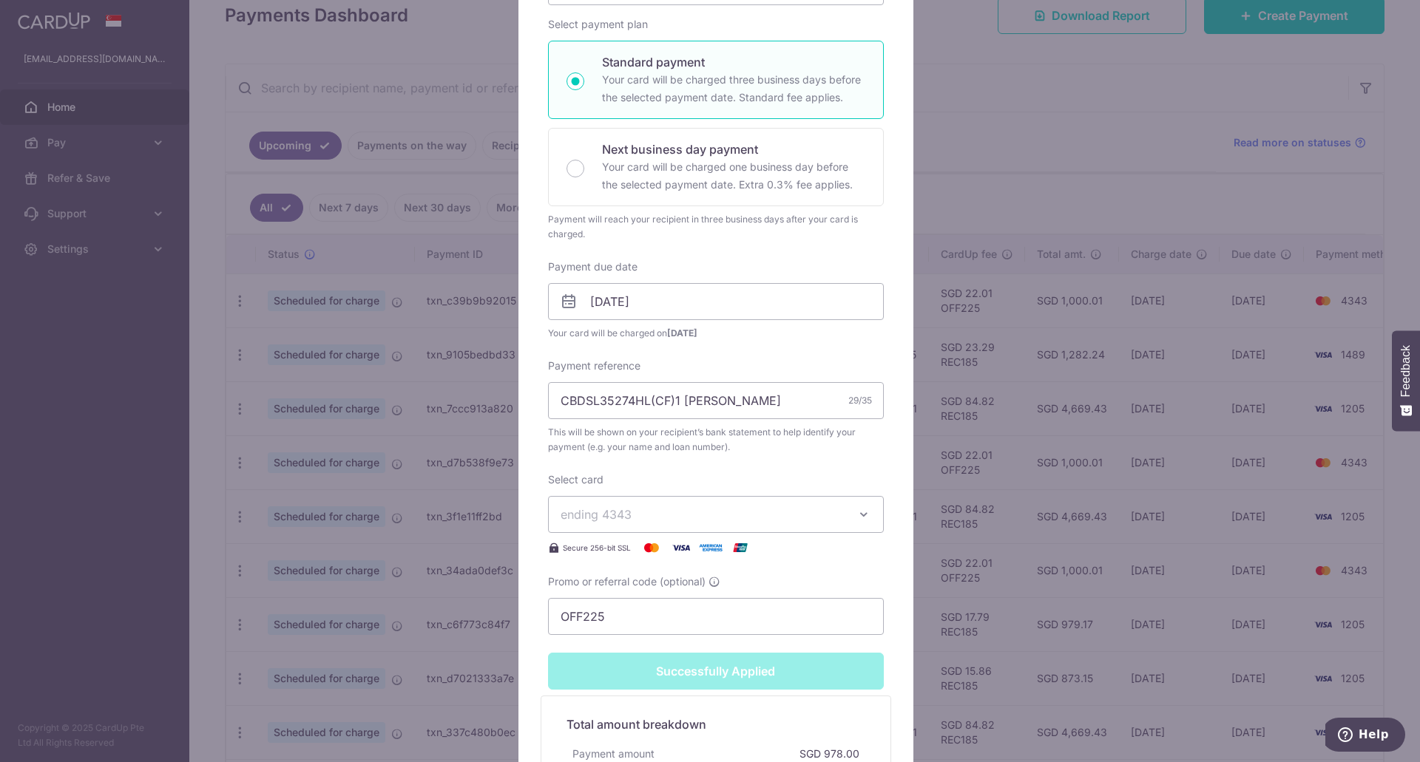
scroll to position [0, 0]
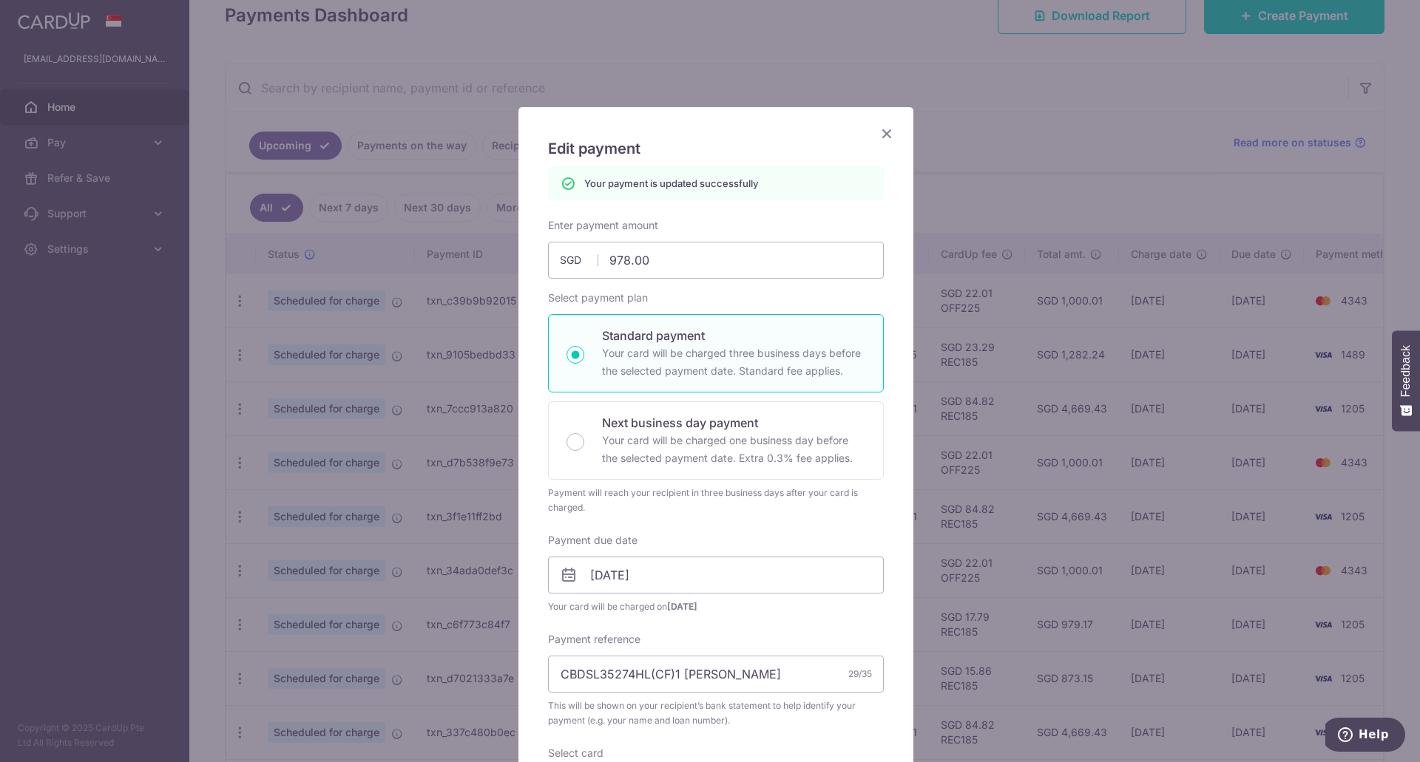
click at [879, 127] on icon "Close" at bounding box center [887, 133] width 18 height 18
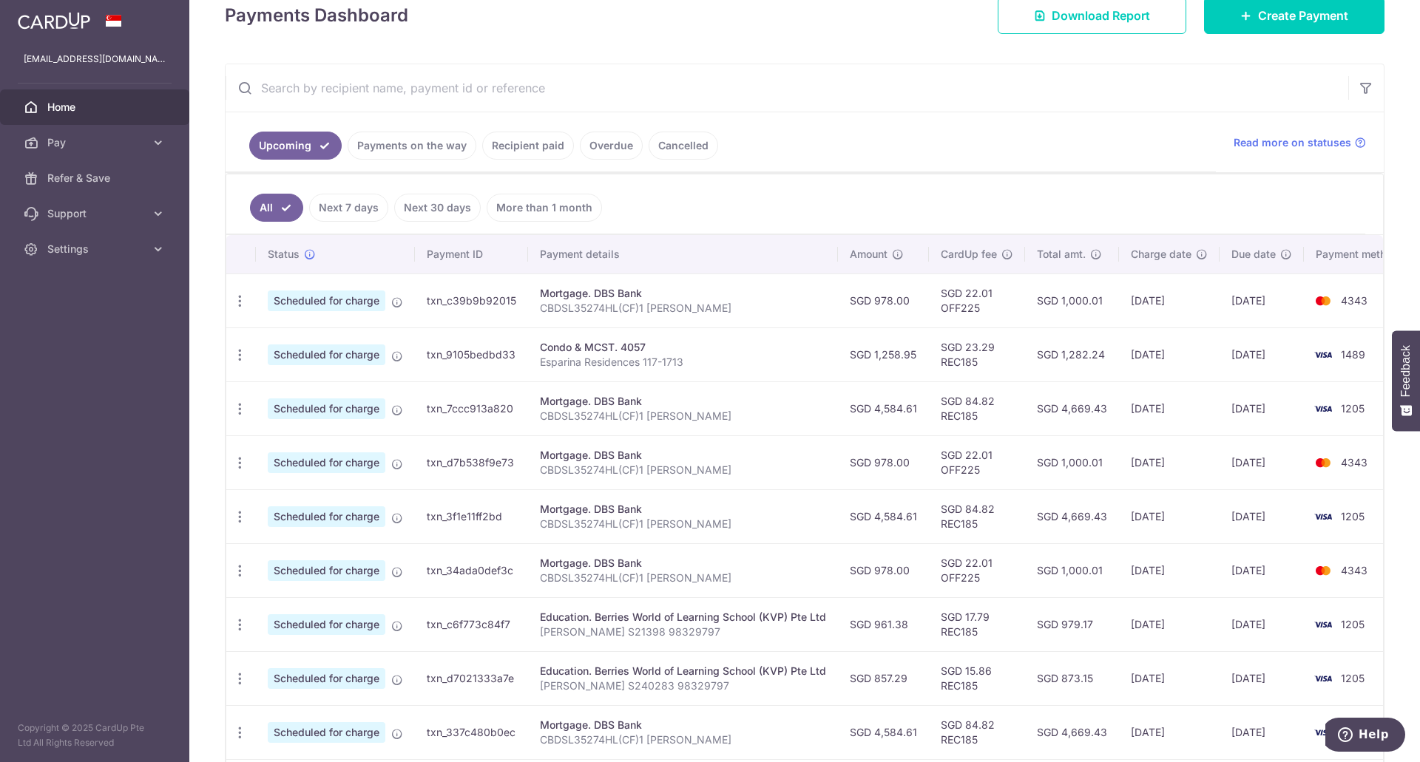
scroll to position [296, 0]
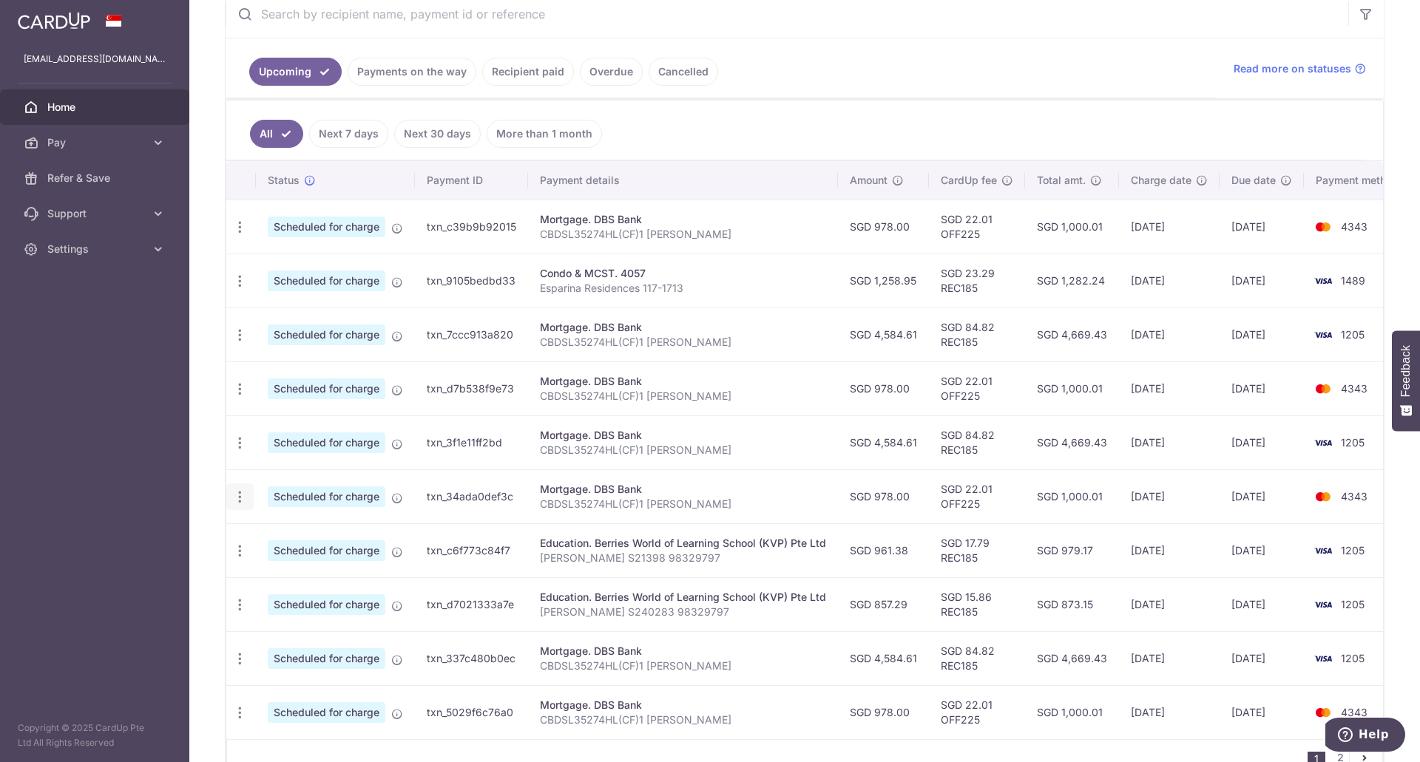
click at [241, 235] on icon "button" at bounding box center [240, 228] width 16 height 16
click at [272, 540] on span "Update payment" at bounding box center [318, 538] width 101 height 18
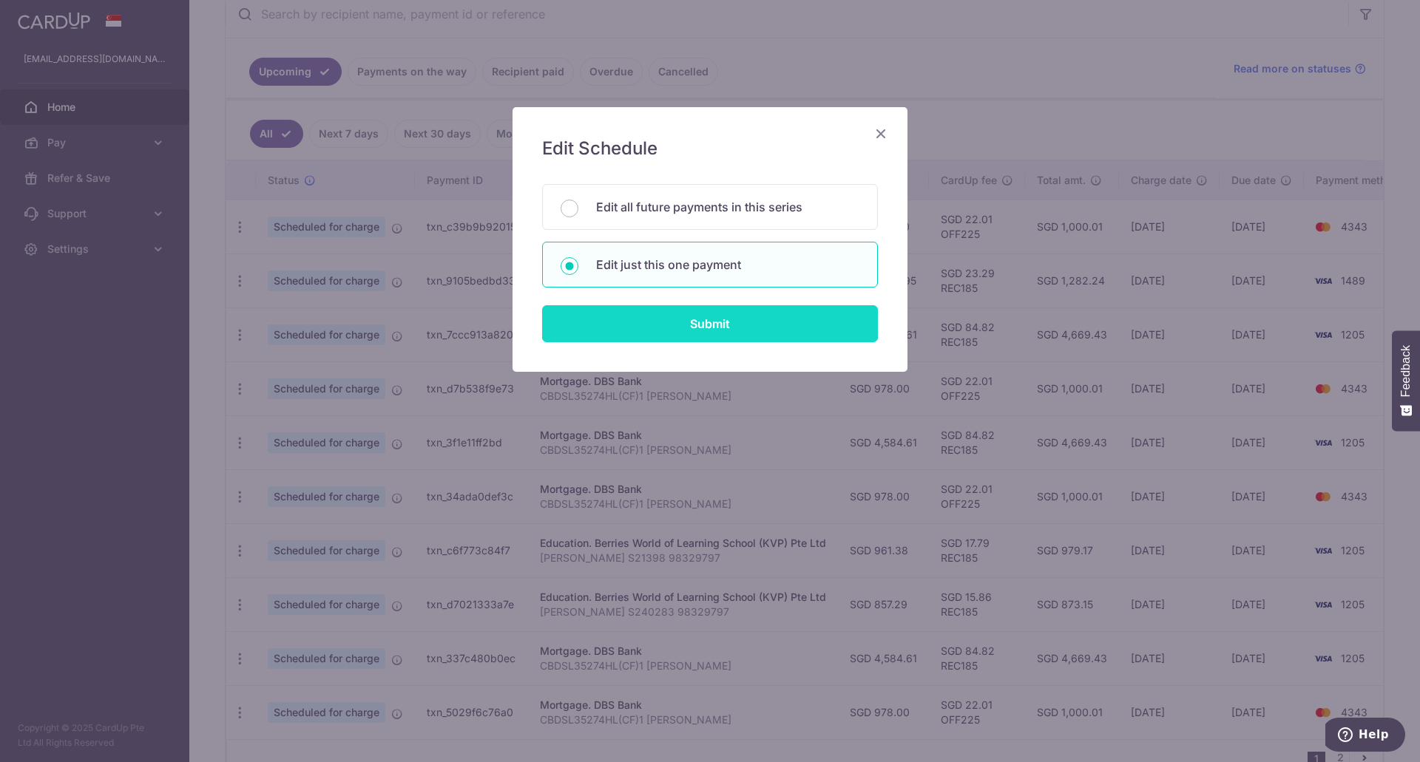
click at [673, 326] on input "Submit" at bounding box center [710, 323] width 336 height 37
radio input "true"
type input "978.00"
type input "05/11/2025"
type input "CBDSL35274HL(CF)1 [PERSON_NAME]"
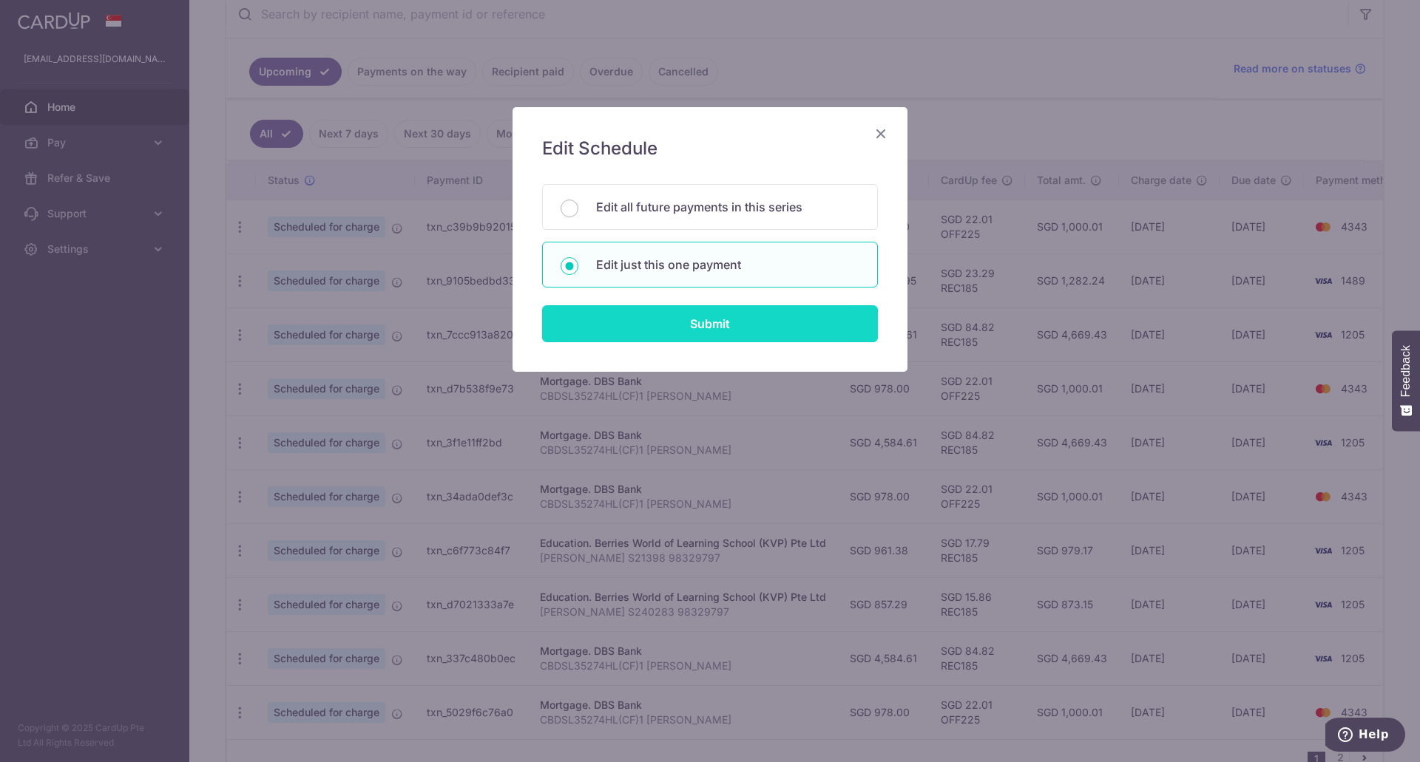
type input "OFF225"
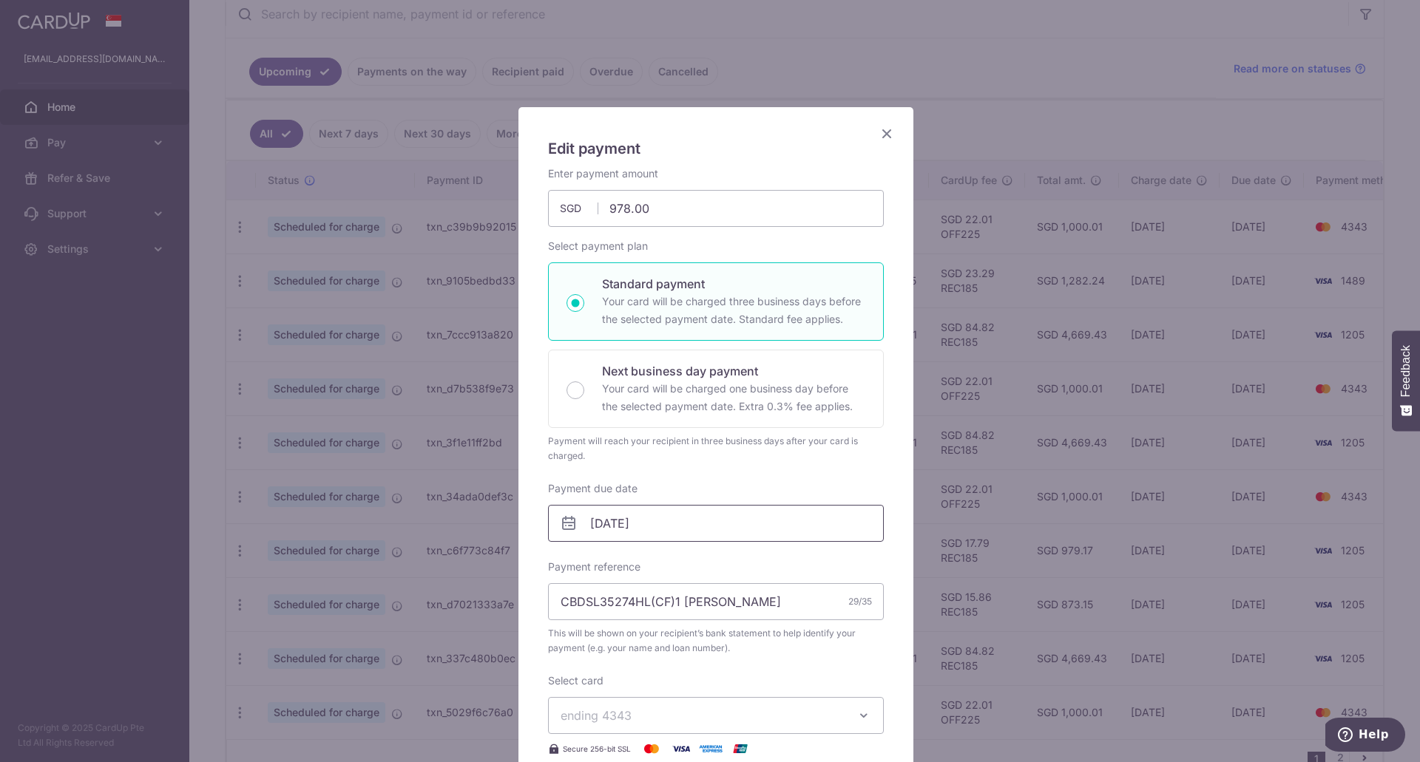
click at [672, 525] on input "05/11/2025" at bounding box center [716, 523] width 336 height 37
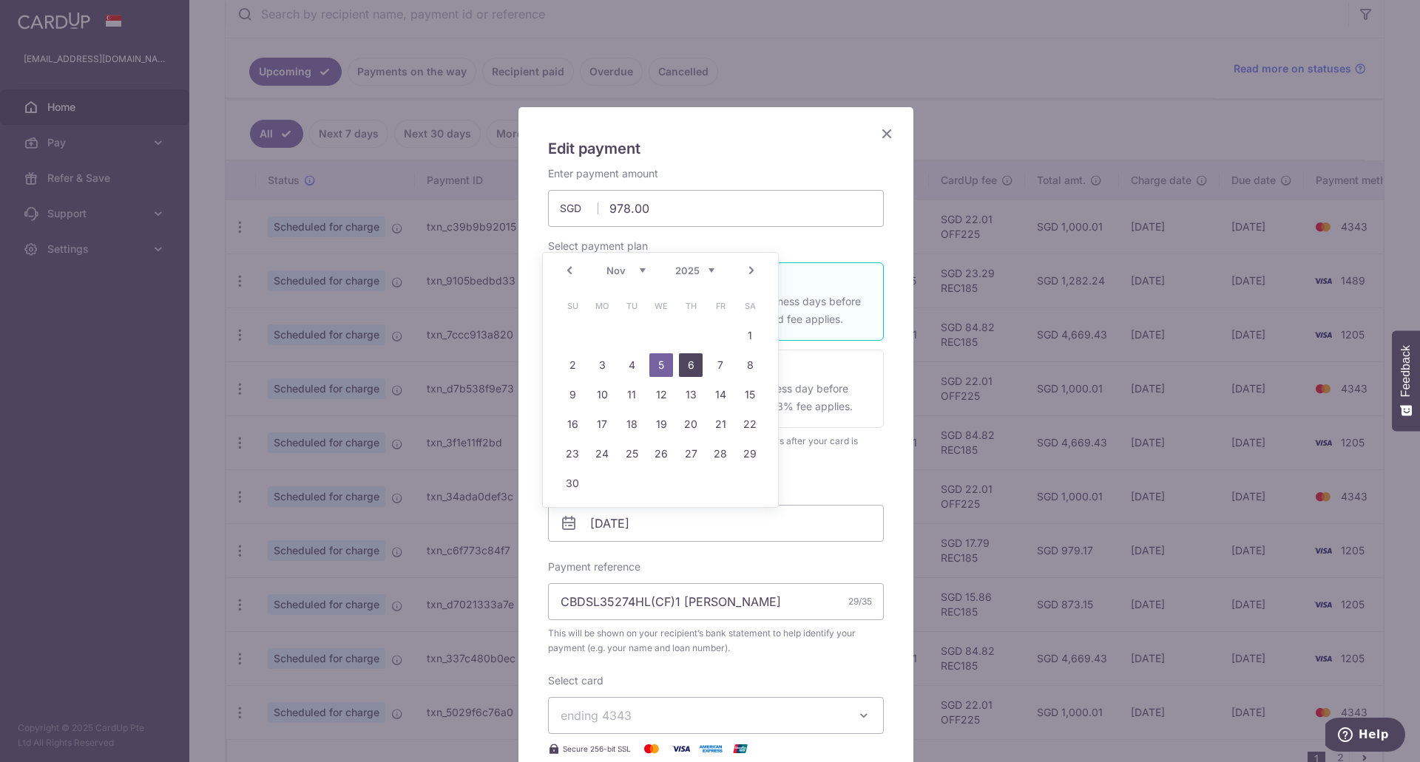
click at [694, 367] on link "6" at bounding box center [691, 365] width 24 height 24
type input "[DATE]"
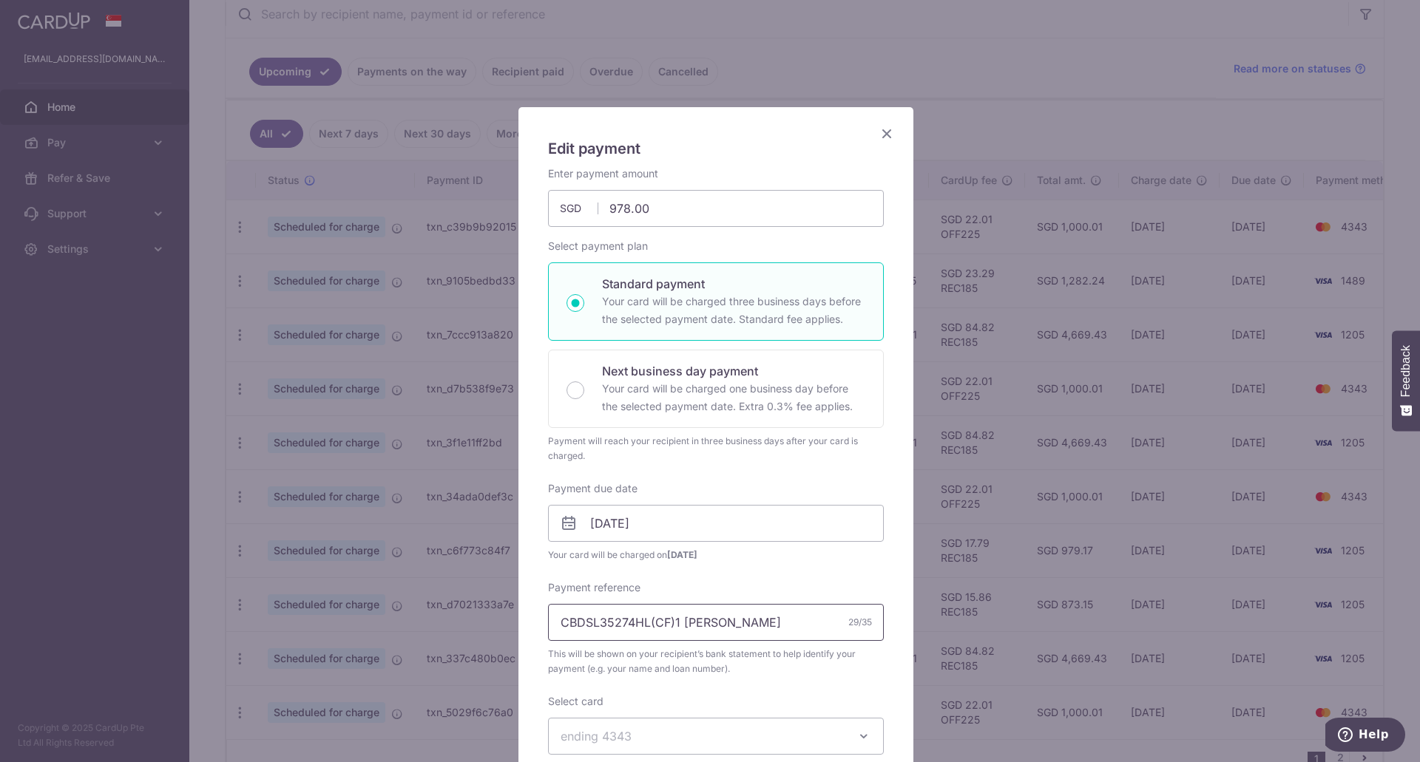
scroll to position [296, 0]
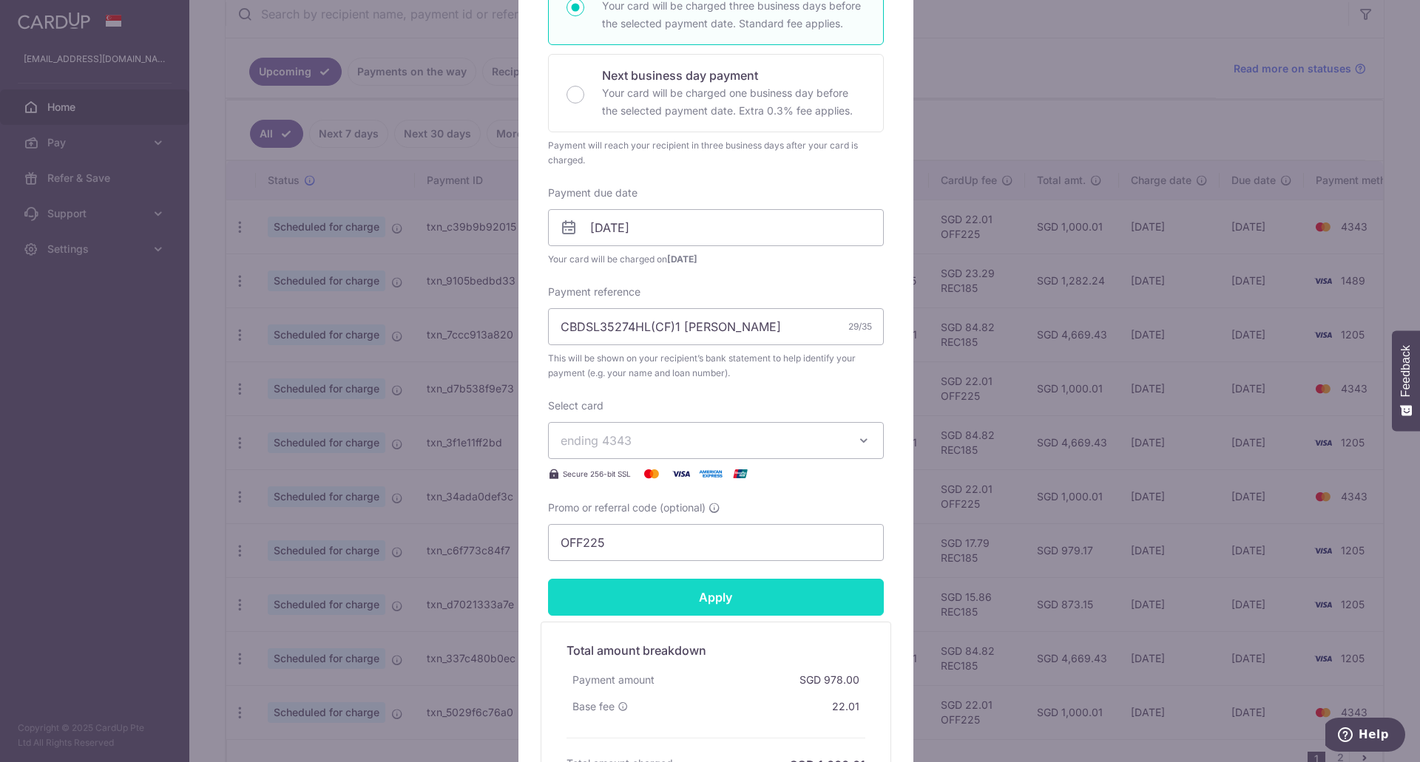
click at [632, 596] on input "Apply" at bounding box center [716, 597] width 336 height 37
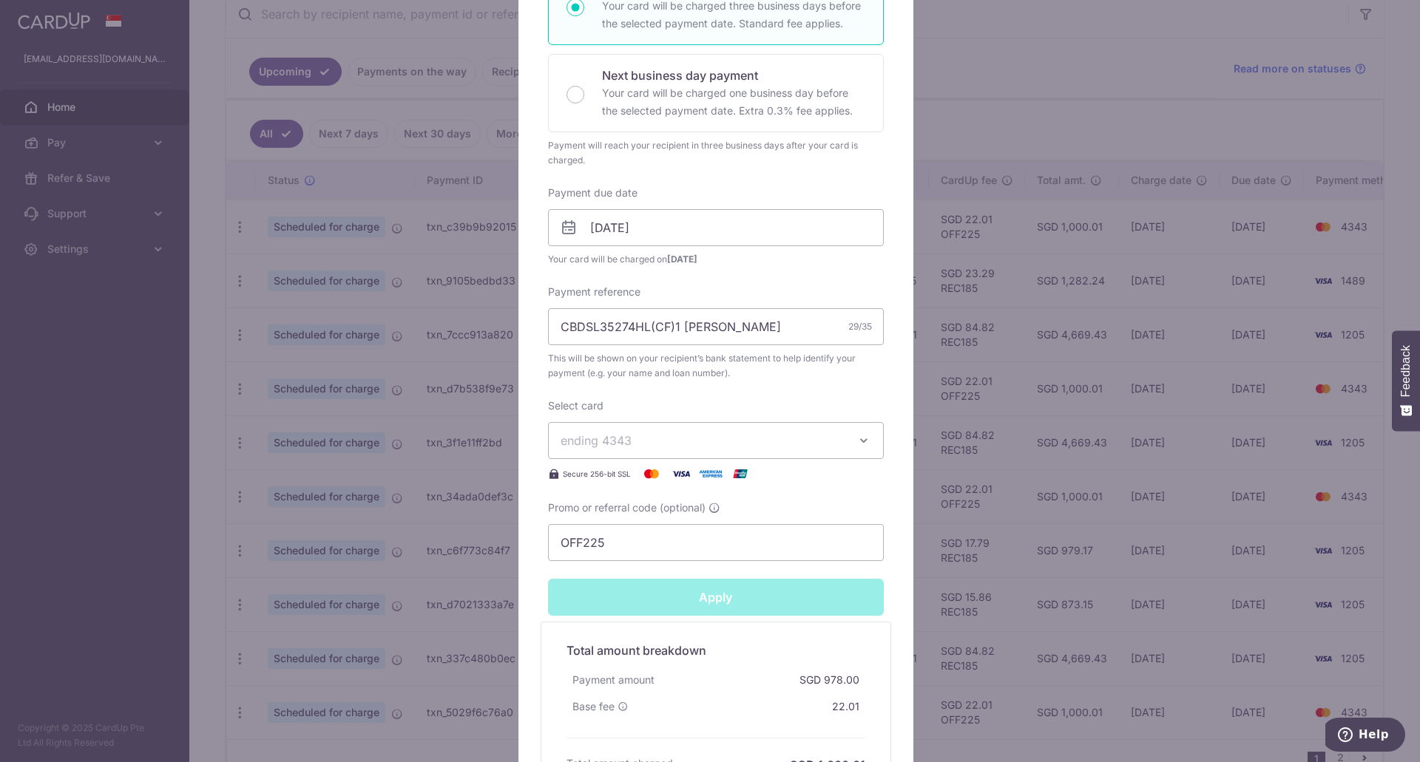
type input "Successfully Applied"
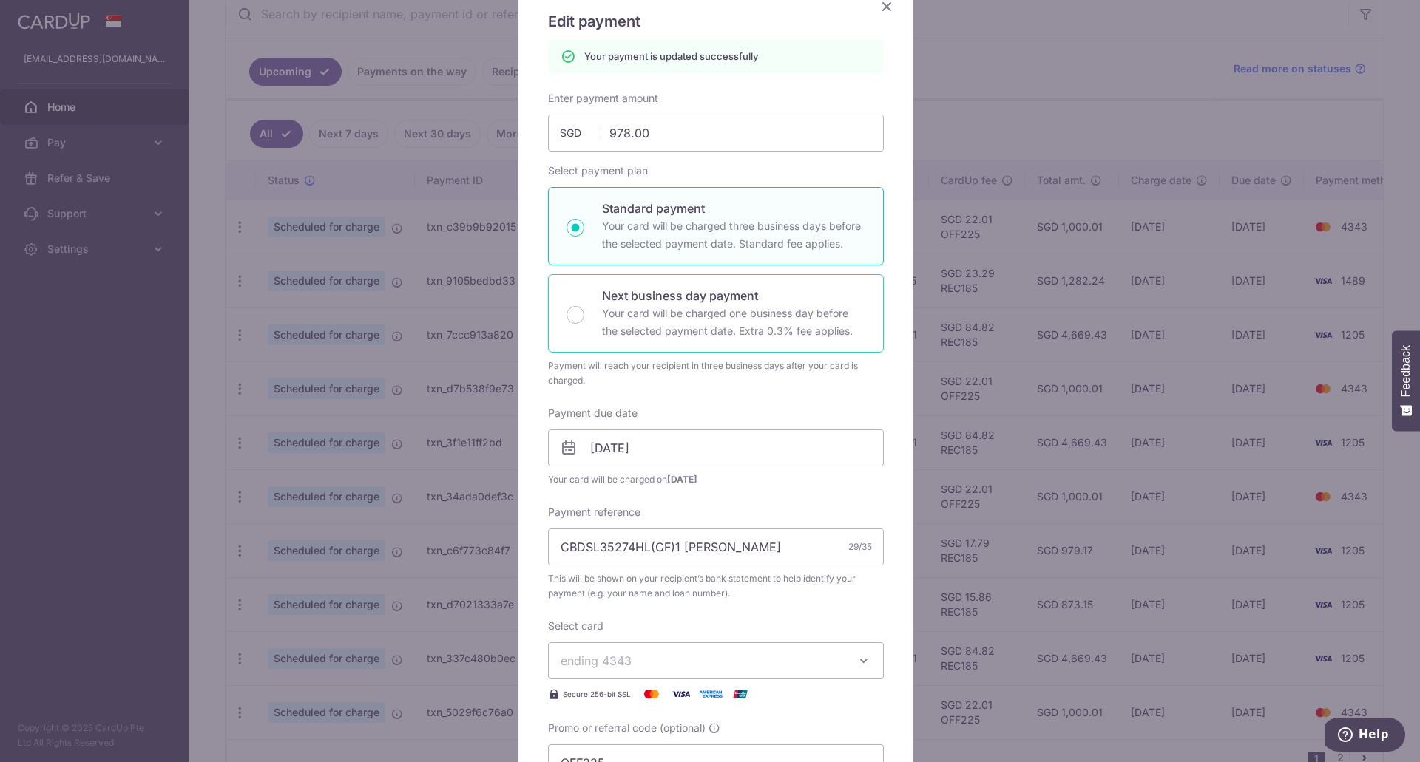
scroll to position [126, 0]
click at [884, 10] on icon "Close" at bounding box center [887, 8] width 18 height 18
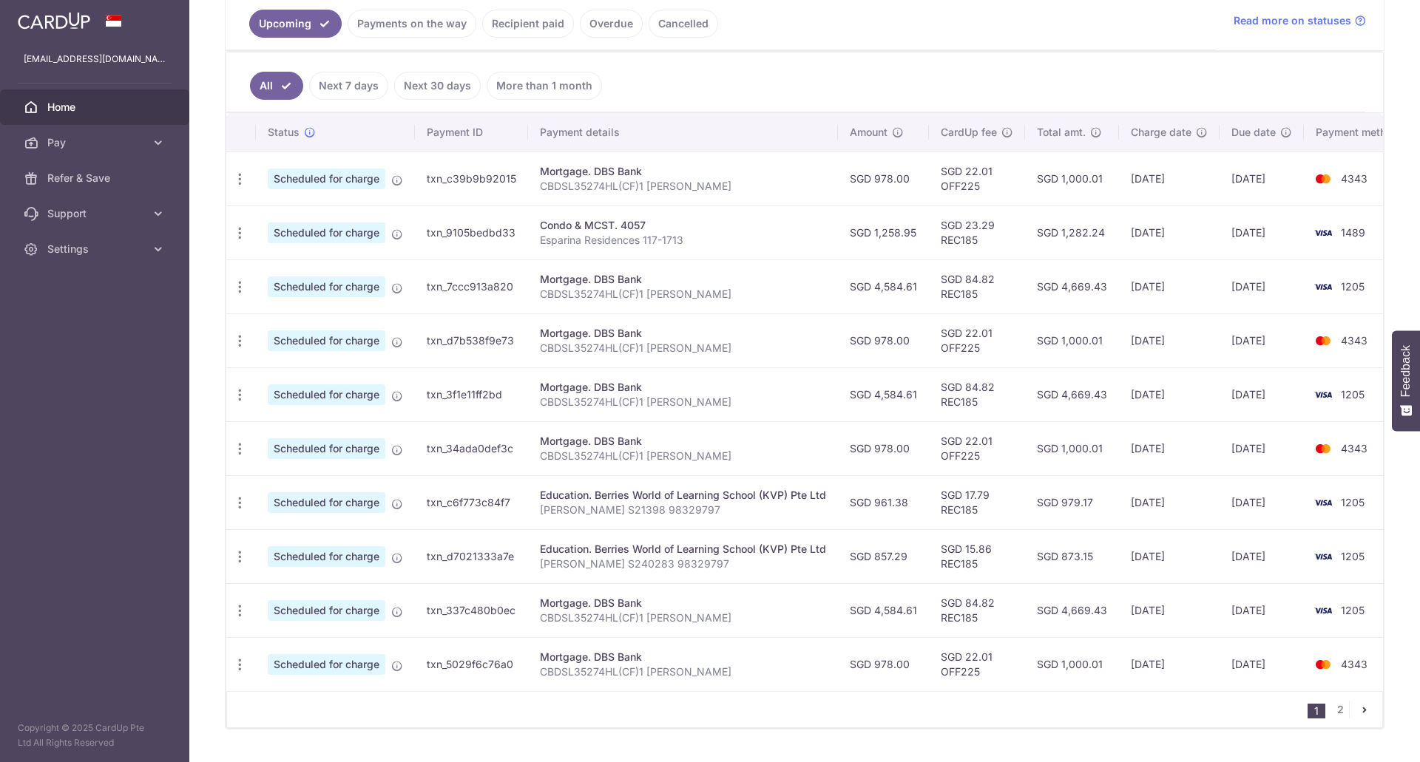
scroll to position [370, 0]
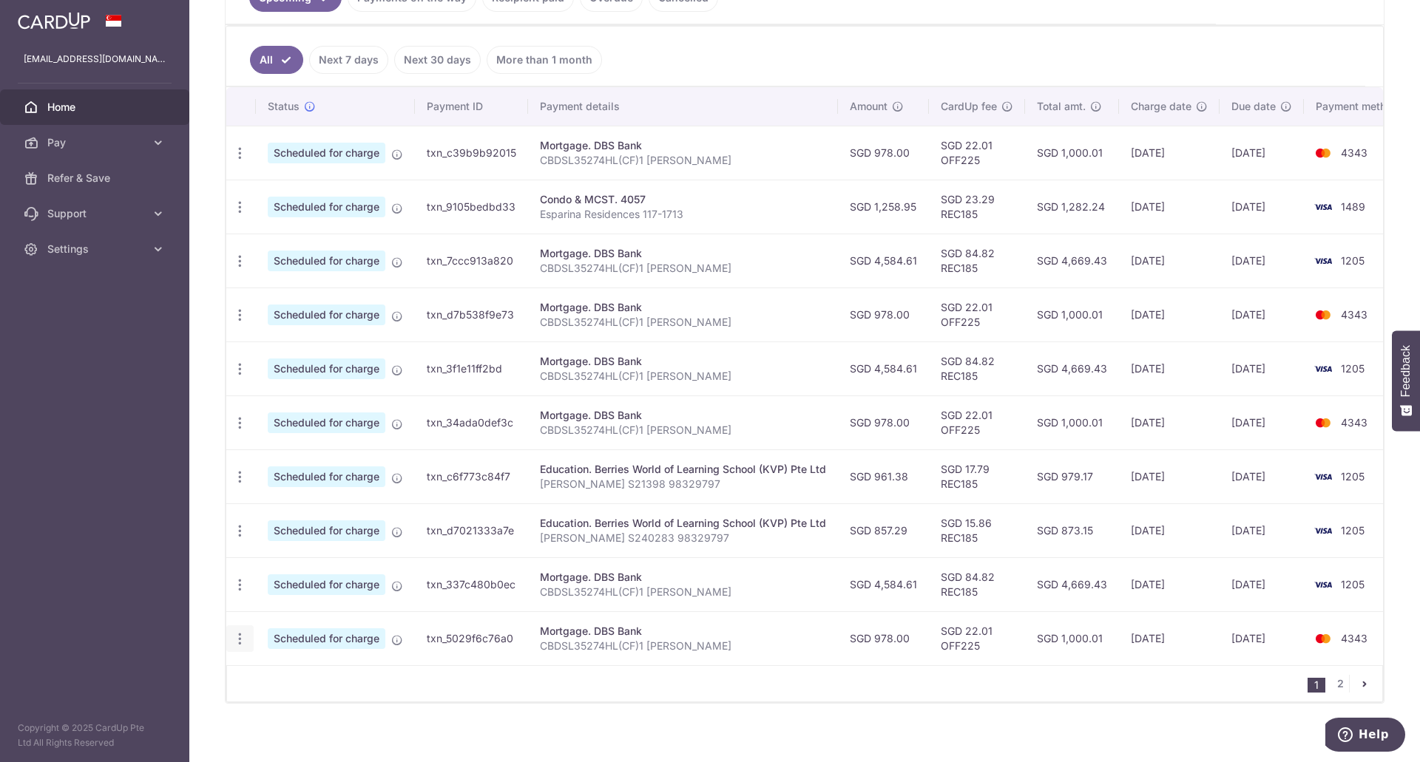
click at [238, 161] on icon "button" at bounding box center [240, 154] width 16 height 16
click at [277, 672] on span "Update payment" at bounding box center [318, 680] width 101 height 18
radio input "true"
type input "978.00"
type input "[DATE]"
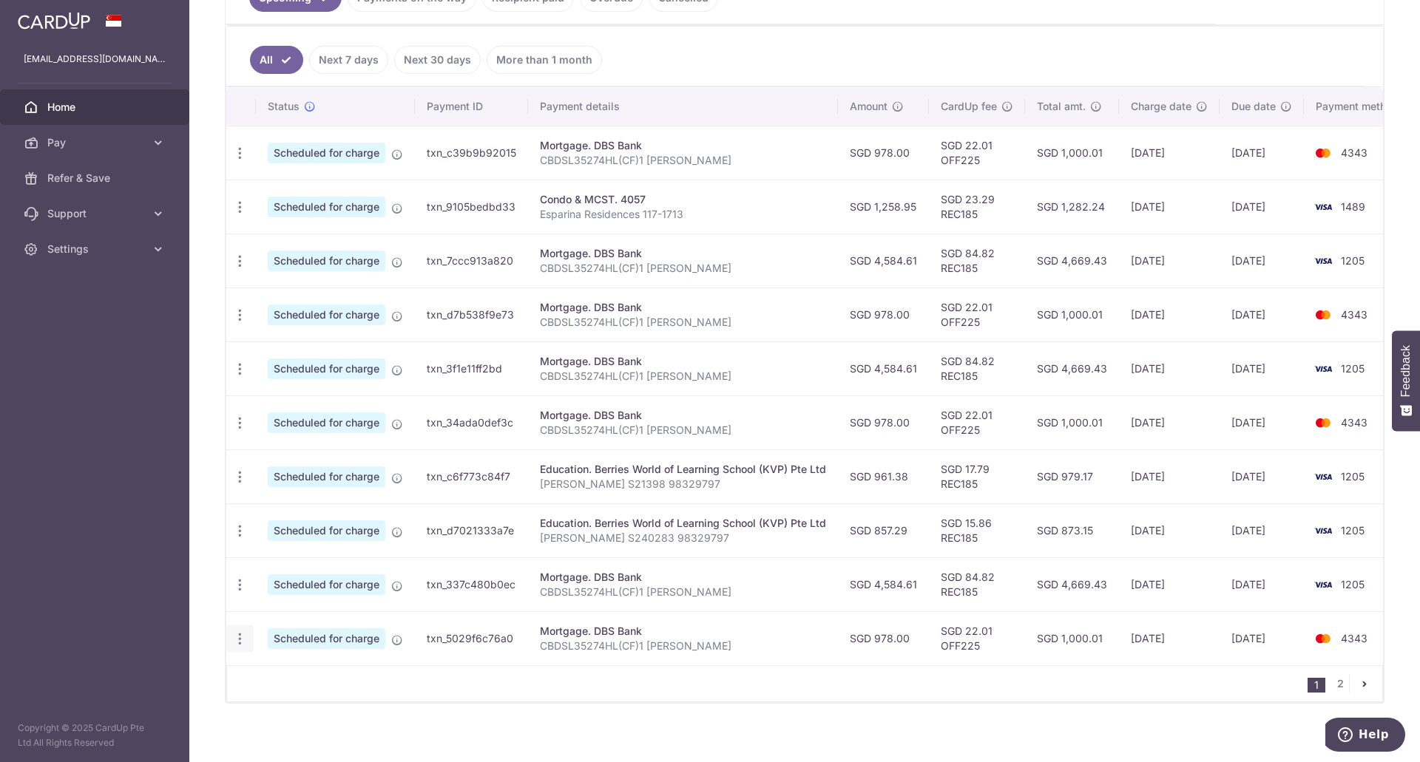
type input "CBDSL35274HL(CF)1 [PERSON_NAME]"
type input "OFF225"
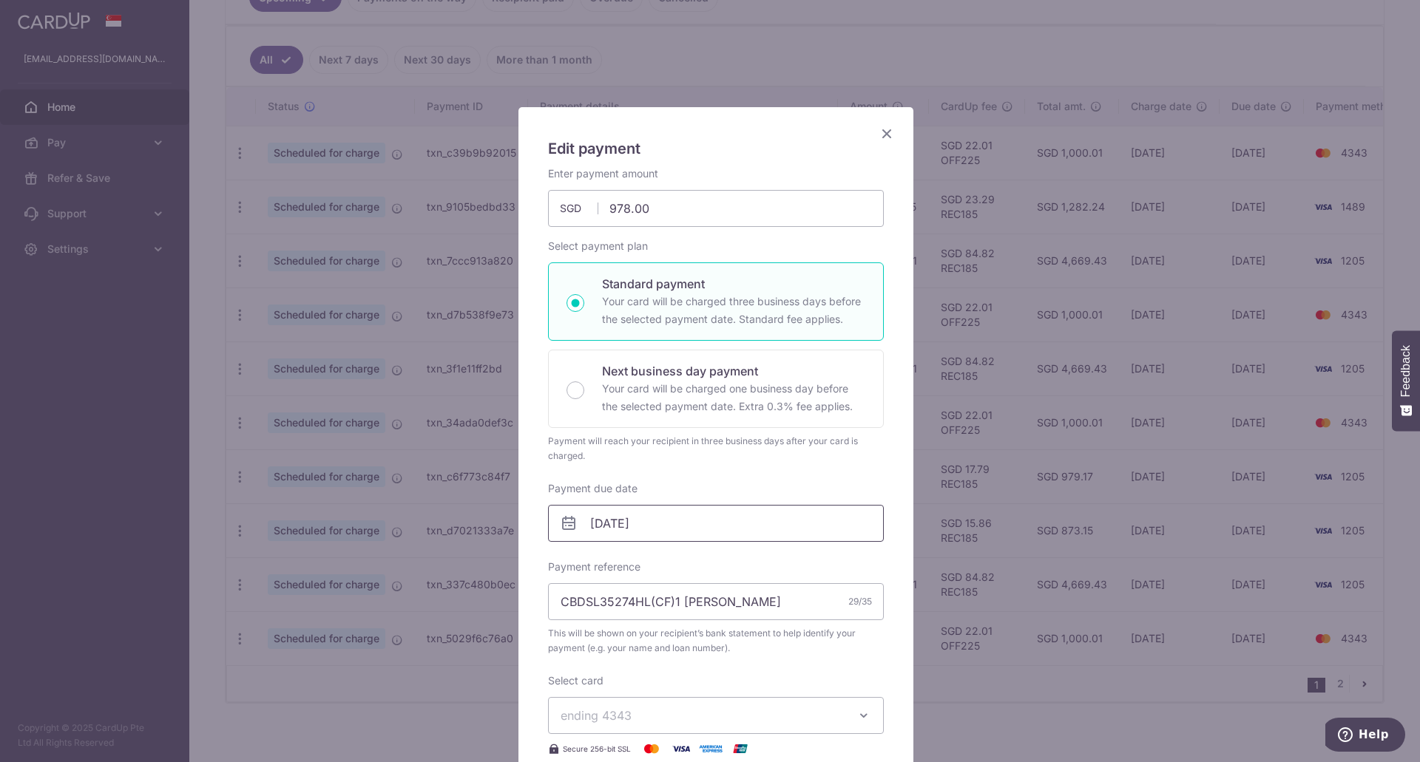
click at [718, 519] on input "[DATE]" at bounding box center [716, 523] width 336 height 37
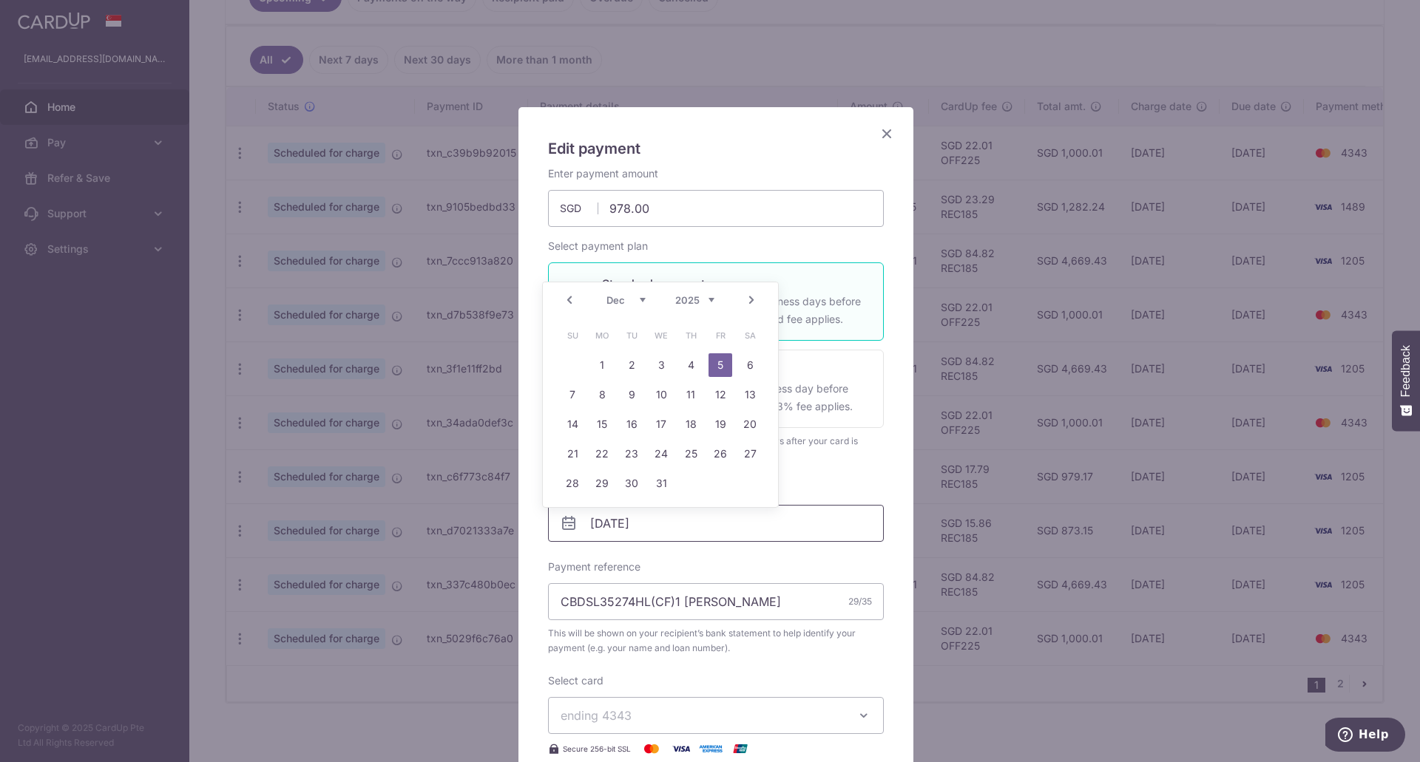
scroll to position [0, 0]
click at [881, 137] on icon "Close" at bounding box center [887, 133] width 18 height 18
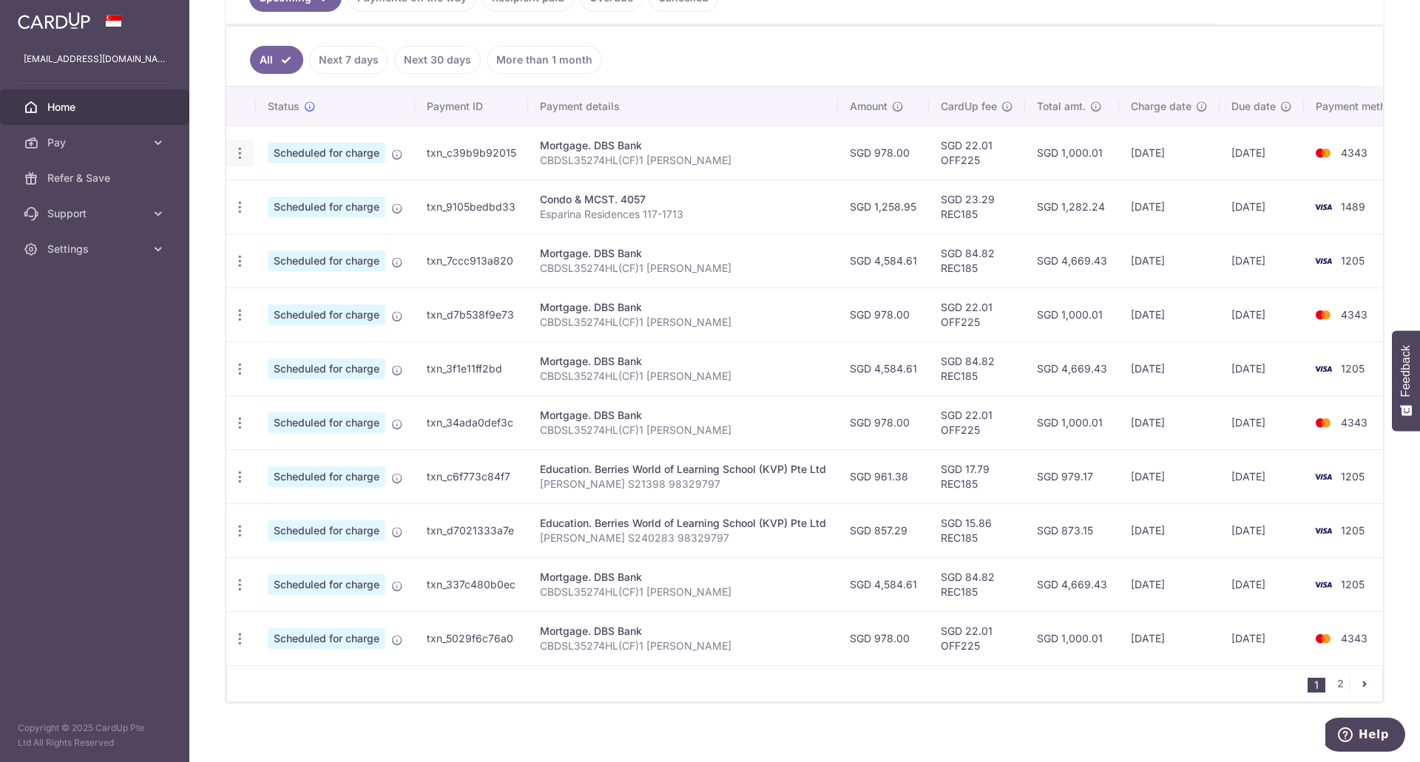
click at [233, 160] on icon "button" at bounding box center [240, 154] width 16 height 16
click at [251, 189] on icon at bounding box center [248, 194] width 18 height 18
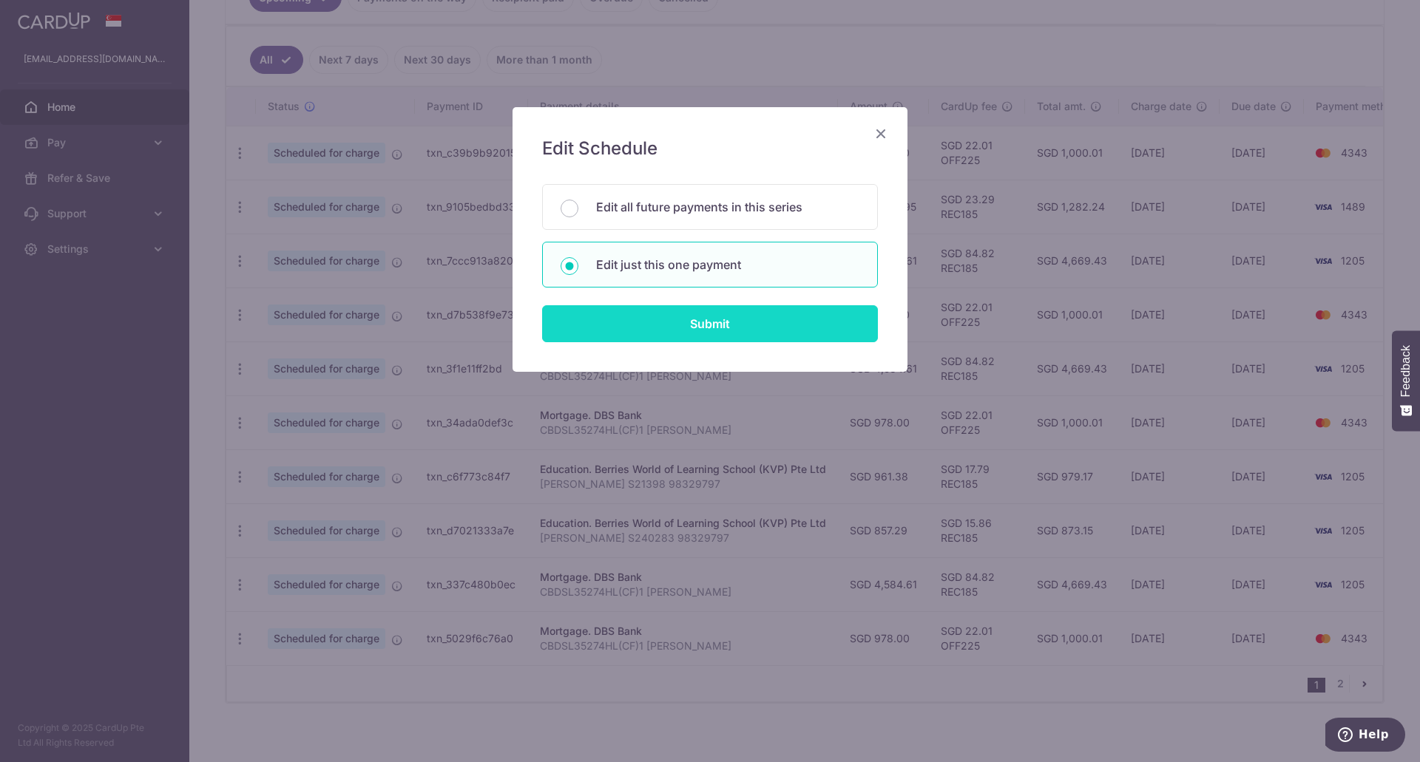
click at [651, 315] on input "Submit" at bounding box center [710, 323] width 336 height 37
radio input "true"
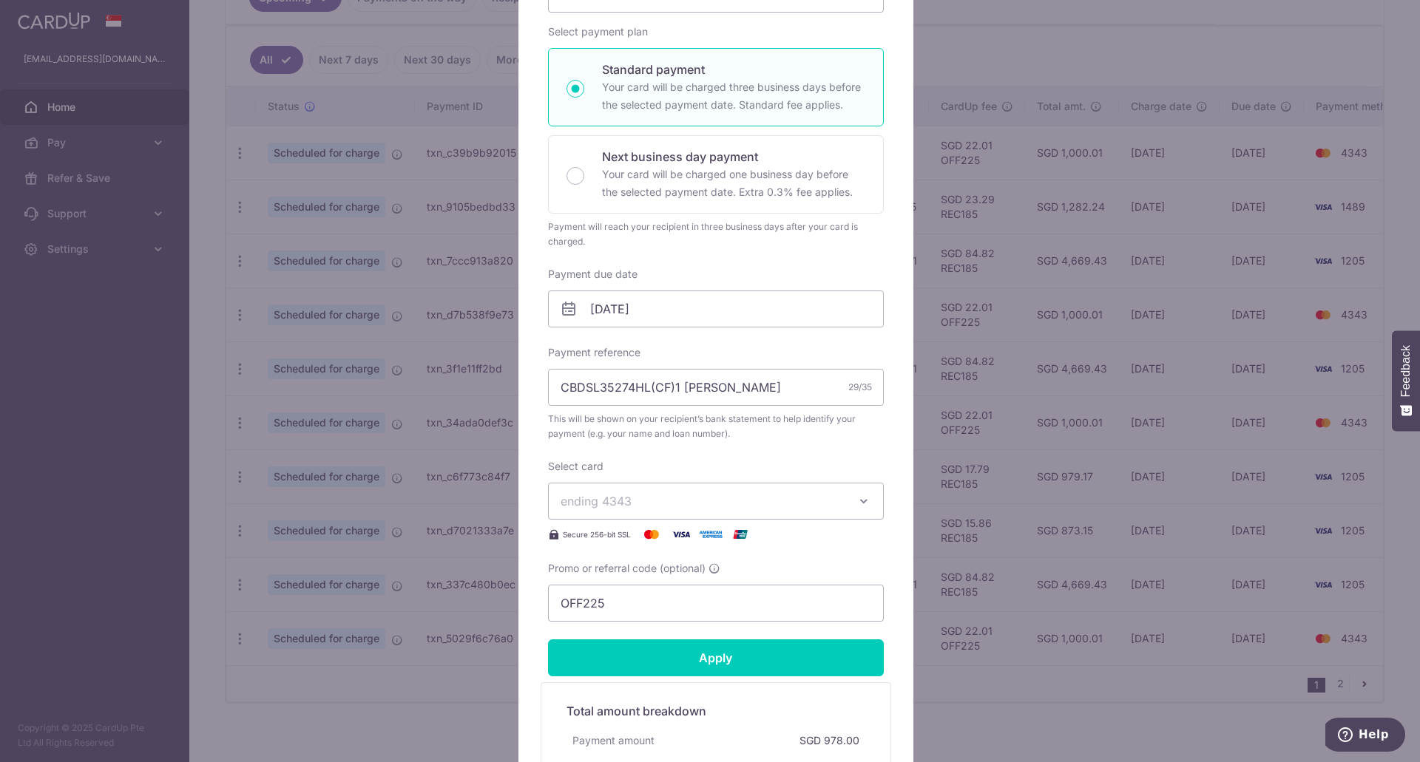
scroll to position [222, 0]
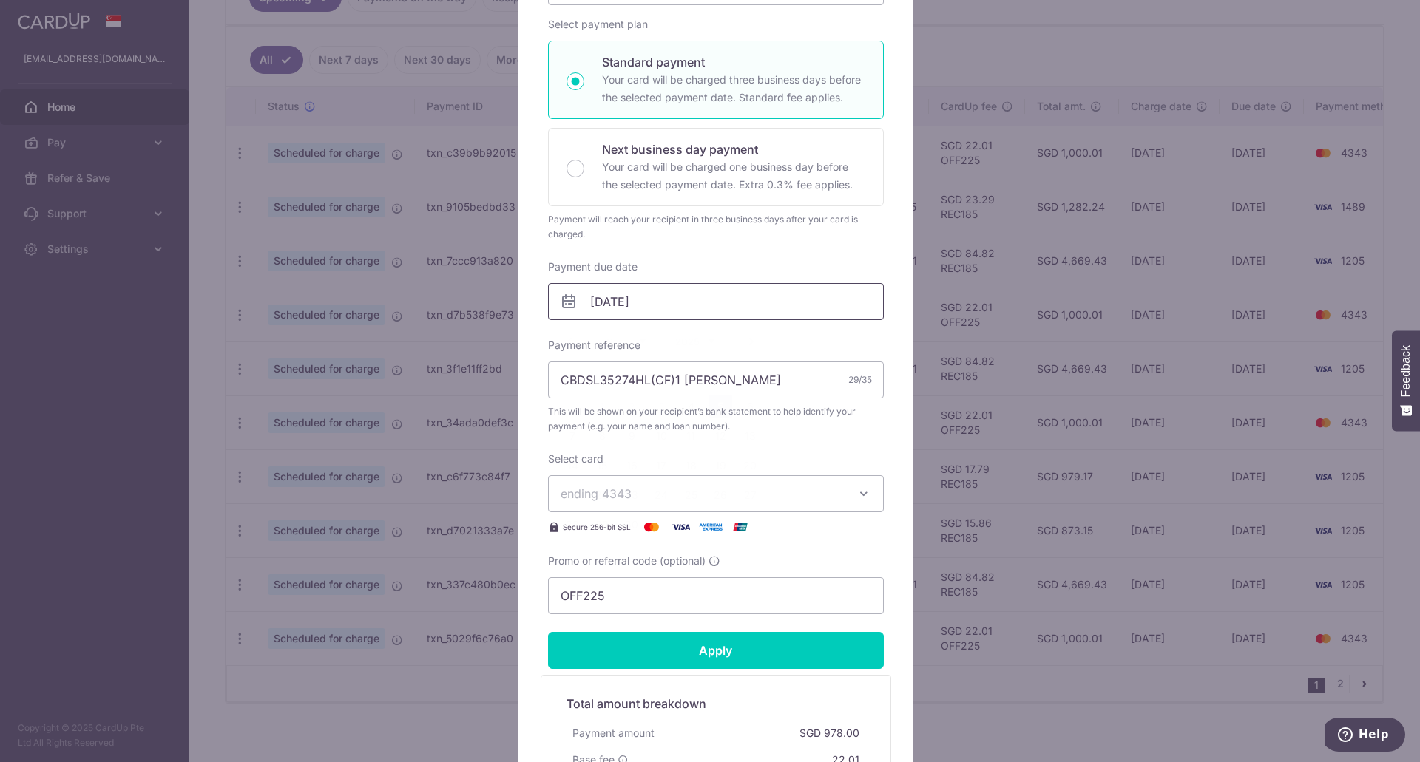
click at [690, 291] on input "05/09/2025" at bounding box center [716, 301] width 336 height 37
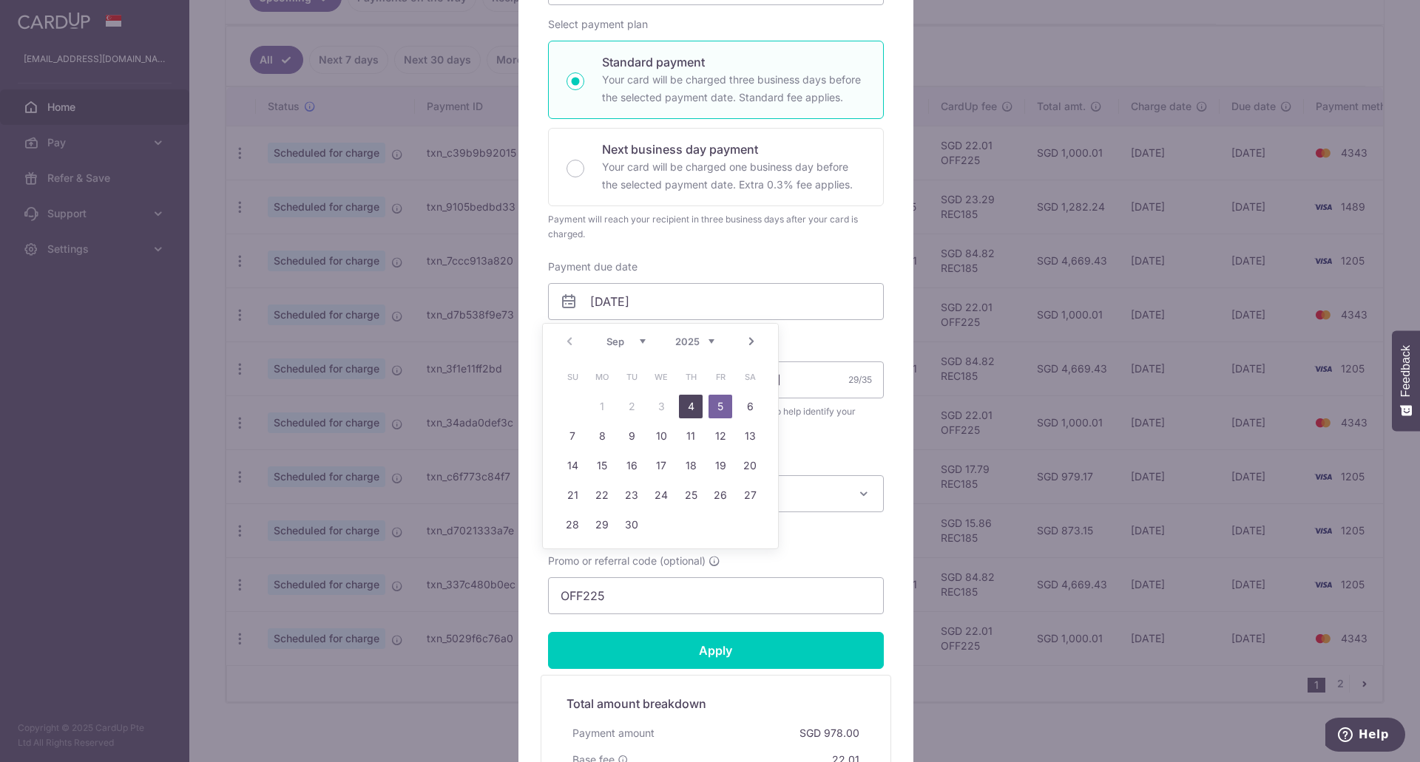
click at [697, 405] on link "4" at bounding box center [691, 407] width 24 height 24
type input "[DATE]"
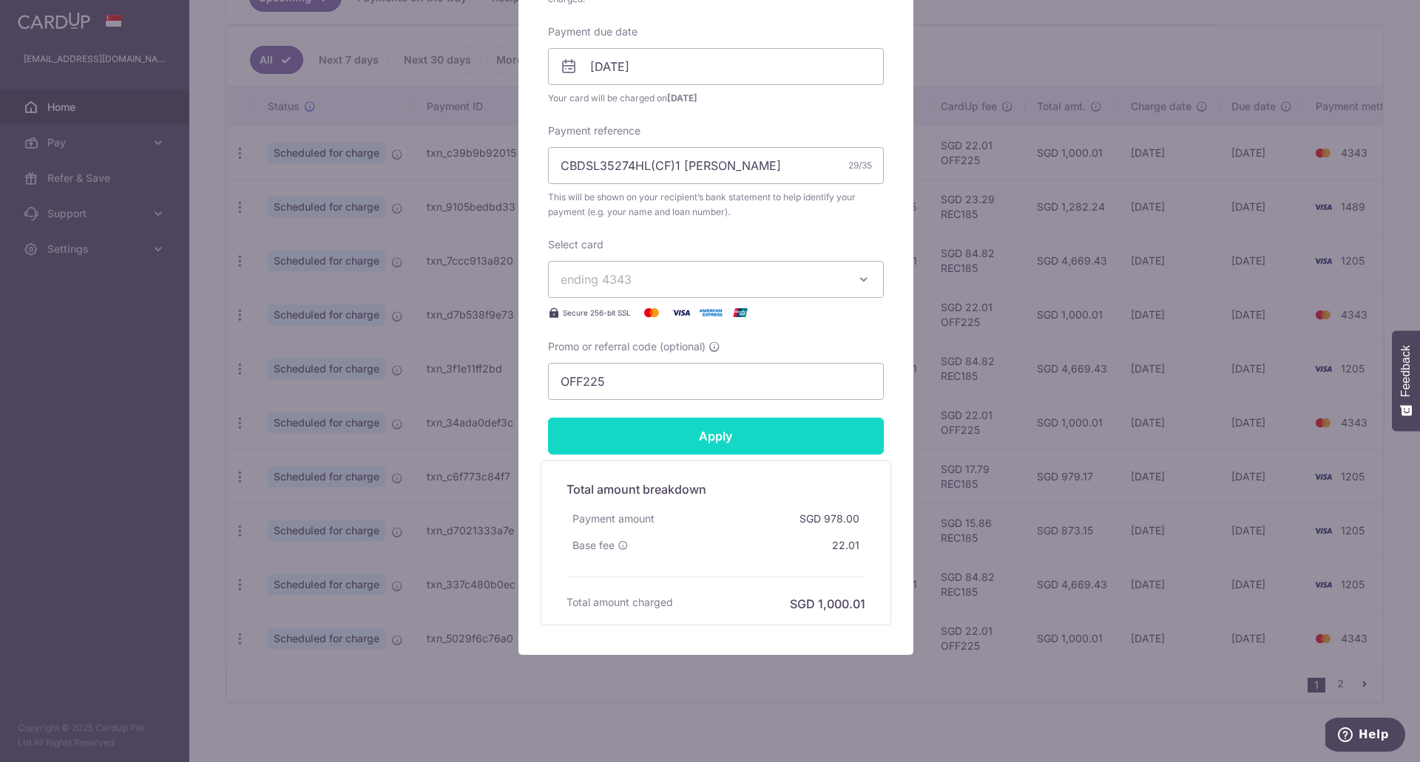
click at [651, 430] on input "Apply" at bounding box center [716, 436] width 336 height 37
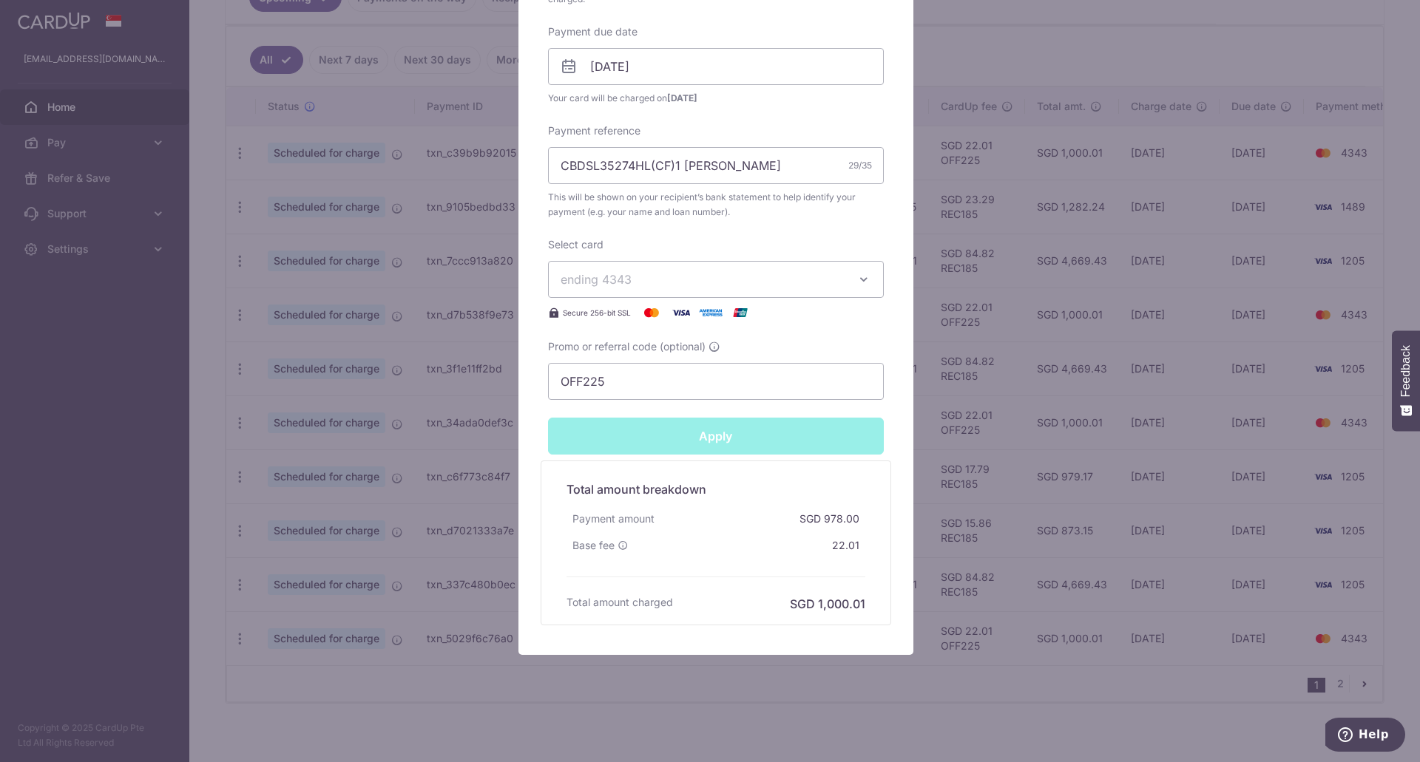
type input "Successfully Applied"
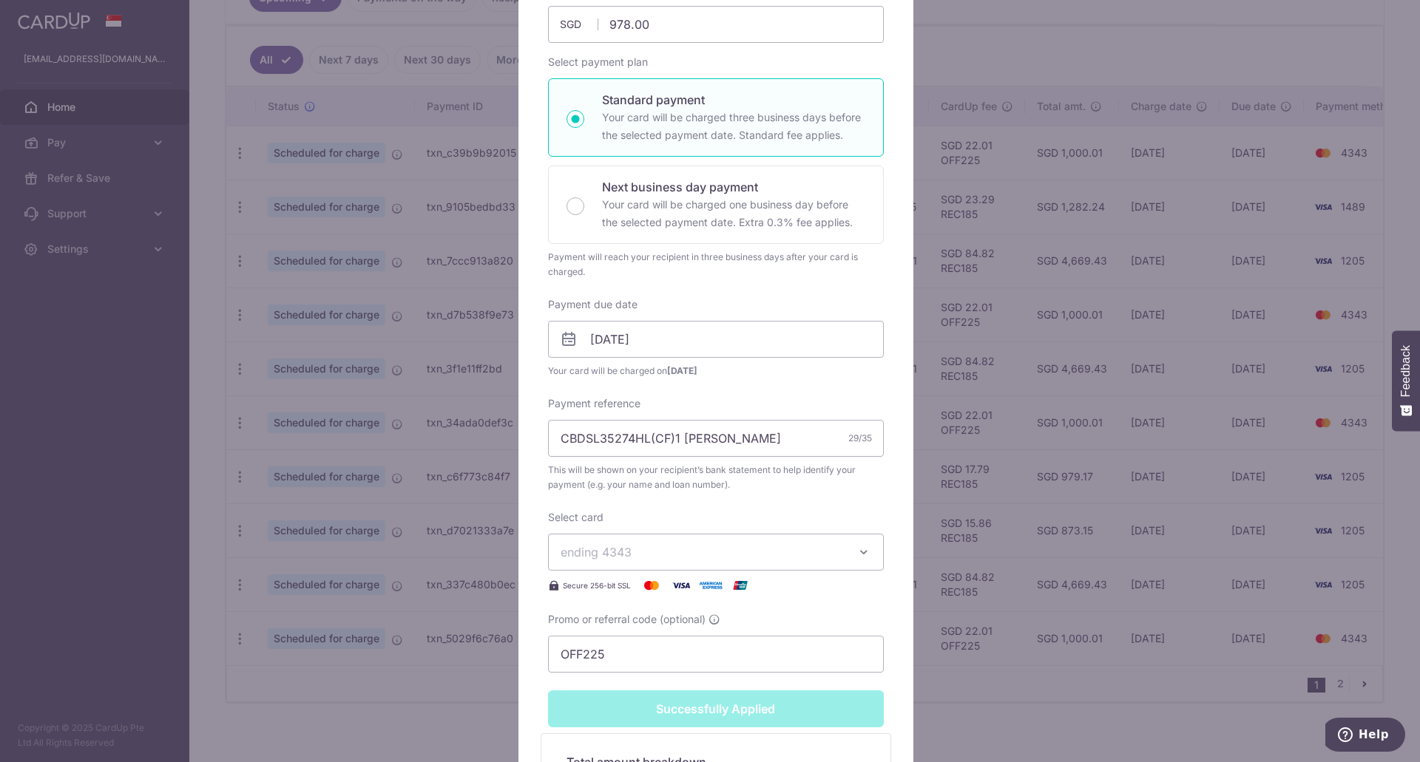
scroll to position [65, 0]
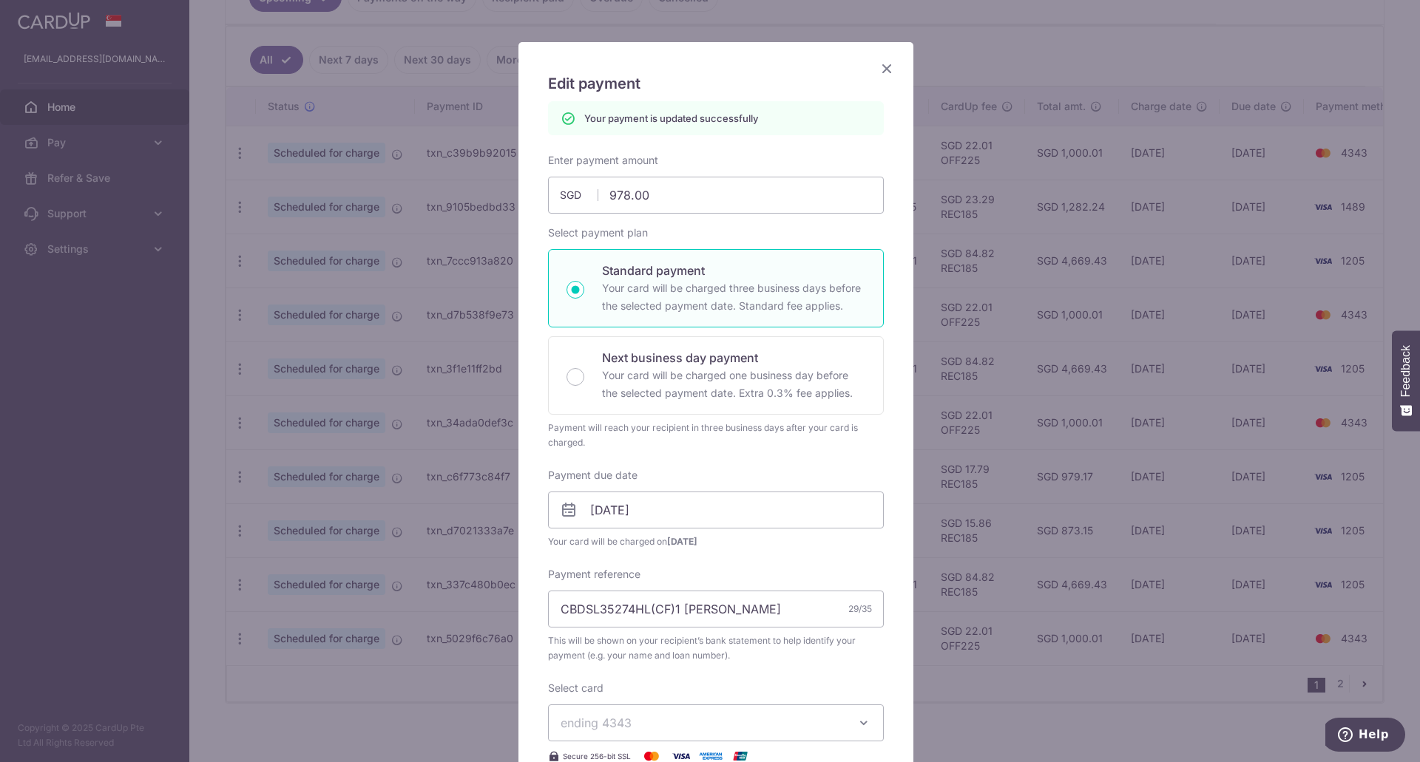
click at [879, 66] on icon "Close" at bounding box center [887, 68] width 18 height 18
